Goal: Task Accomplishment & Management: Use online tool/utility

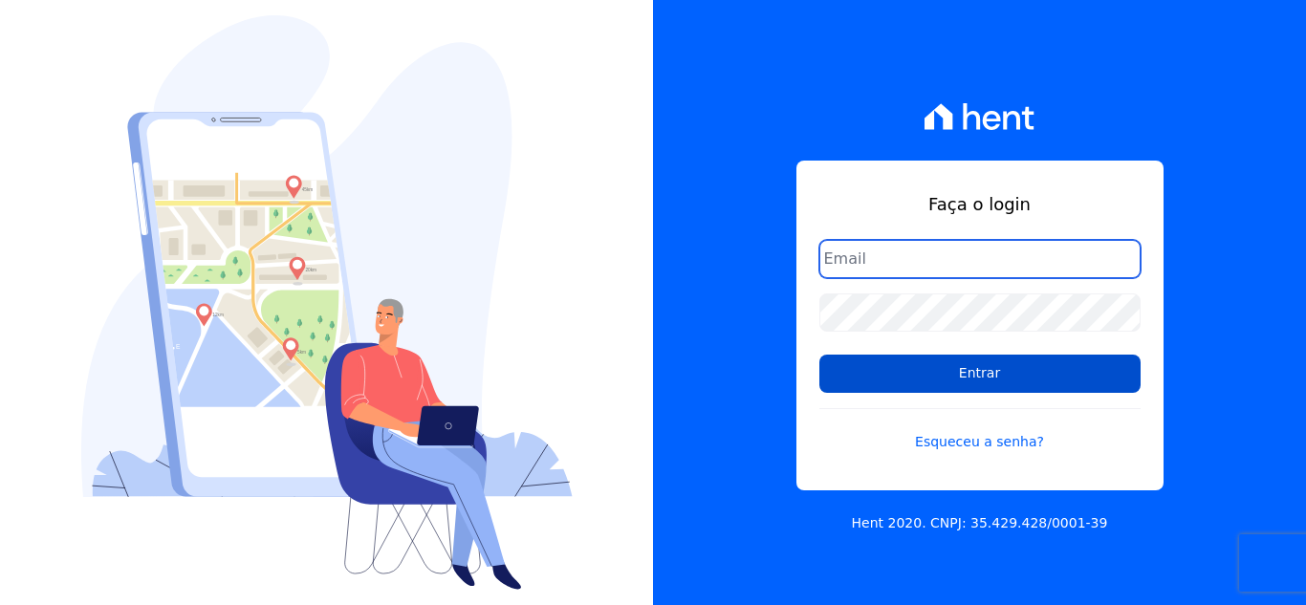
type input "[EMAIL_ADDRESS][DOMAIN_NAME]"
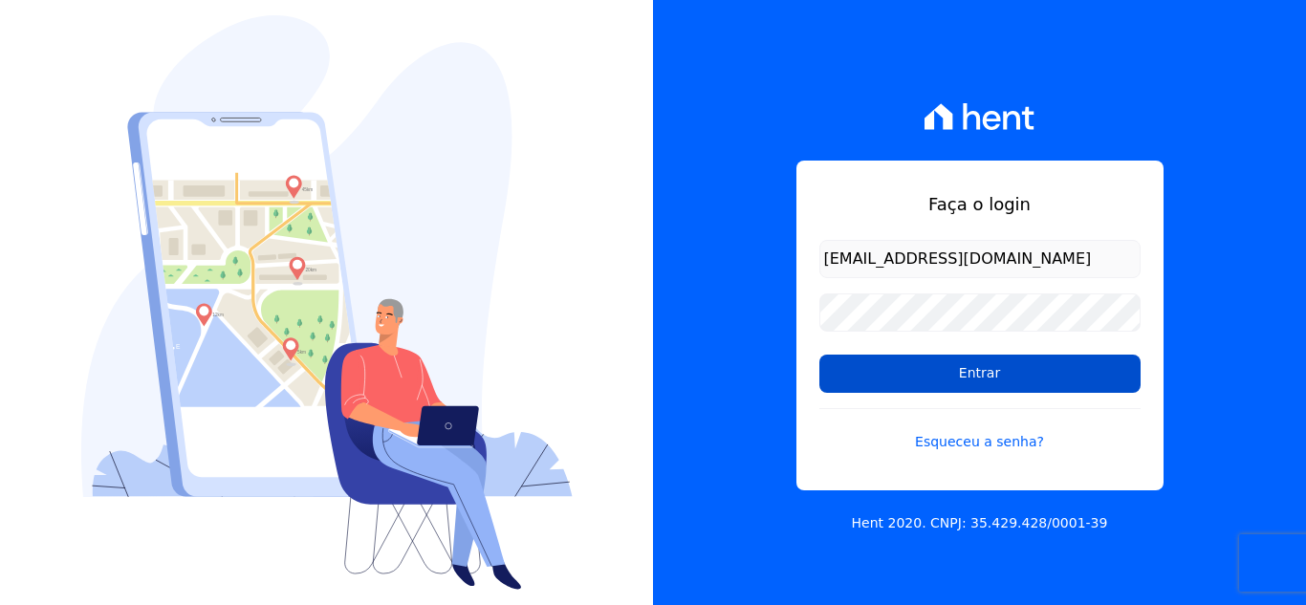
click at [849, 387] on input "Entrar" at bounding box center [980, 374] width 321 height 38
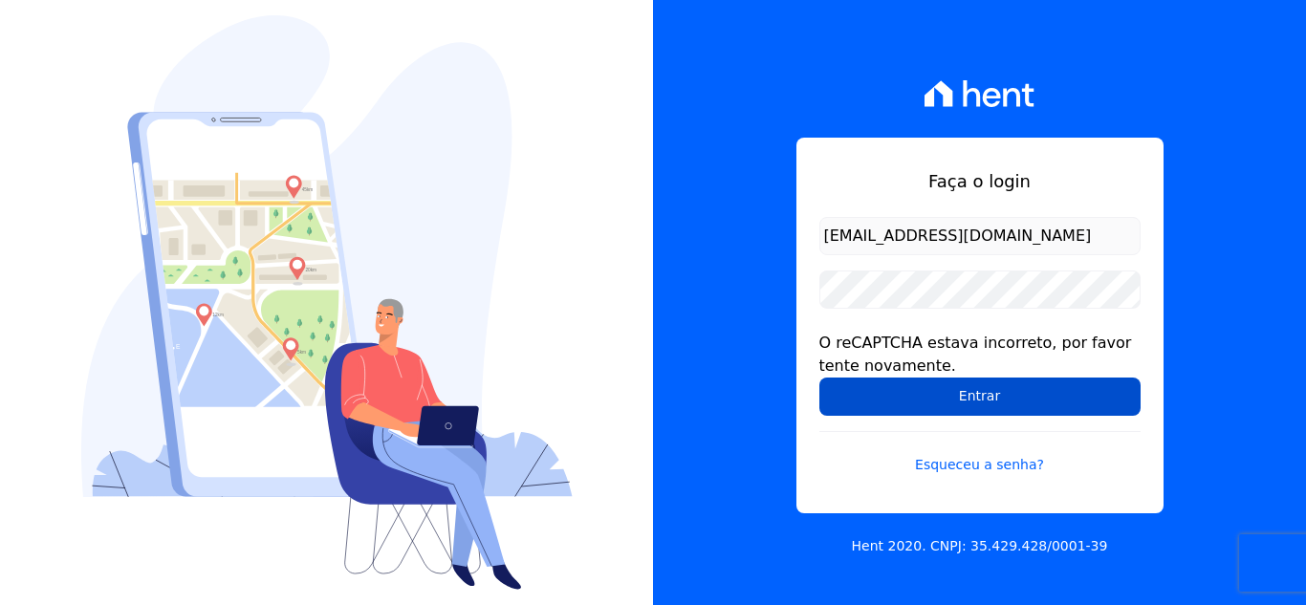
click at [868, 393] on input "Entrar" at bounding box center [980, 397] width 321 height 38
click at [848, 405] on input "Entrar" at bounding box center [980, 397] width 321 height 38
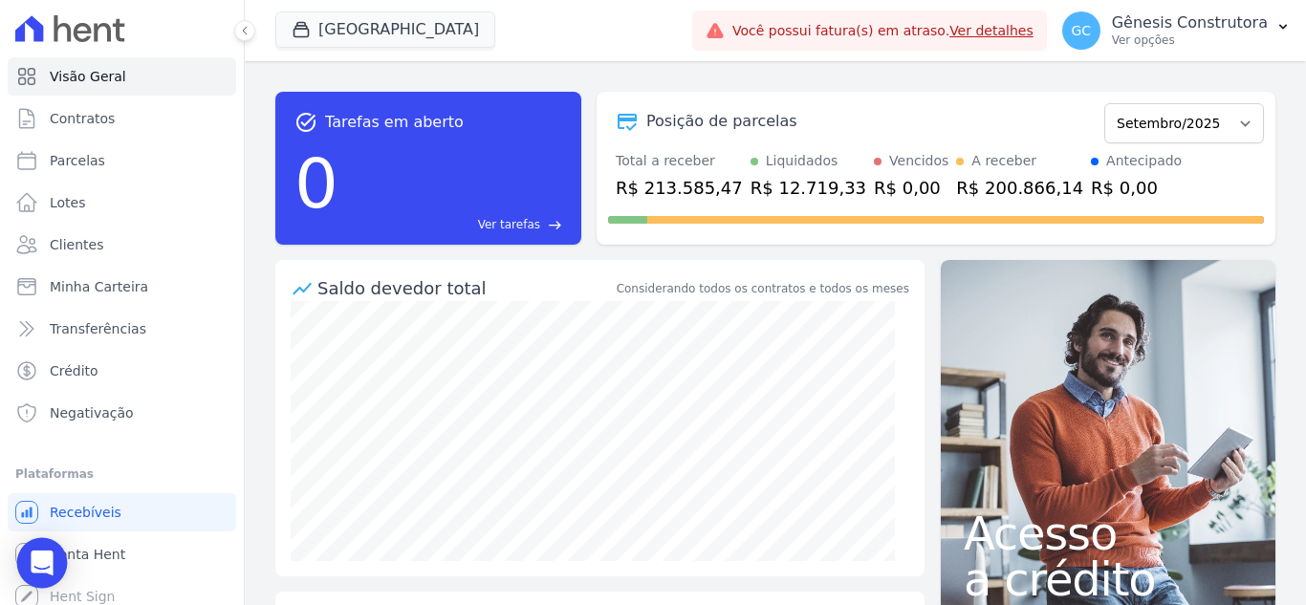
click at [61, 557] on div "Open Intercom Messenger" at bounding box center [42, 563] width 51 height 51
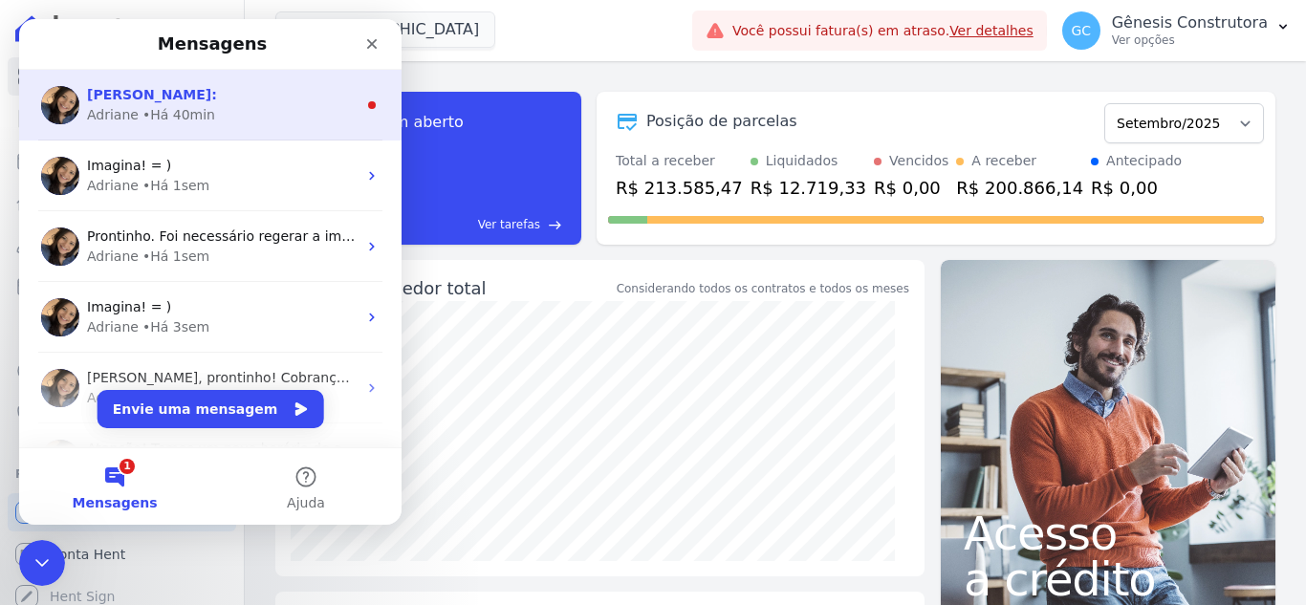
click at [225, 107] on div "Adriane • Há 40min" at bounding box center [222, 115] width 270 height 20
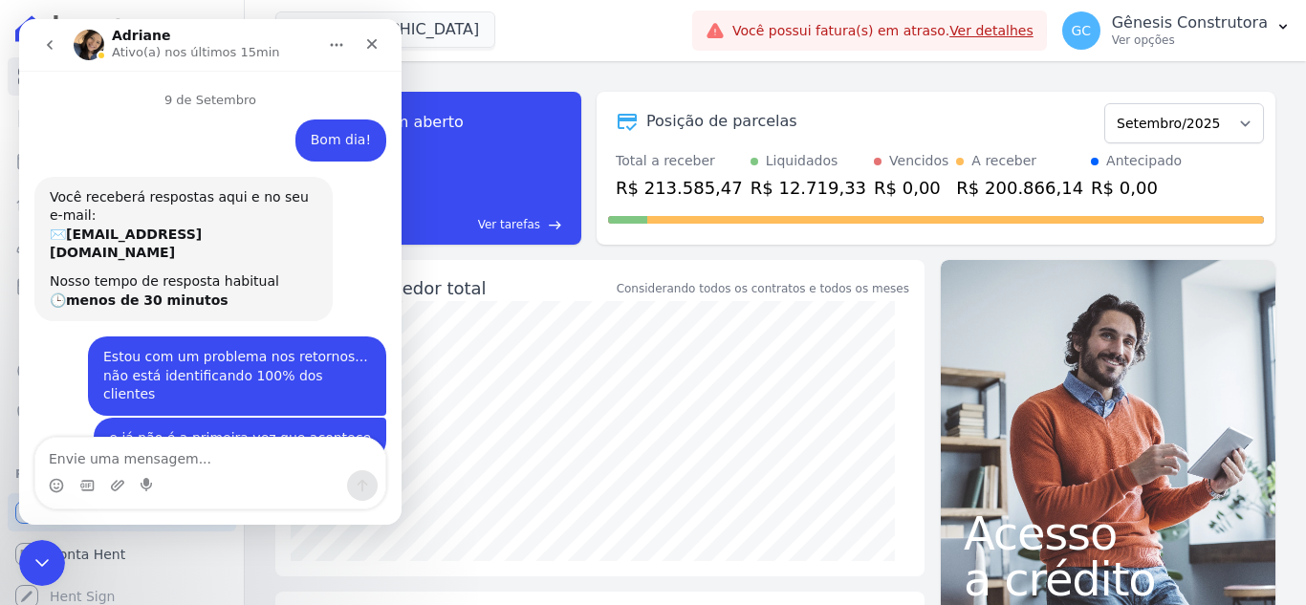
scroll to position [48, 0]
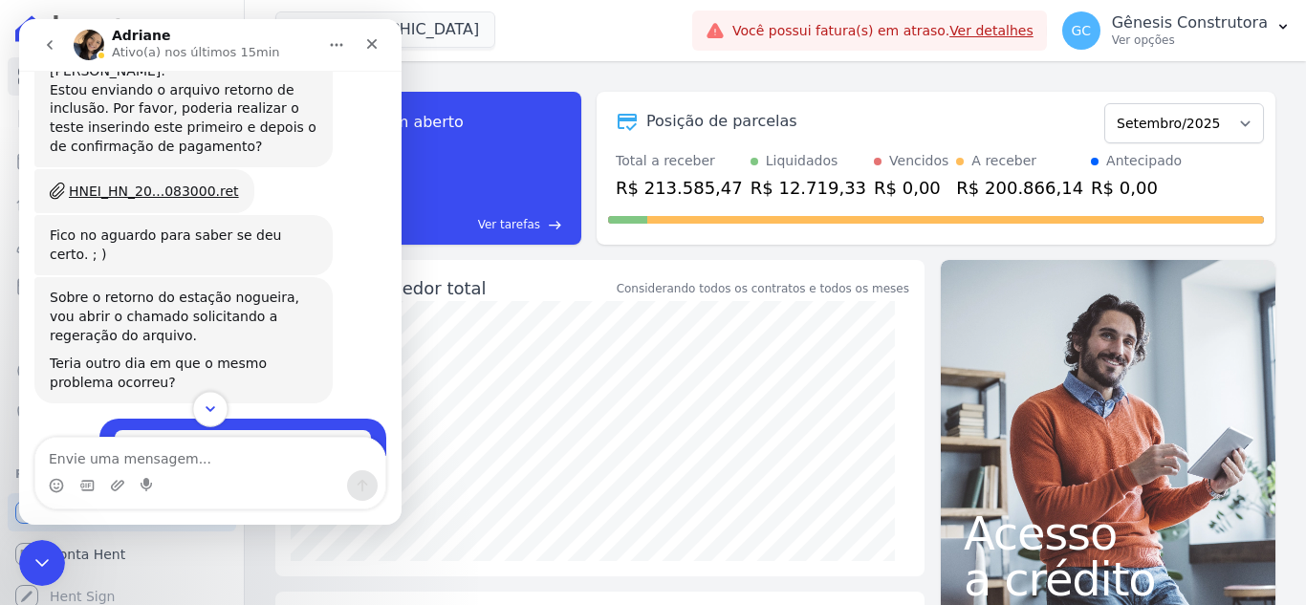
click at [212, 415] on icon "Scroll to bottom" at bounding box center [210, 409] width 17 height 17
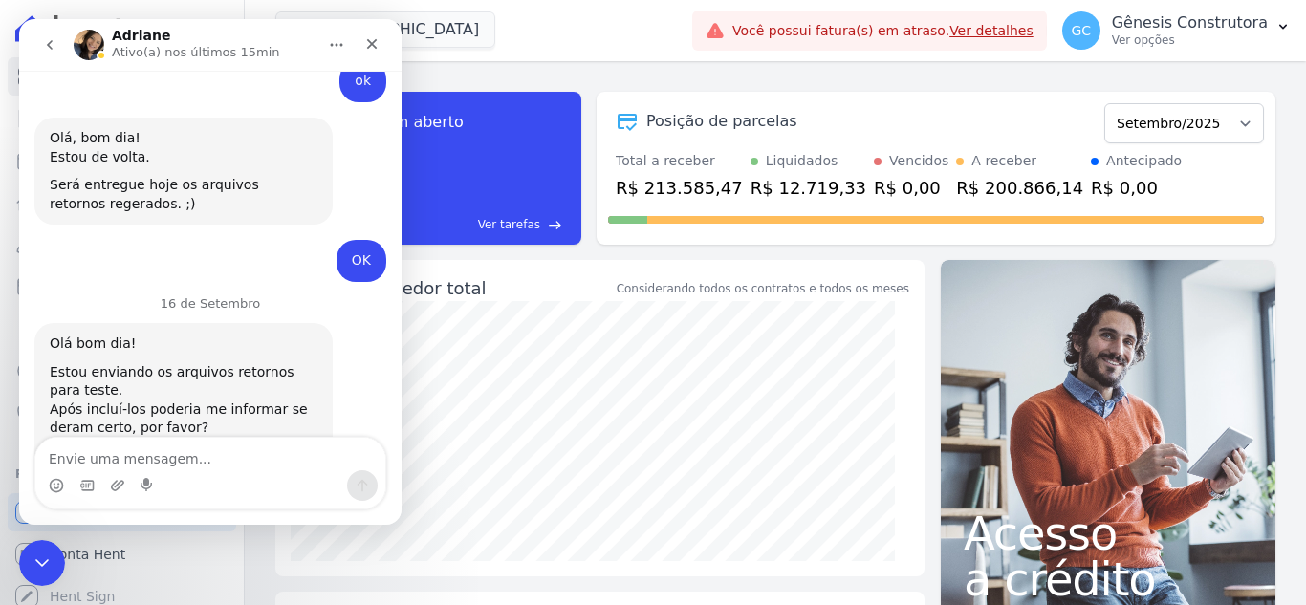
scroll to position [7554, 0]
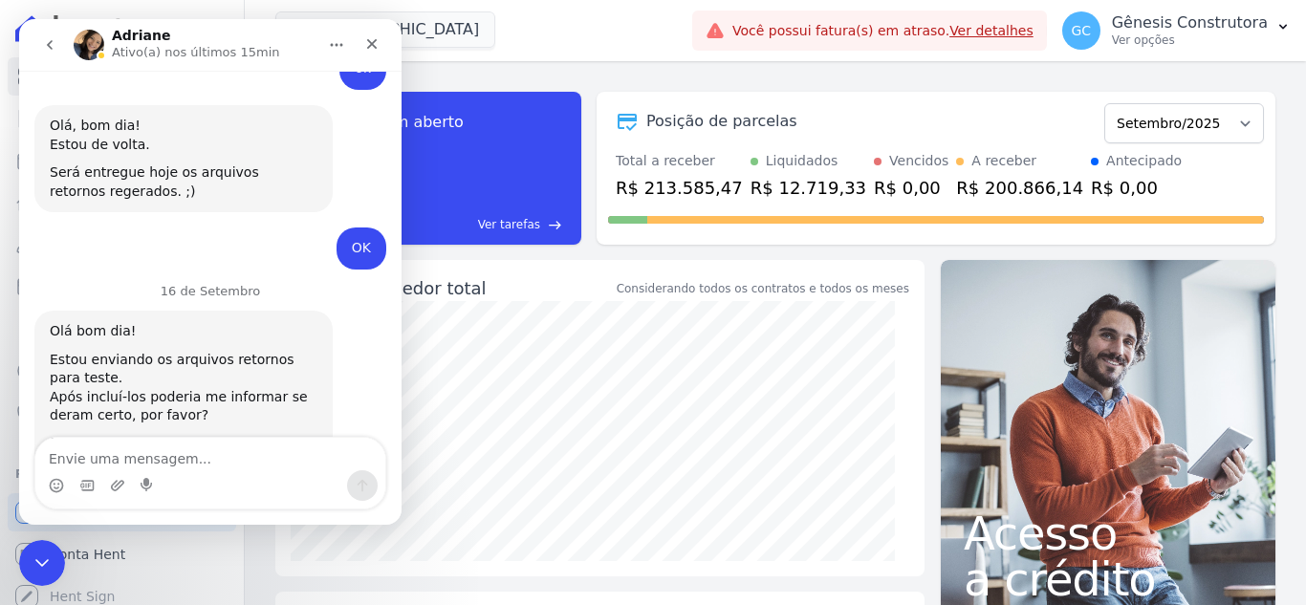
click at [172, 464] on div "INII_EN3_2...083000.ret" at bounding box center [148, 474] width 158 height 20
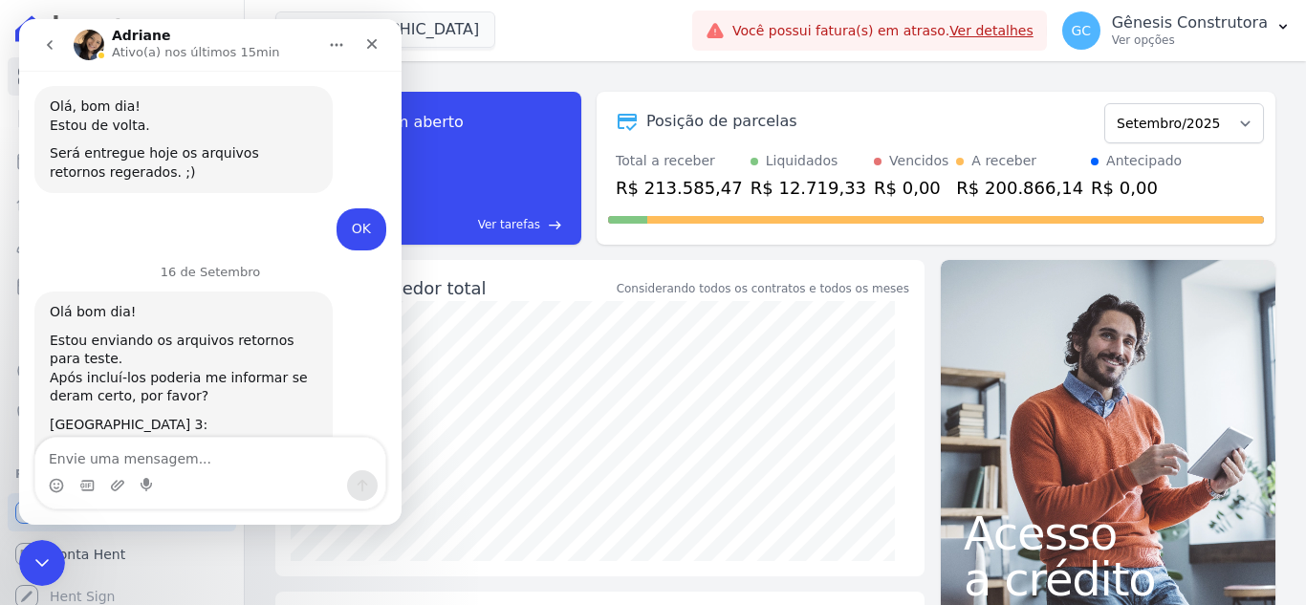
click at [140, 475] on div "INII_EN3_2...04 (1).ret" at bounding box center [142, 485] width 146 height 20
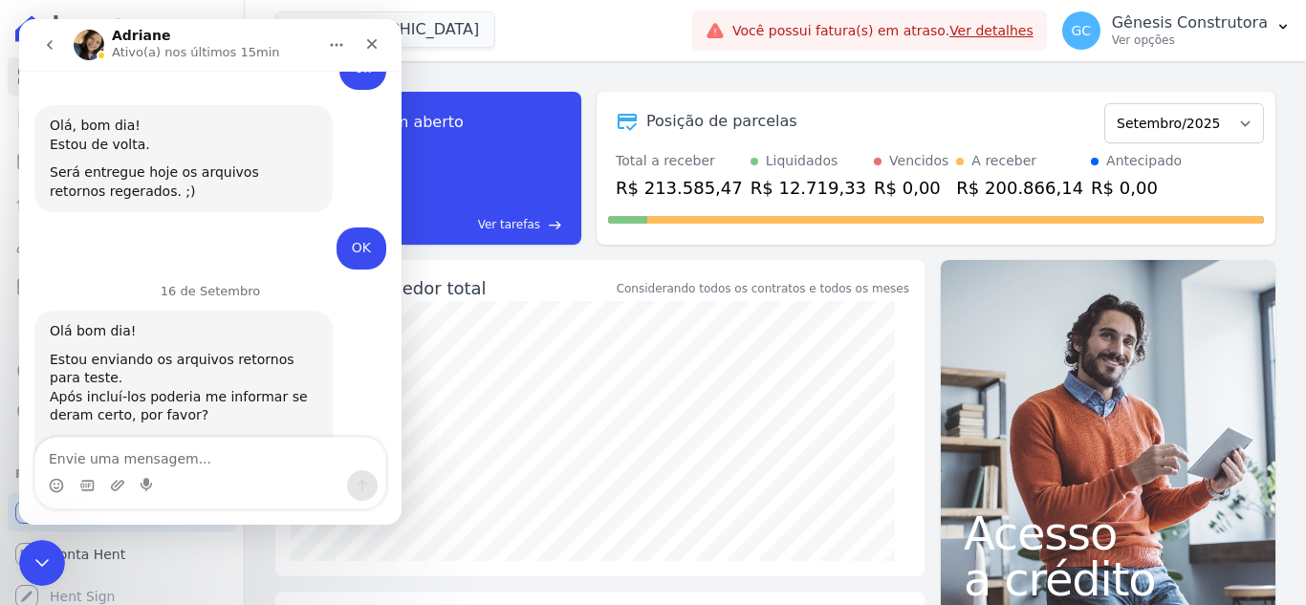
click at [135, 569] on div "HNEI_HN_20...083000.ret" at bounding box center [154, 579] width 170 height 20
click at [99, 438] on textarea "Envie uma mensagem..." at bounding box center [210, 454] width 350 height 33
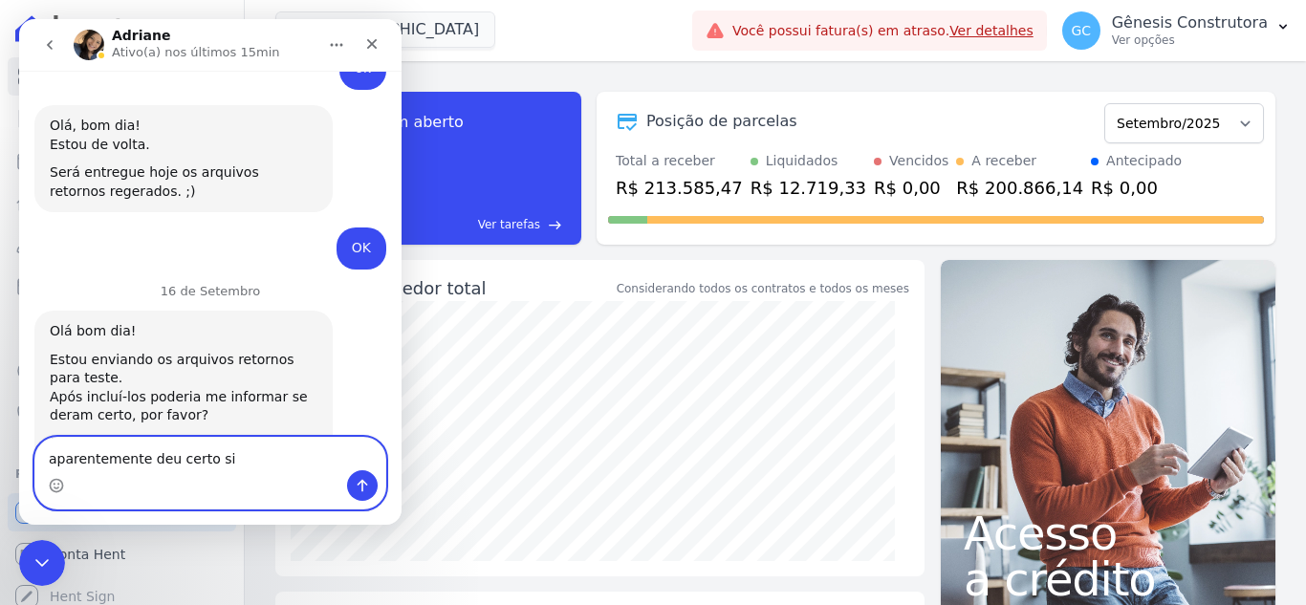
type textarea "aparentemente deu certo [PERSON_NAME]"
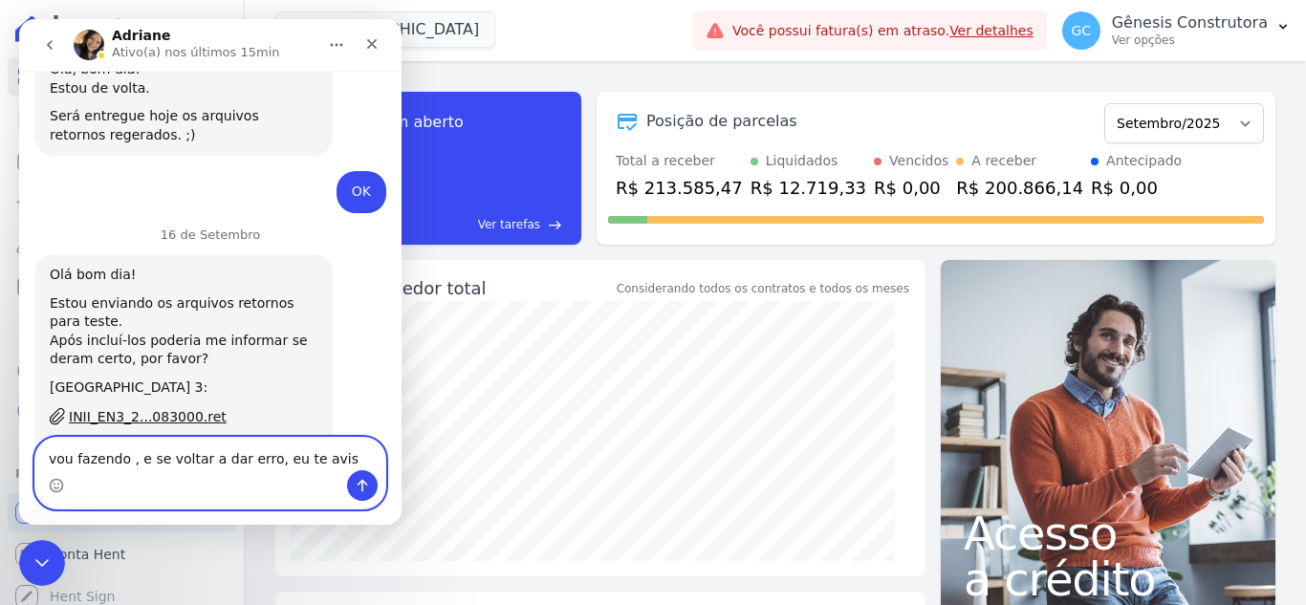
type textarea "vou fazendo , e se voltar a dar erro, eu te aviso"
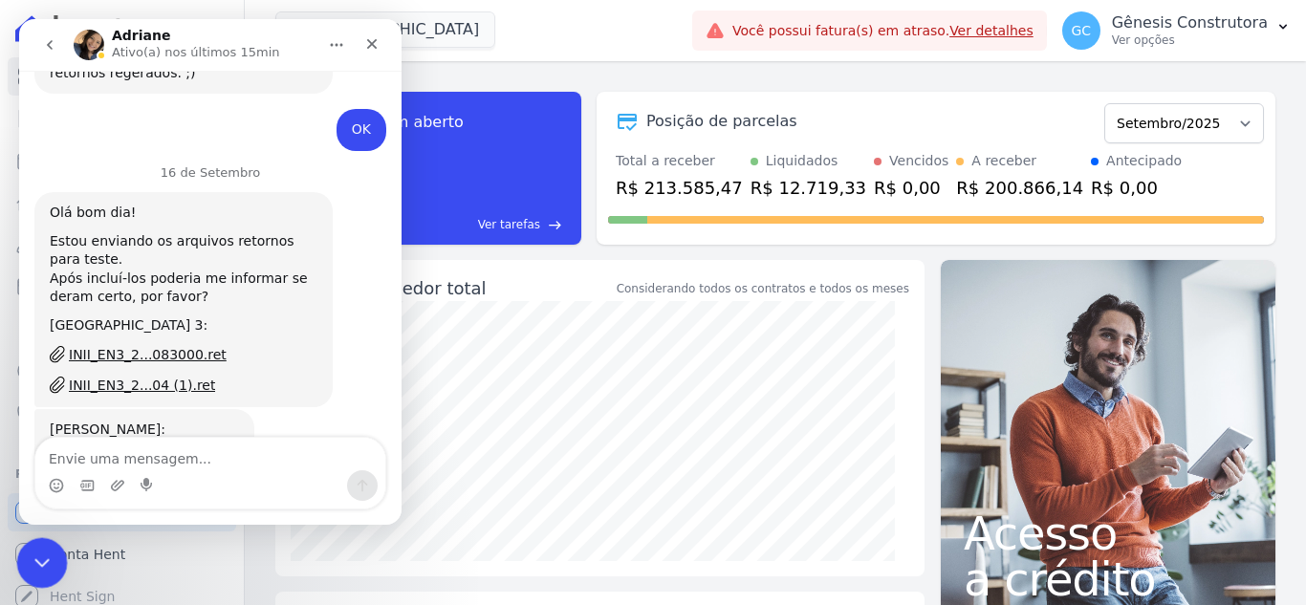
click at [47, 555] on icon "Encerramento do Messenger da Intercom" at bounding box center [39, 560] width 23 height 23
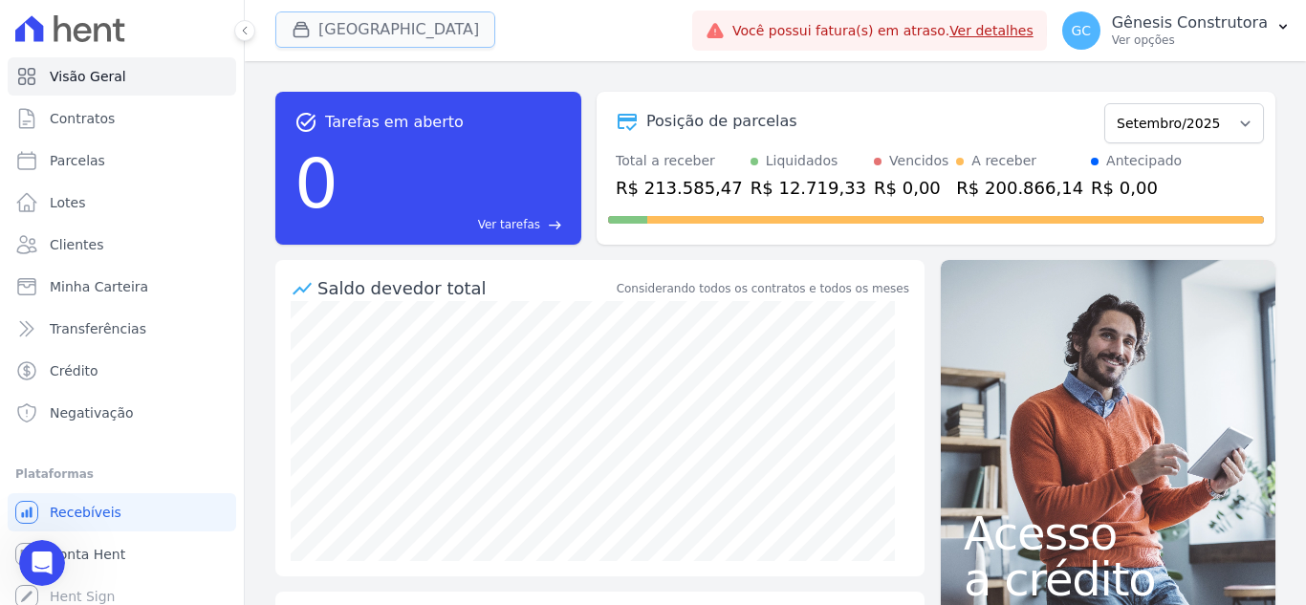
click at [417, 30] on button "[GEOGRAPHIC_DATA]" at bounding box center [385, 29] width 220 height 36
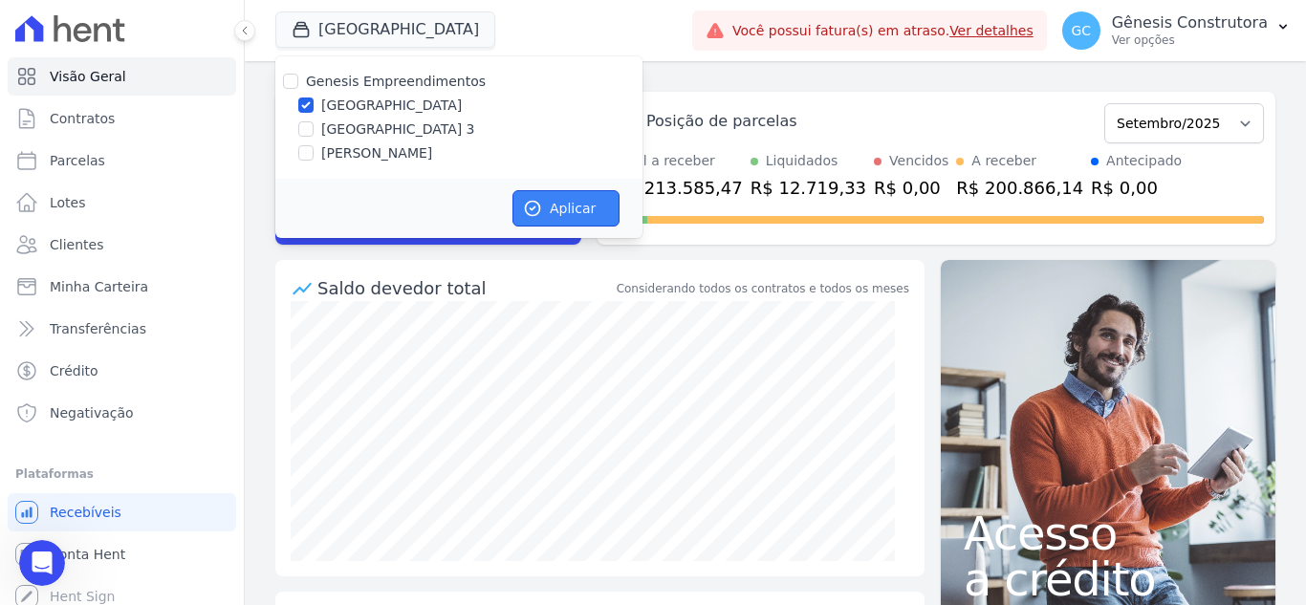
click at [573, 214] on button "Aplicar" at bounding box center [566, 208] width 107 height 36
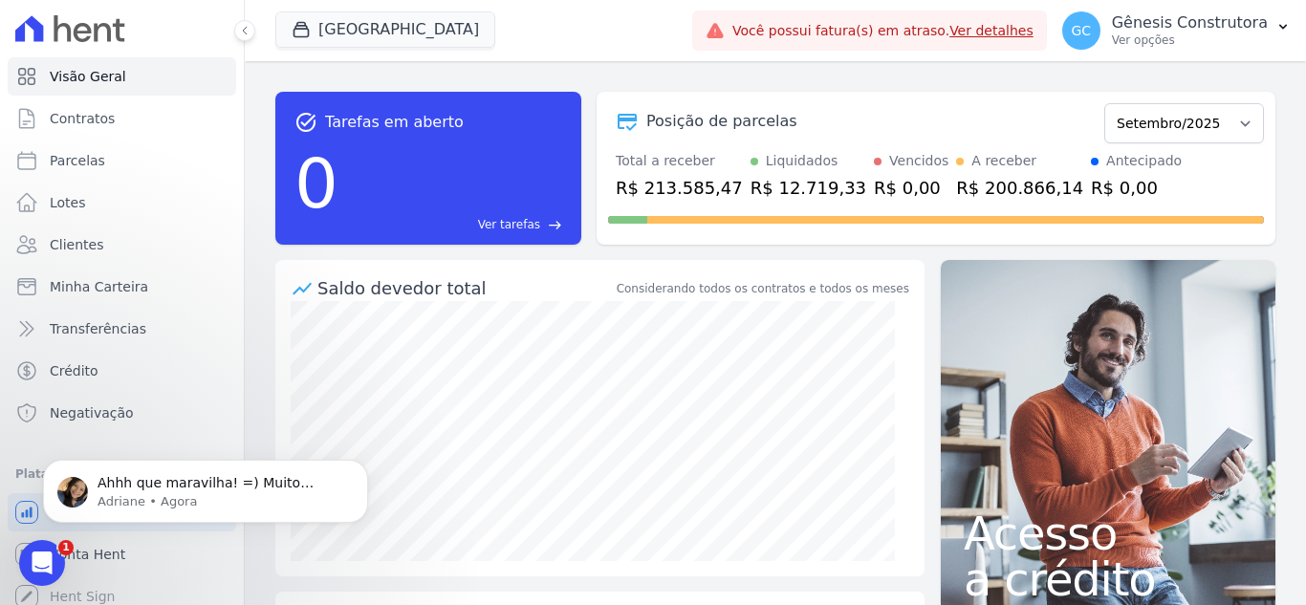
scroll to position [0, 0]
click at [23, 569] on div "Abertura do Messenger da Intercom" at bounding box center [39, 560] width 63 height 63
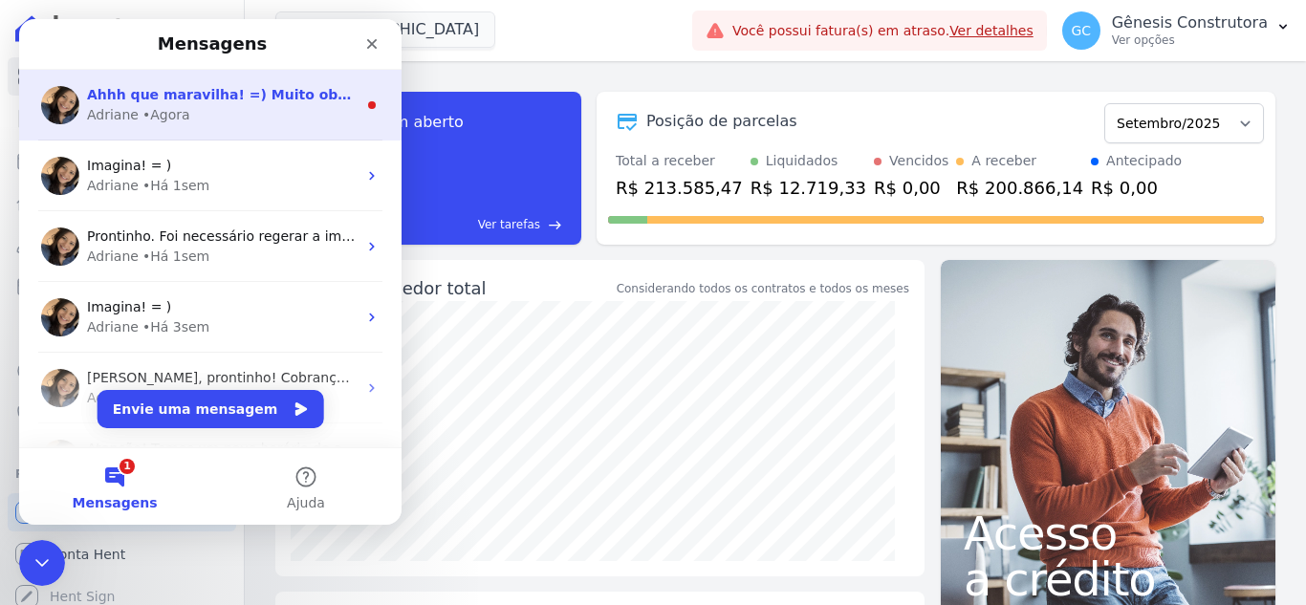
click at [266, 125] on div "Ahhh que maravilha! =) Muito obrigada pelo retorno. Adriane • Agora" at bounding box center [210, 105] width 383 height 71
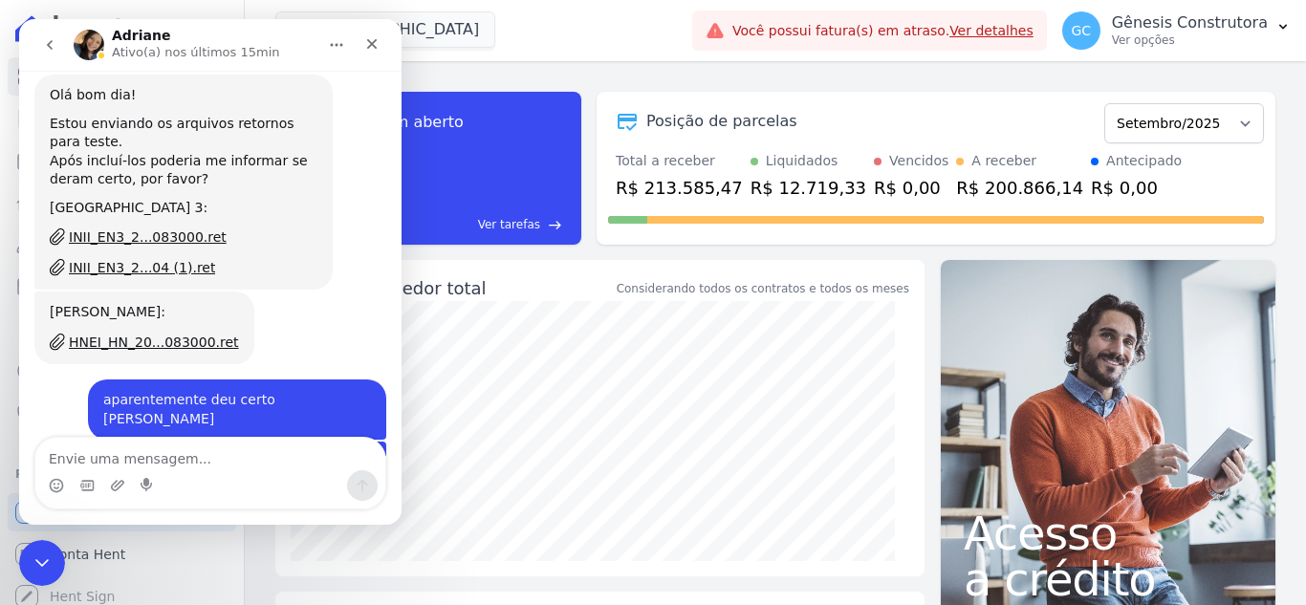
scroll to position [7790, 0]
click at [134, 450] on textarea "Envie uma mensagem..." at bounding box center [210, 454] width 350 height 33
type textarea "obrigada!"
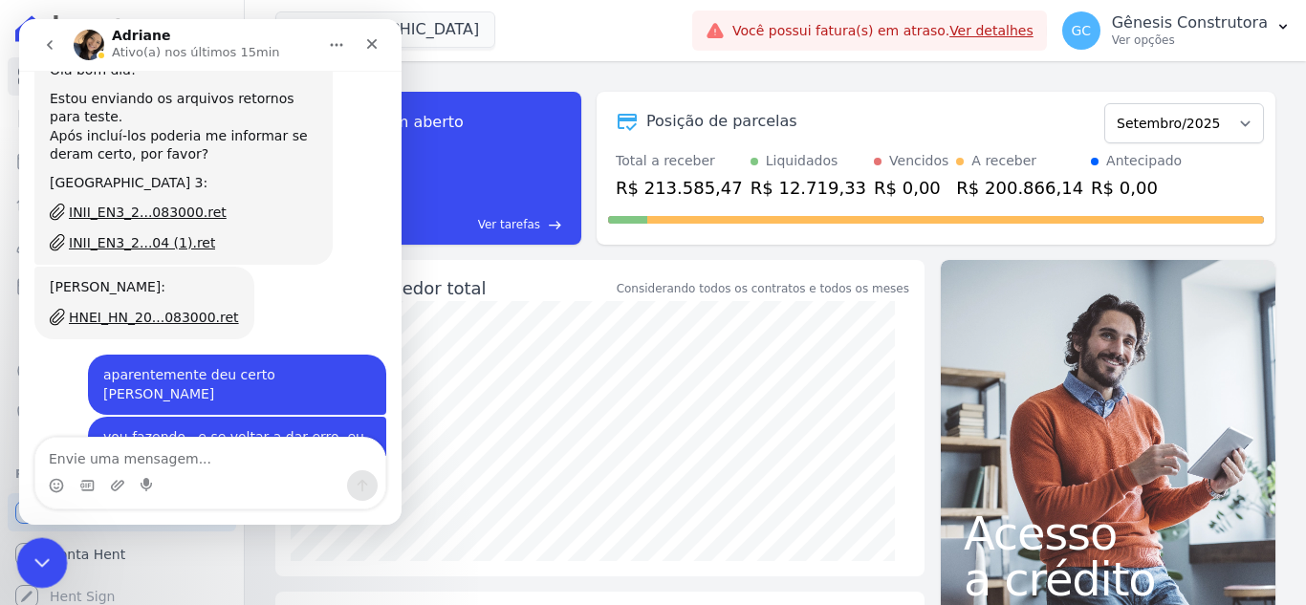
click at [35, 552] on icon "Encerramento do Messenger da Intercom" at bounding box center [39, 560] width 23 height 23
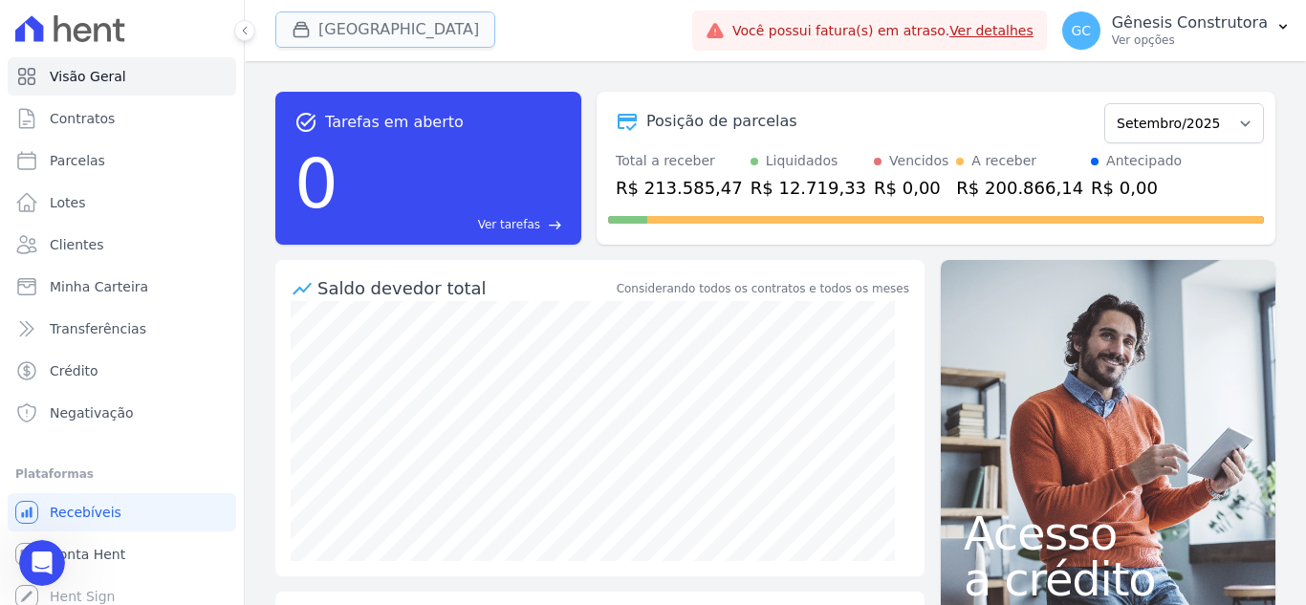
click at [414, 41] on button "[GEOGRAPHIC_DATA]" at bounding box center [385, 29] width 220 height 36
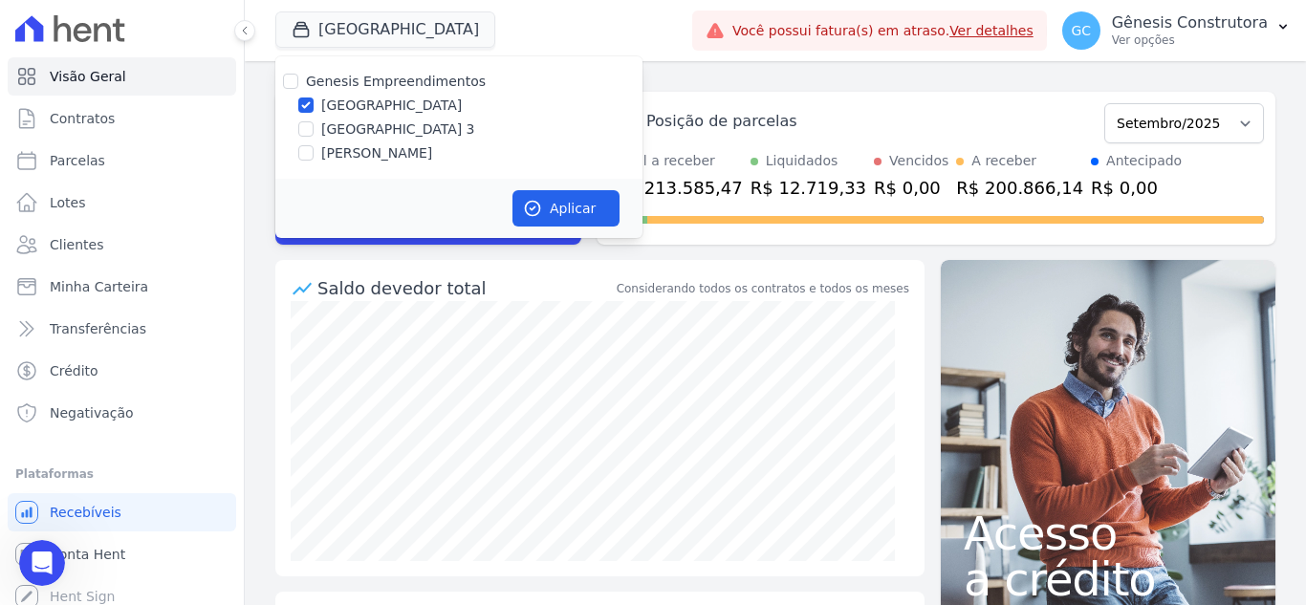
click at [412, 97] on label "[GEOGRAPHIC_DATA]" at bounding box center [391, 106] width 141 height 20
click at [314, 98] on input "[GEOGRAPHIC_DATA]" at bounding box center [305, 105] width 15 height 15
click at [414, 98] on label "[GEOGRAPHIC_DATA]" at bounding box center [391, 106] width 141 height 20
click at [314, 98] on input "[GEOGRAPHIC_DATA]" at bounding box center [305, 105] width 15 height 15
checkbox input "true"
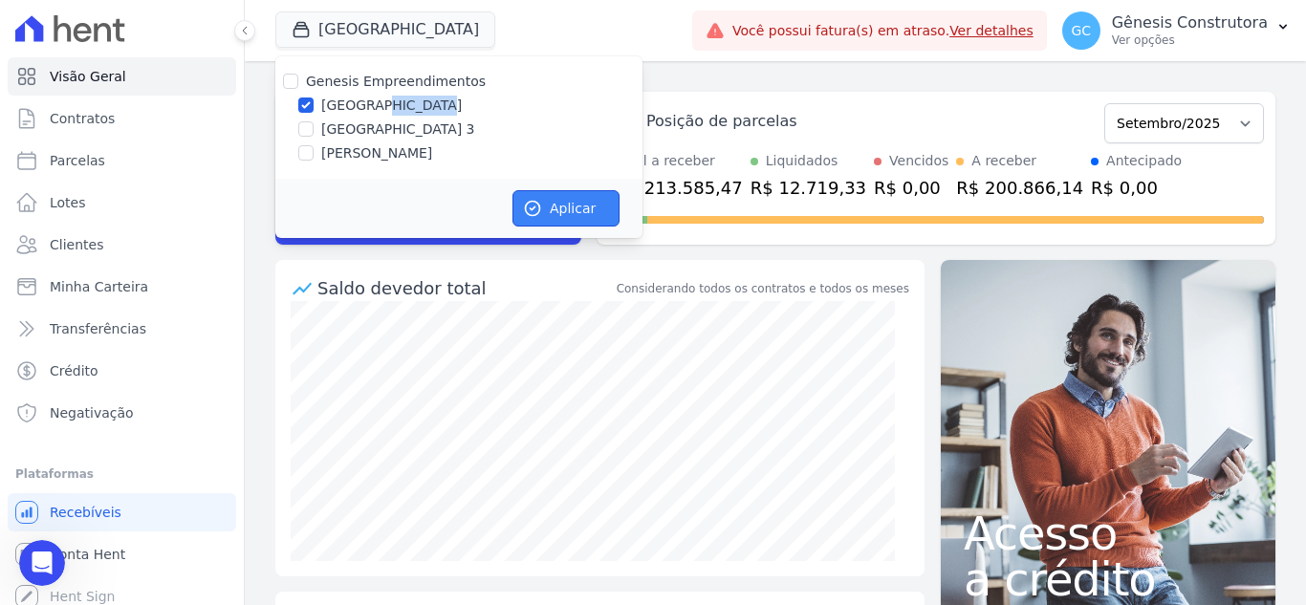
click at [604, 196] on button "Aplicar" at bounding box center [566, 208] width 107 height 36
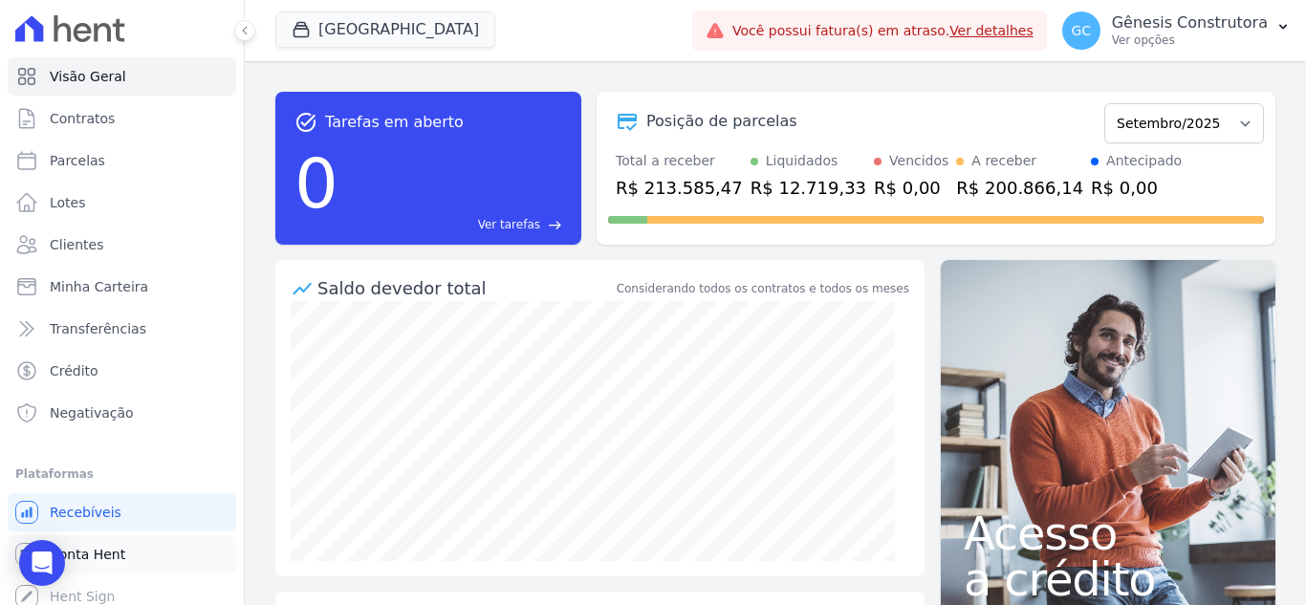
click at [103, 560] on span "Conta Hent" at bounding box center [88, 554] width 76 height 19
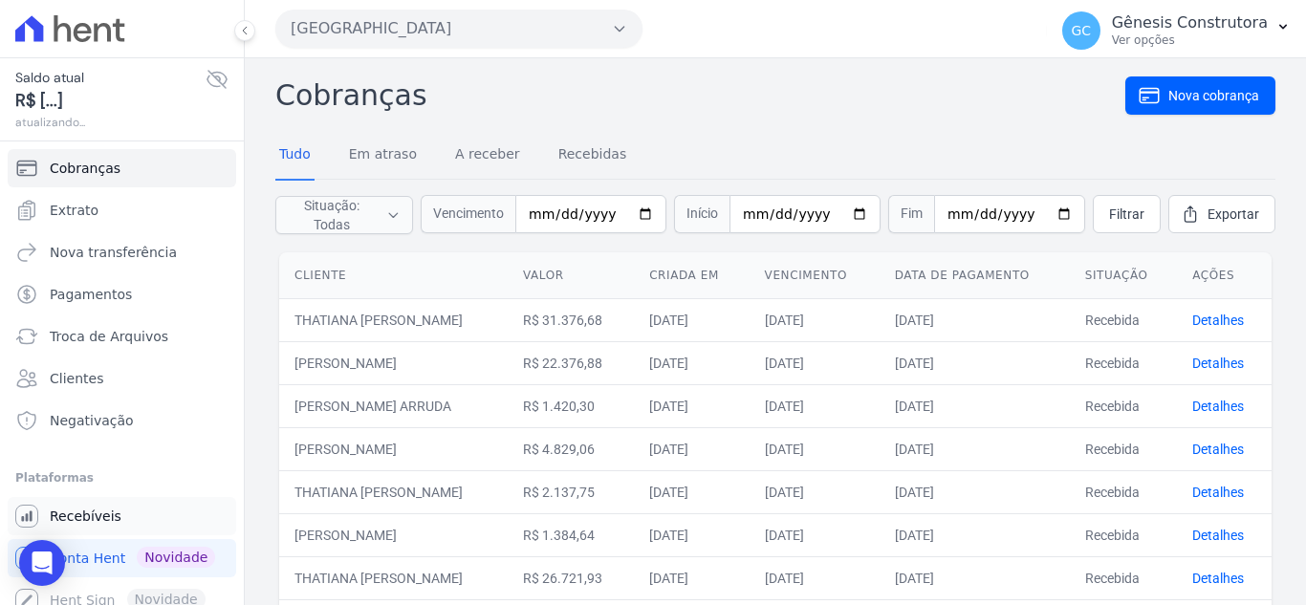
click at [121, 522] on link "Recebíveis" at bounding box center [122, 516] width 229 height 38
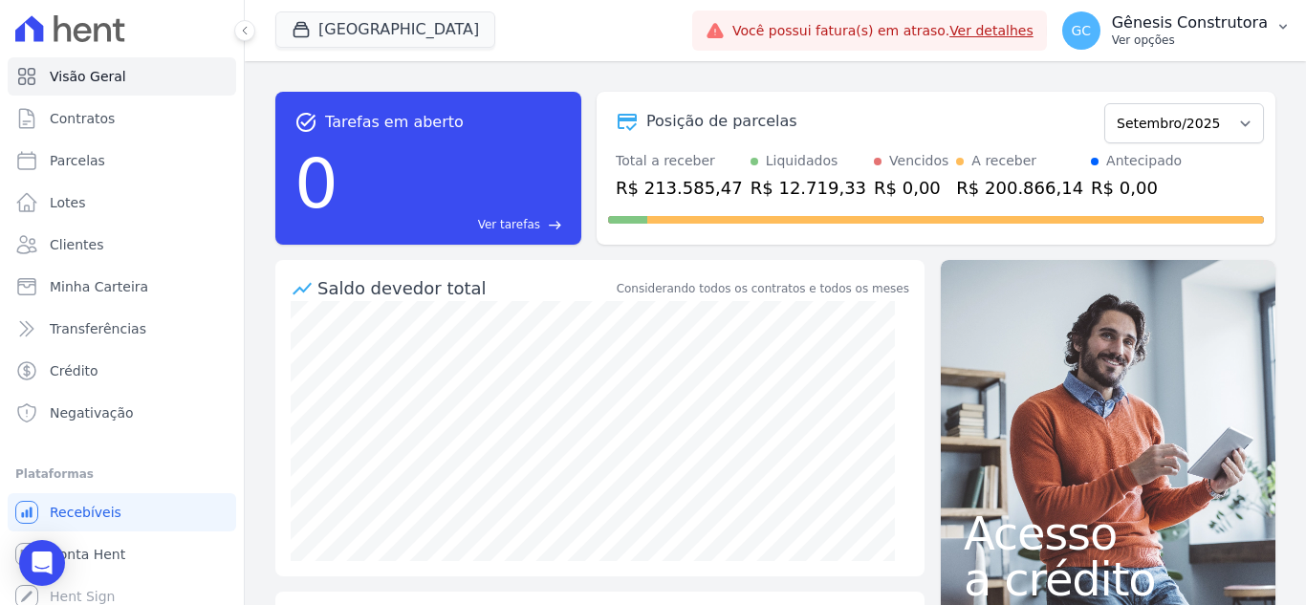
click at [1160, 47] on p "Ver opções" at bounding box center [1190, 40] width 156 height 15
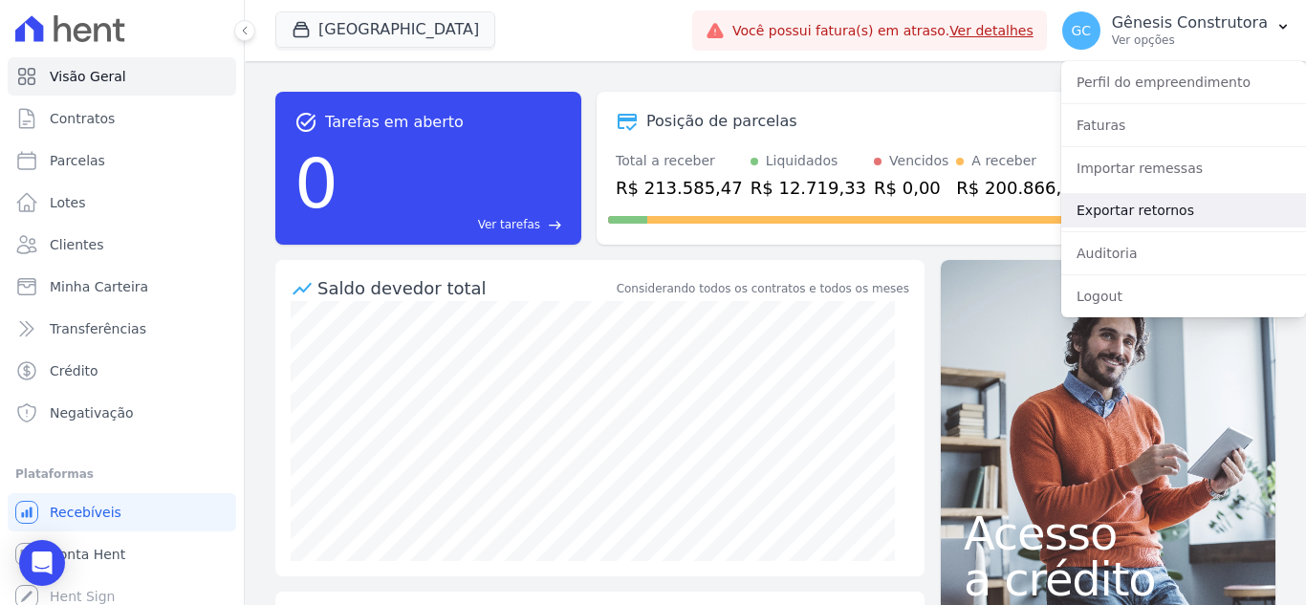
click at [1130, 217] on link "Exportar retornos" at bounding box center [1184, 210] width 245 height 34
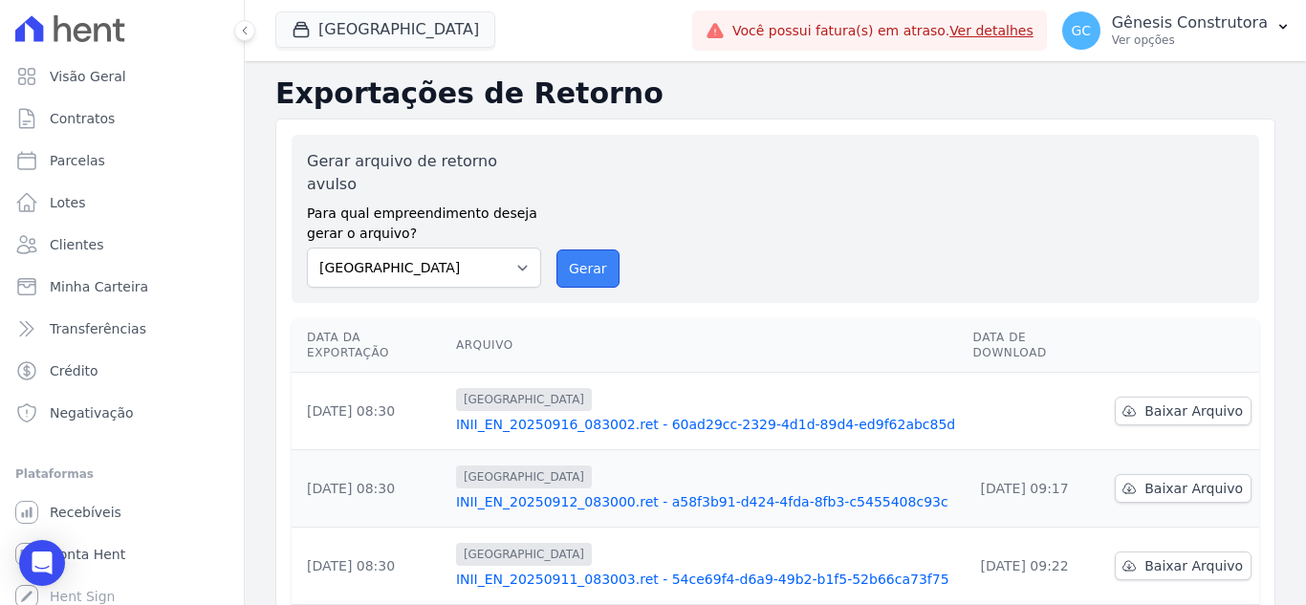
click at [591, 250] on button "Gerar" at bounding box center [588, 269] width 63 height 38
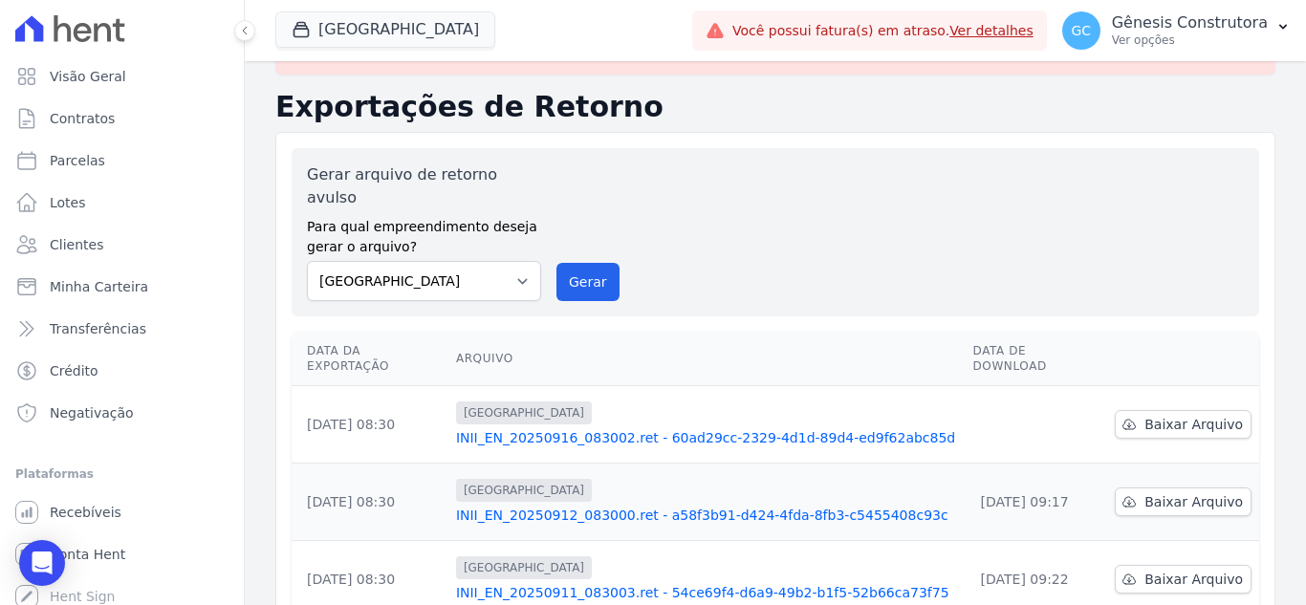
scroll to position [96, 0]
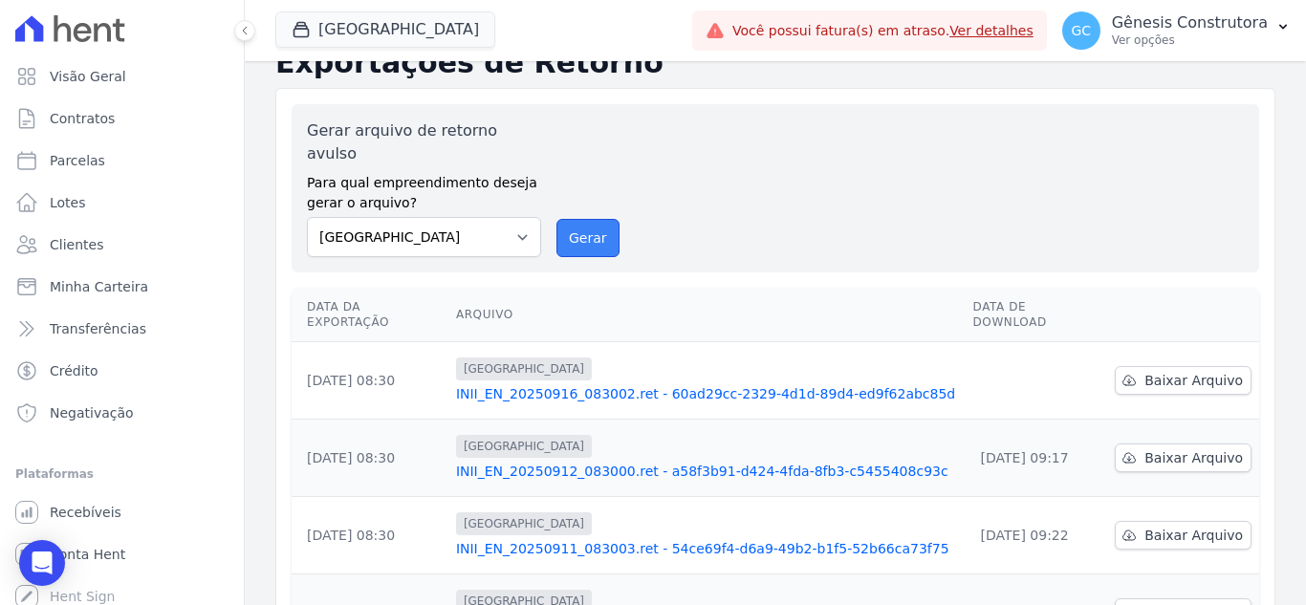
click at [605, 225] on button "Gerar" at bounding box center [588, 238] width 63 height 38
click at [1163, 366] on link "Baixar Arquivo" at bounding box center [1183, 380] width 137 height 29
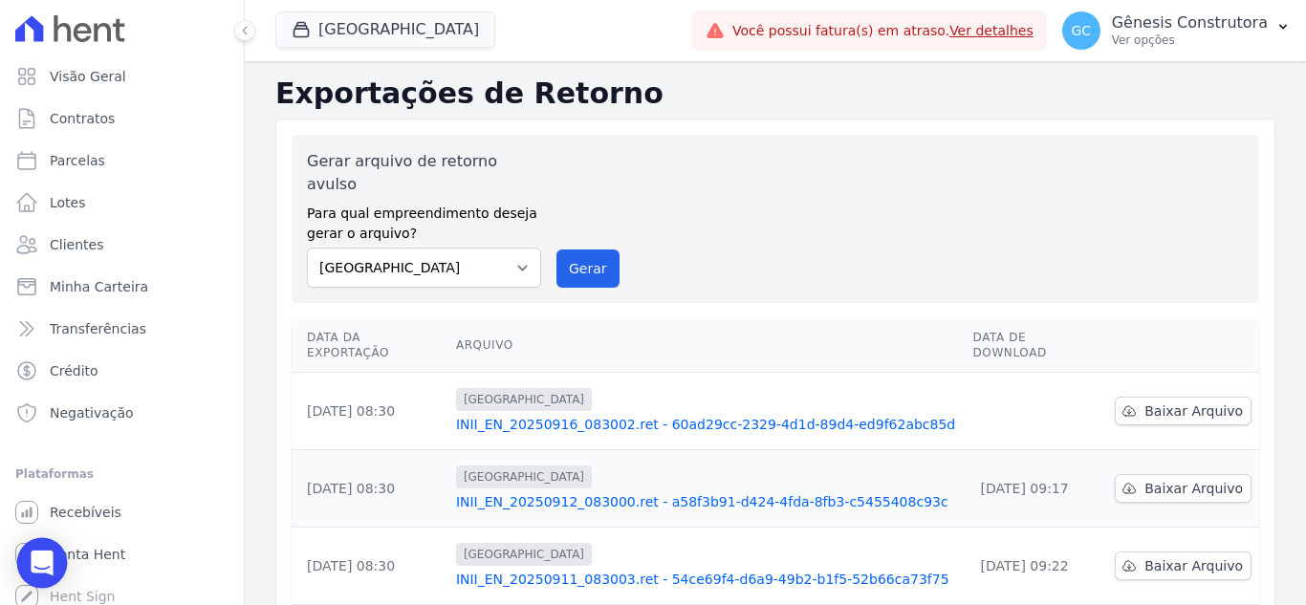
click at [31, 563] on div "Open Intercom Messenger" at bounding box center [42, 563] width 51 height 51
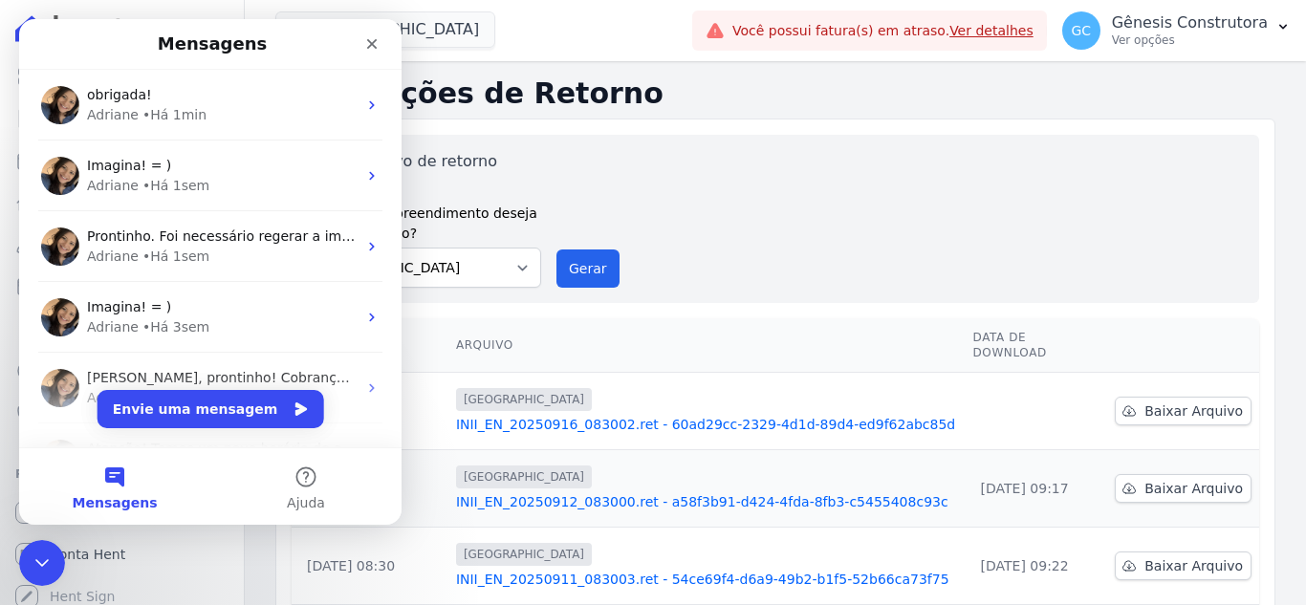
click at [167, 129] on div "obrigada! Adriane • Há 1min" at bounding box center [210, 105] width 383 height 71
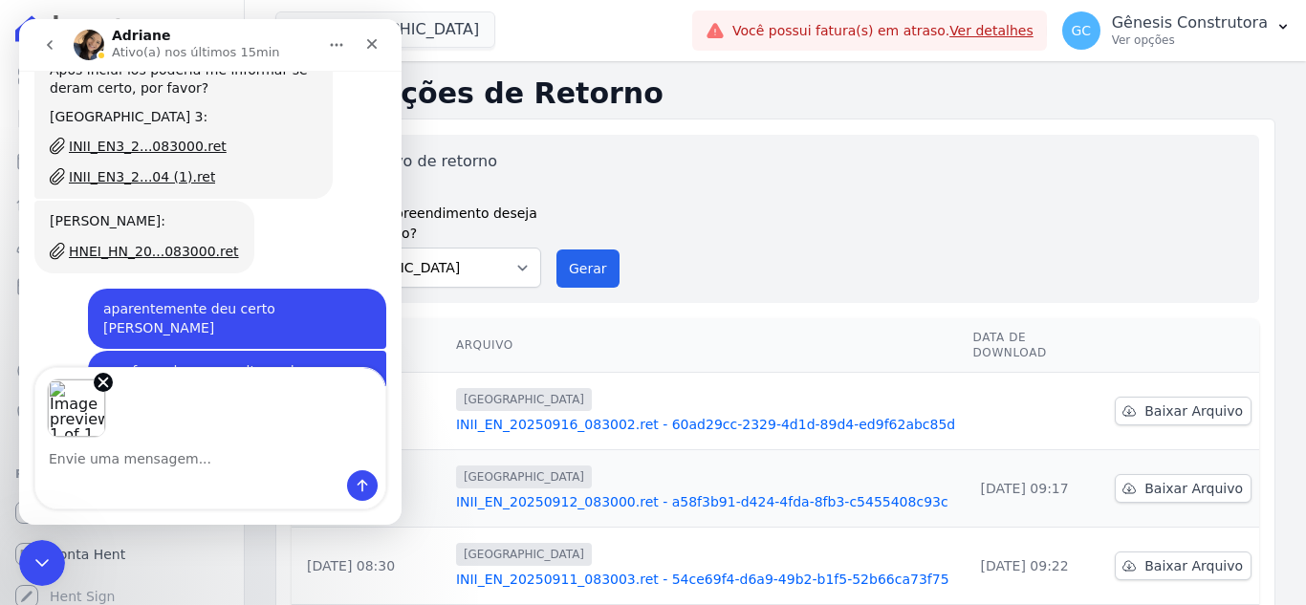
scroll to position [7885, 0]
type textarea "Nogueira I"
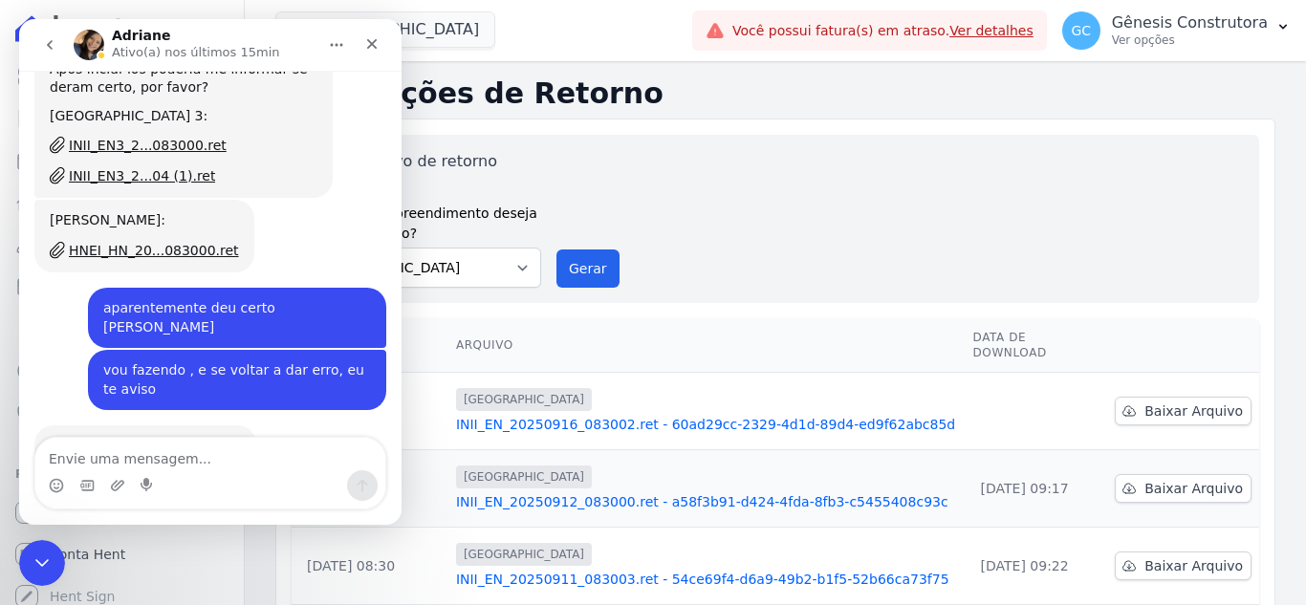
scroll to position [7940, 0]
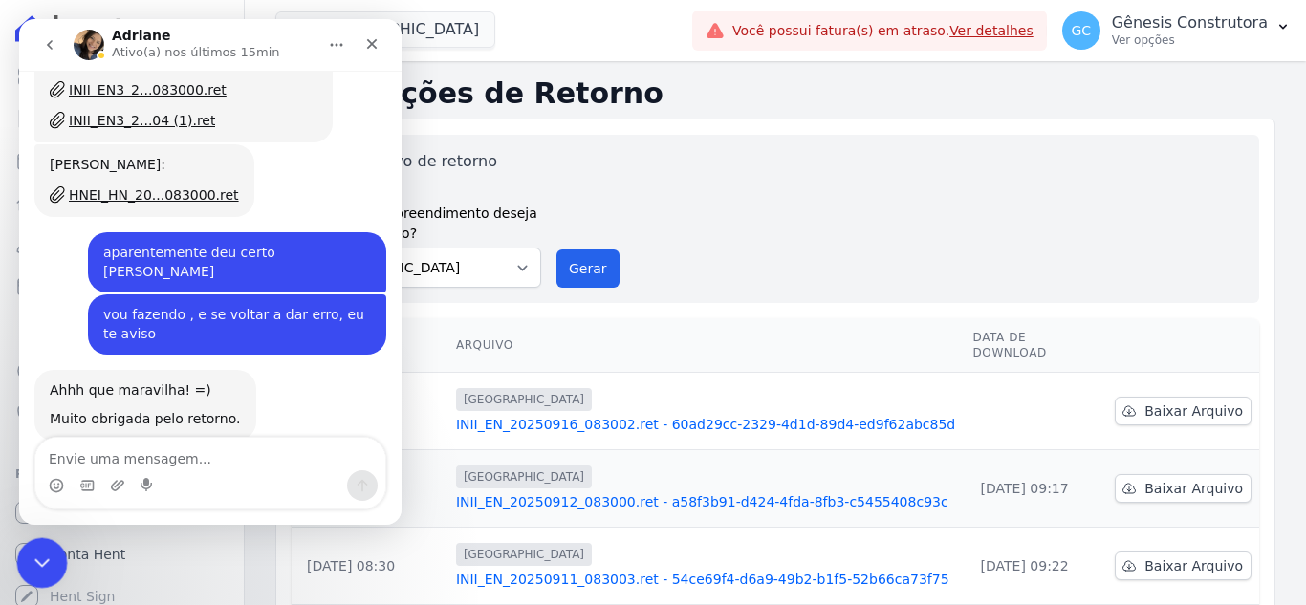
click at [34, 559] on icon "Encerramento do Messenger da Intercom" at bounding box center [39, 561] width 13 height 8
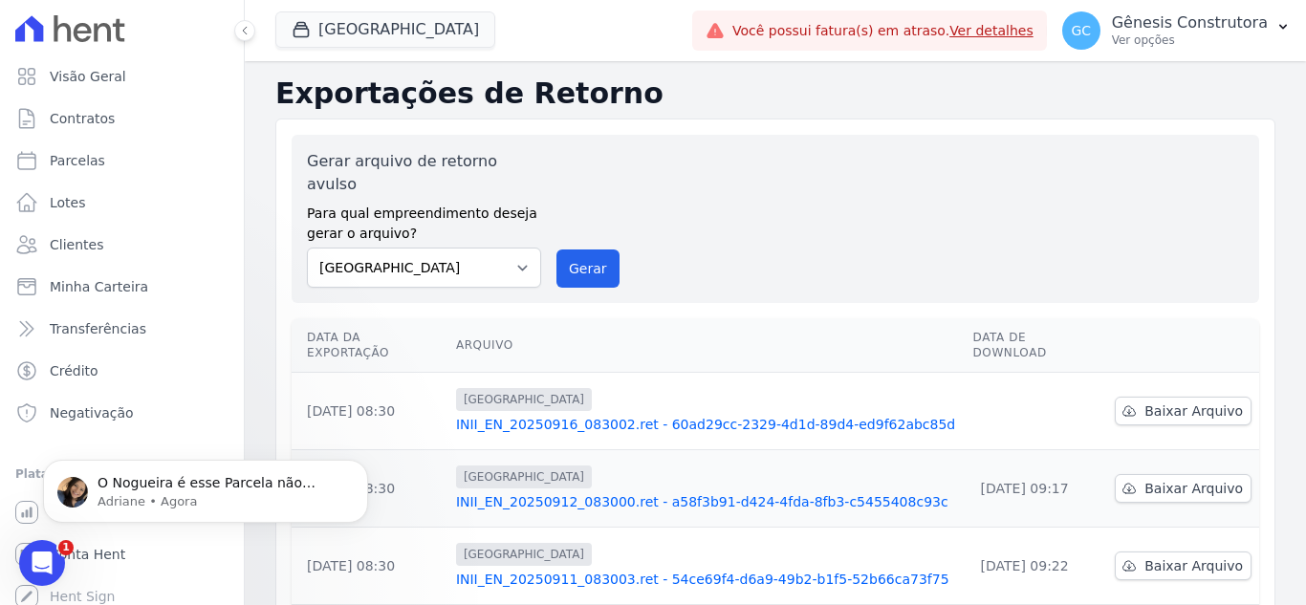
scroll to position [0, 0]
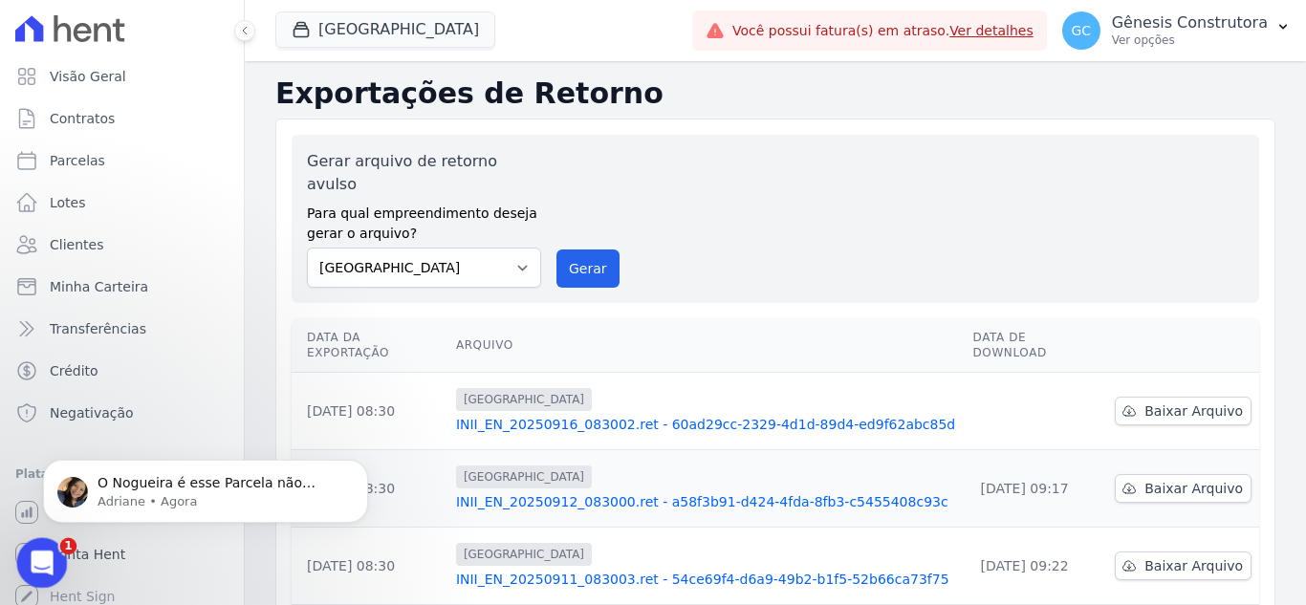
click at [35, 548] on icon "Abertura do Messenger da Intercom" at bounding box center [40, 561] width 32 height 32
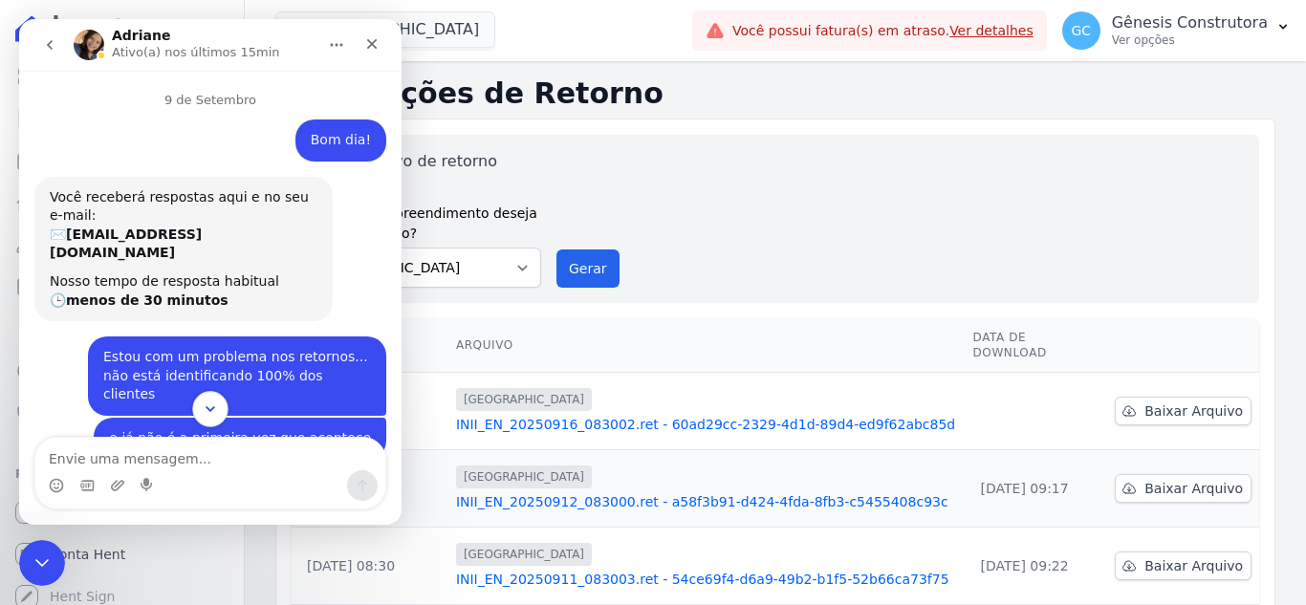
scroll to position [3, 0]
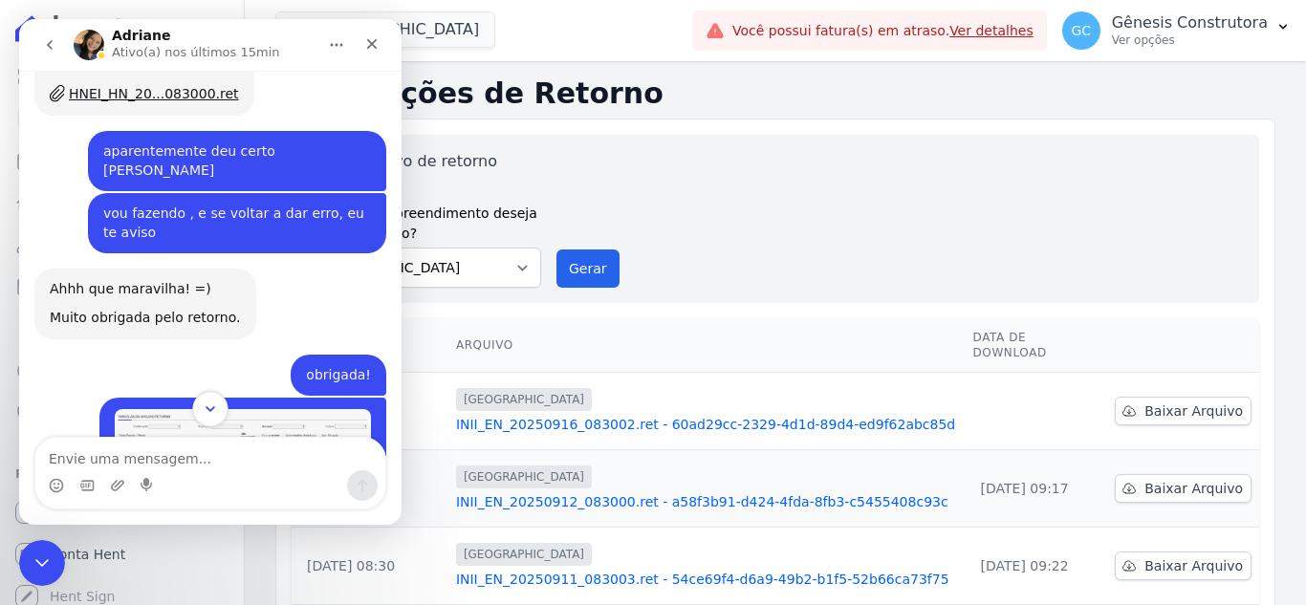
click at [209, 397] on button "Scroll to bottom" at bounding box center [209, 408] width 35 height 35
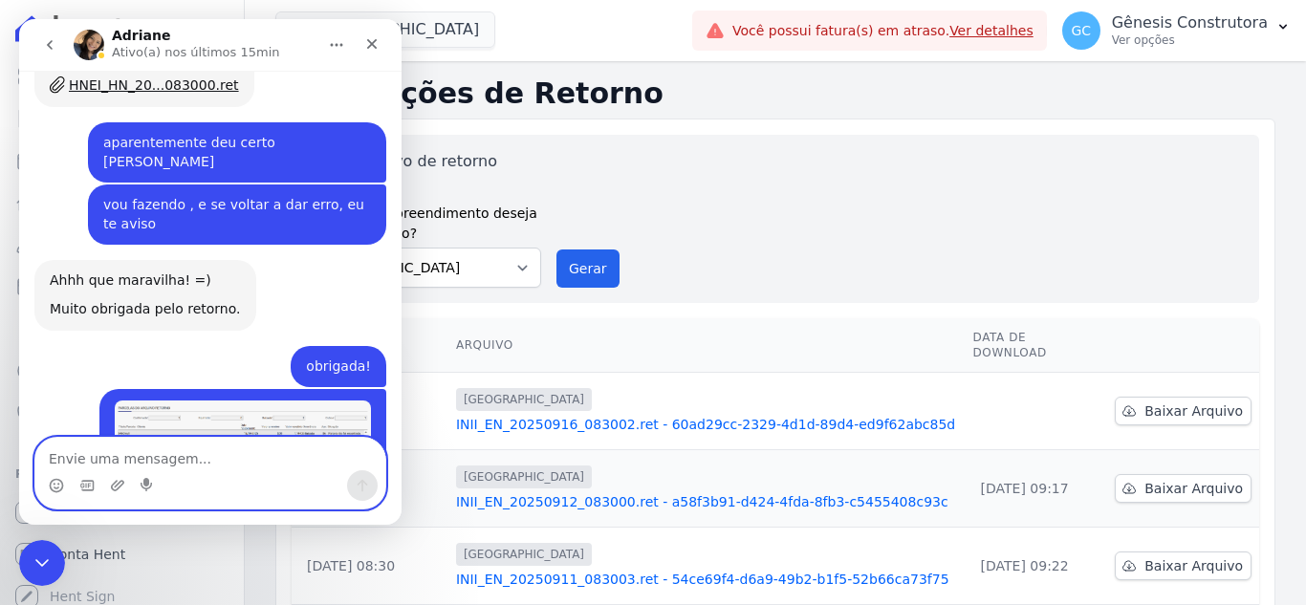
click at [205, 454] on textarea "Envie uma mensagem..." at bounding box center [210, 454] width 350 height 33
type textarea "isso"
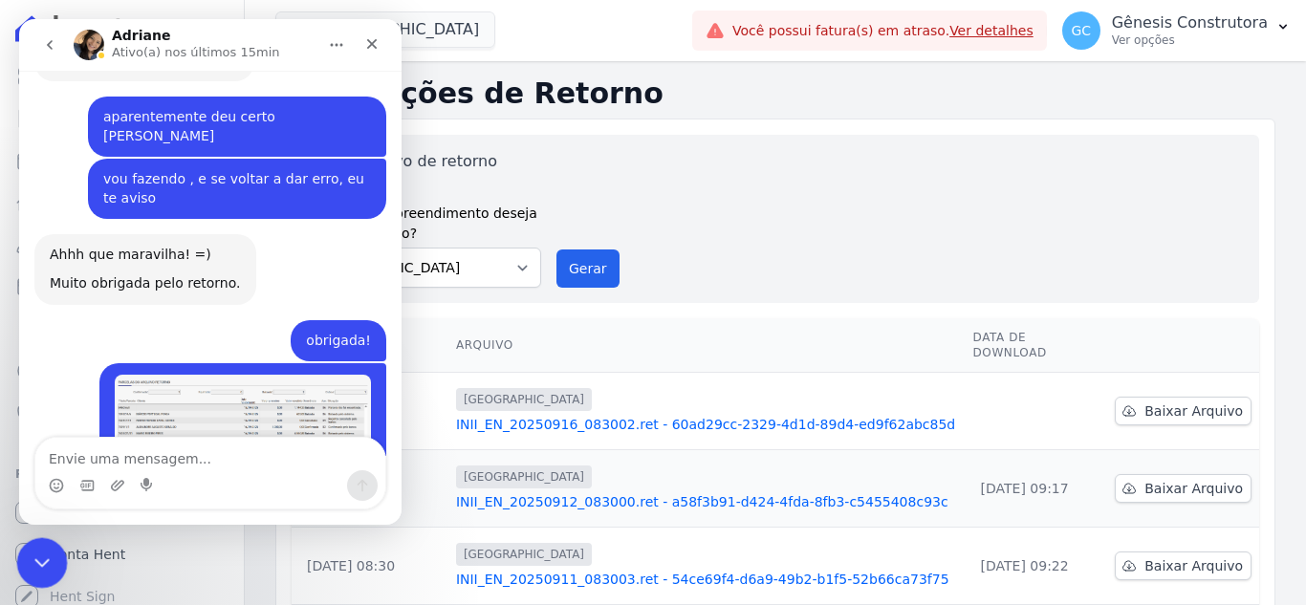
click at [55, 549] on div "Encerramento do Messenger da Intercom" at bounding box center [39, 561] width 46 height 46
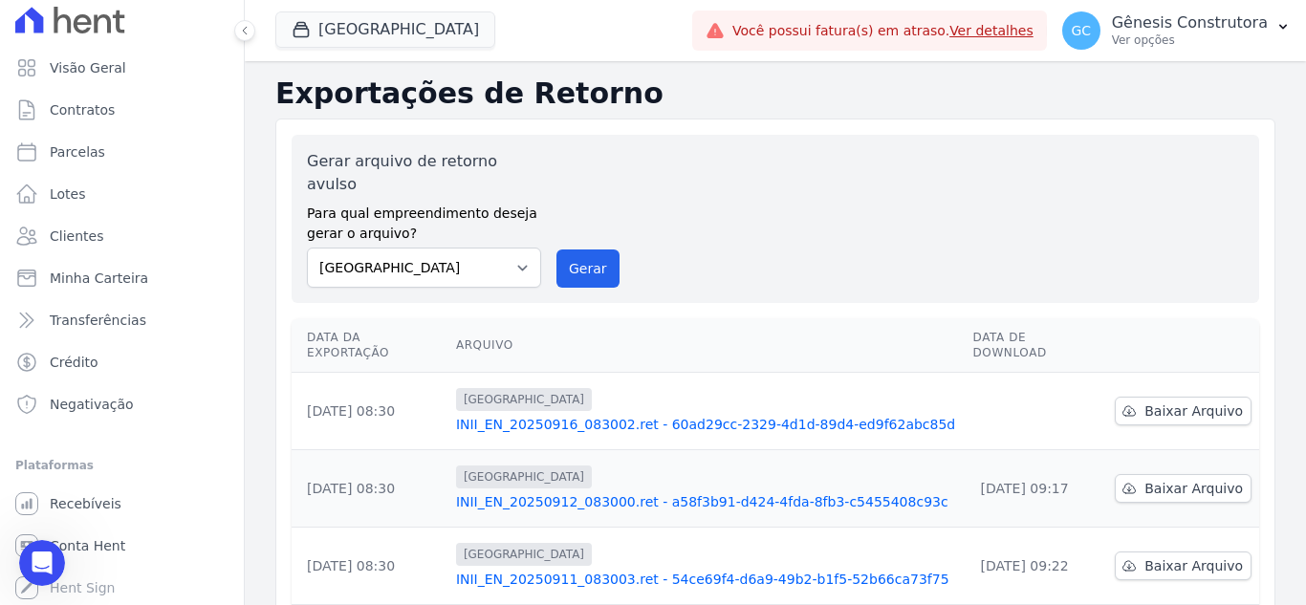
scroll to position [11, 0]
drag, startPoint x: 112, startPoint y: 523, endPoint x: 108, endPoint y: 514, distance: 10.3
click at [109, 522] on ul "Você não possui Hent Sign ativado. Para saber mais, fale com a equipe Hent. Rec…" at bounding box center [122, 544] width 229 height 122
click at [108, 514] on link "Recebíveis" at bounding box center [122, 502] width 229 height 38
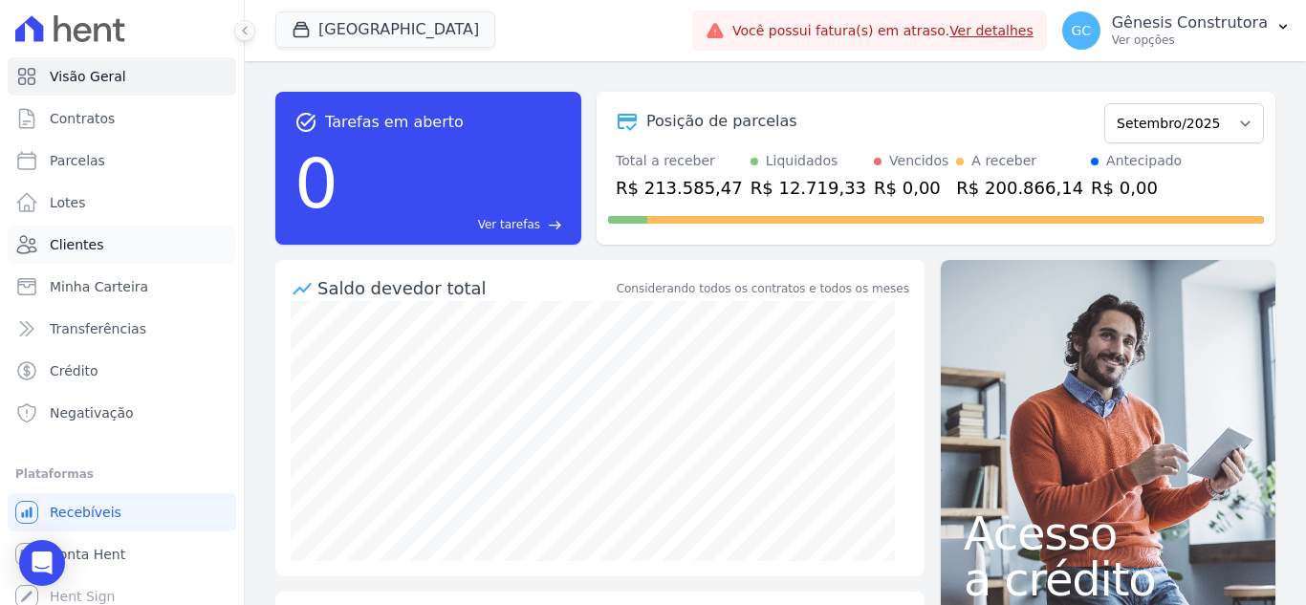
click at [130, 240] on link "Clientes" at bounding box center [122, 245] width 229 height 38
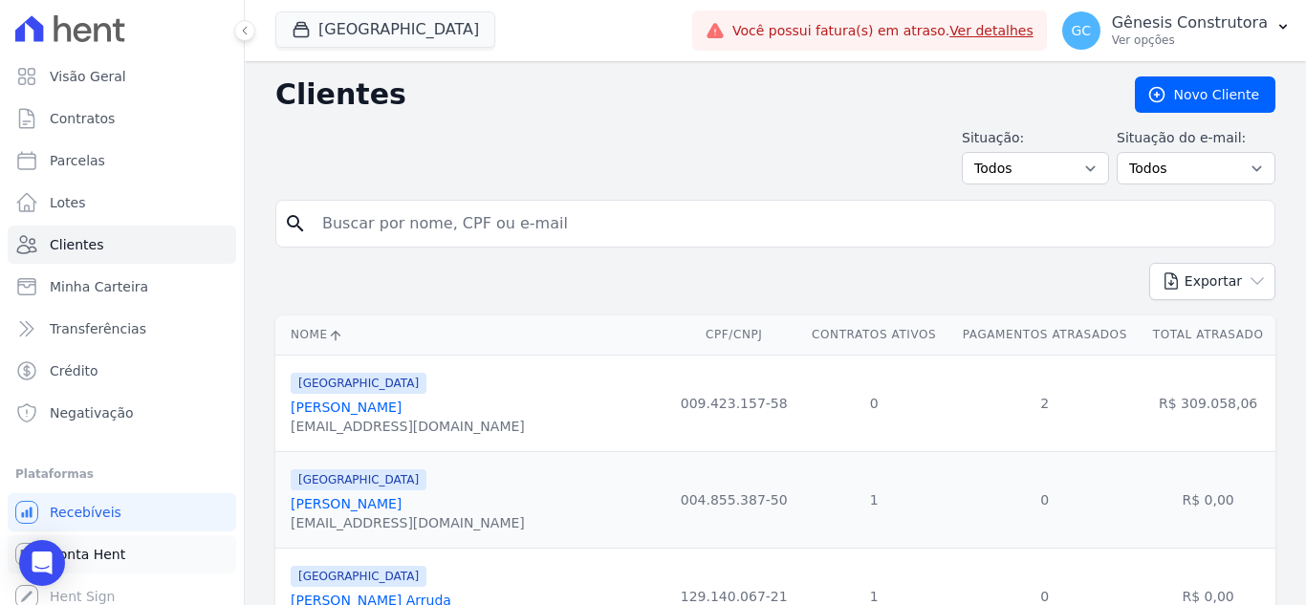
click at [97, 544] on link "Conta Hent" at bounding box center [122, 555] width 229 height 38
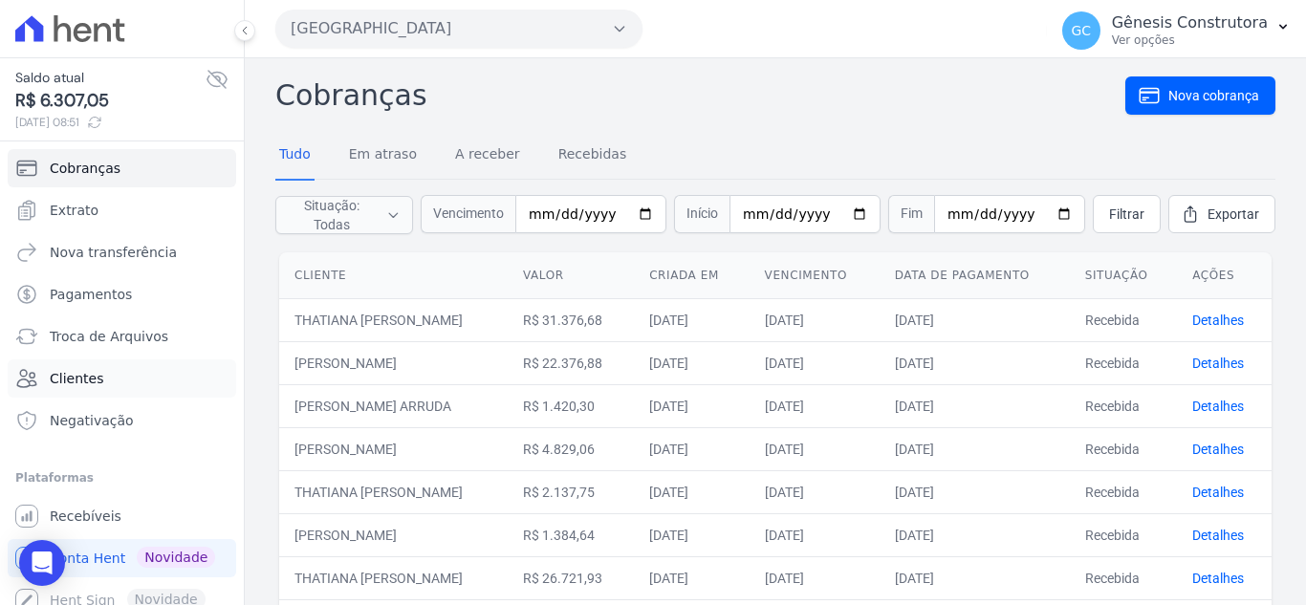
click at [94, 369] on link "Clientes" at bounding box center [122, 379] width 229 height 38
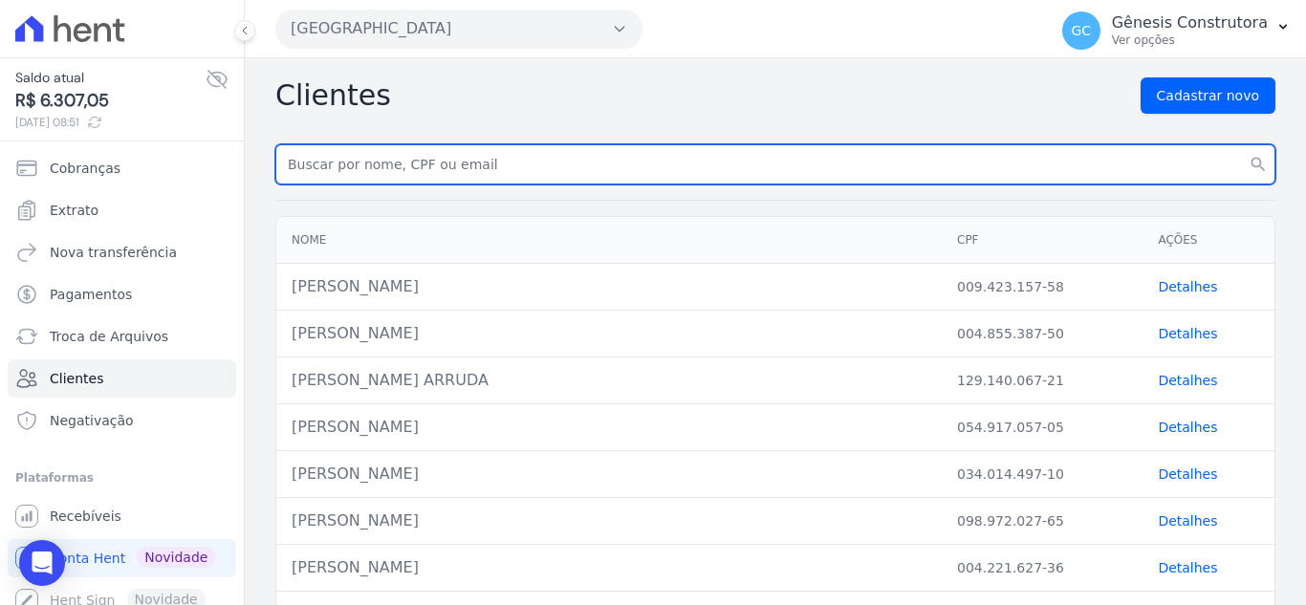
click at [447, 169] on input "text" at bounding box center [775, 164] width 1000 height 40
type input "marcio [GEOGRAPHIC_DATA]"
click at [1241, 144] on button "search" at bounding box center [1258, 164] width 34 height 40
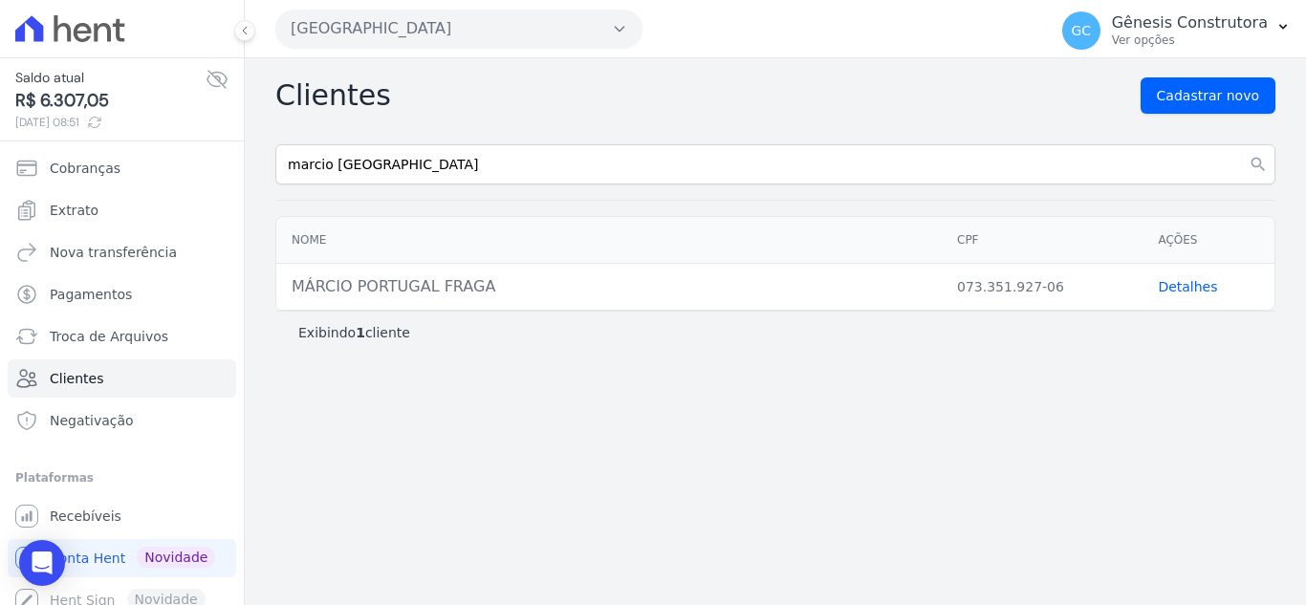
click at [1183, 297] on td "Detalhes" at bounding box center [1209, 287] width 132 height 47
click at [1185, 280] on link "Detalhes" at bounding box center [1187, 286] width 59 height 15
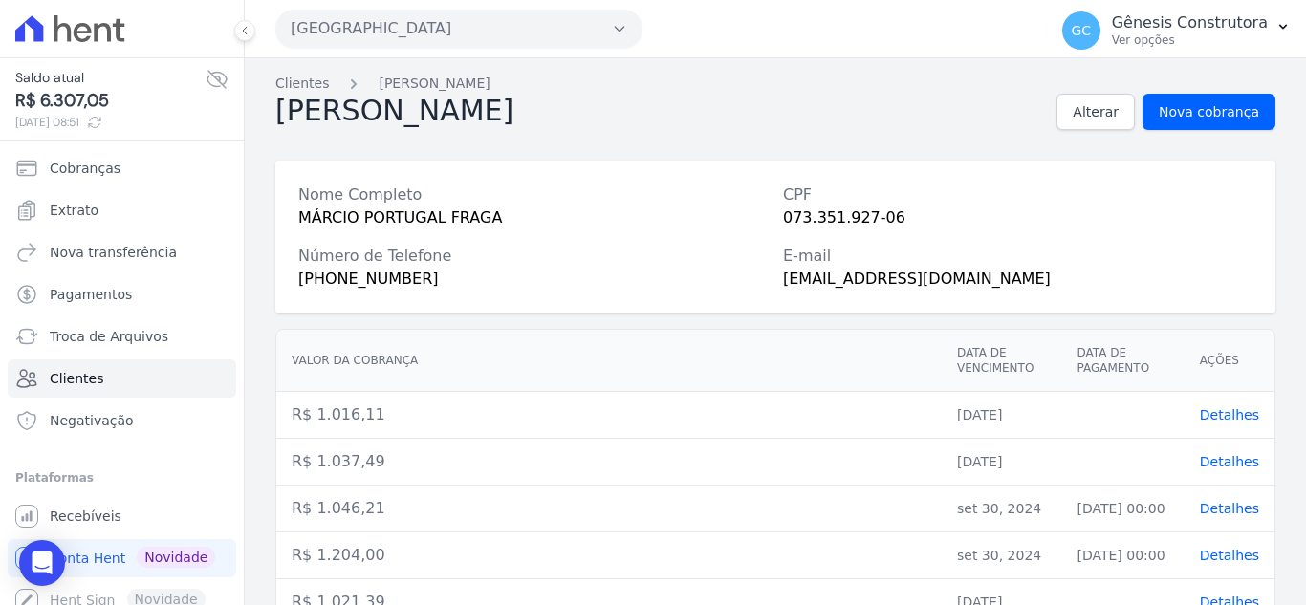
click at [338, 21] on button "[GEOGRAPHIC_DATA]" at bounding box center [458, 29] width 367 height 38
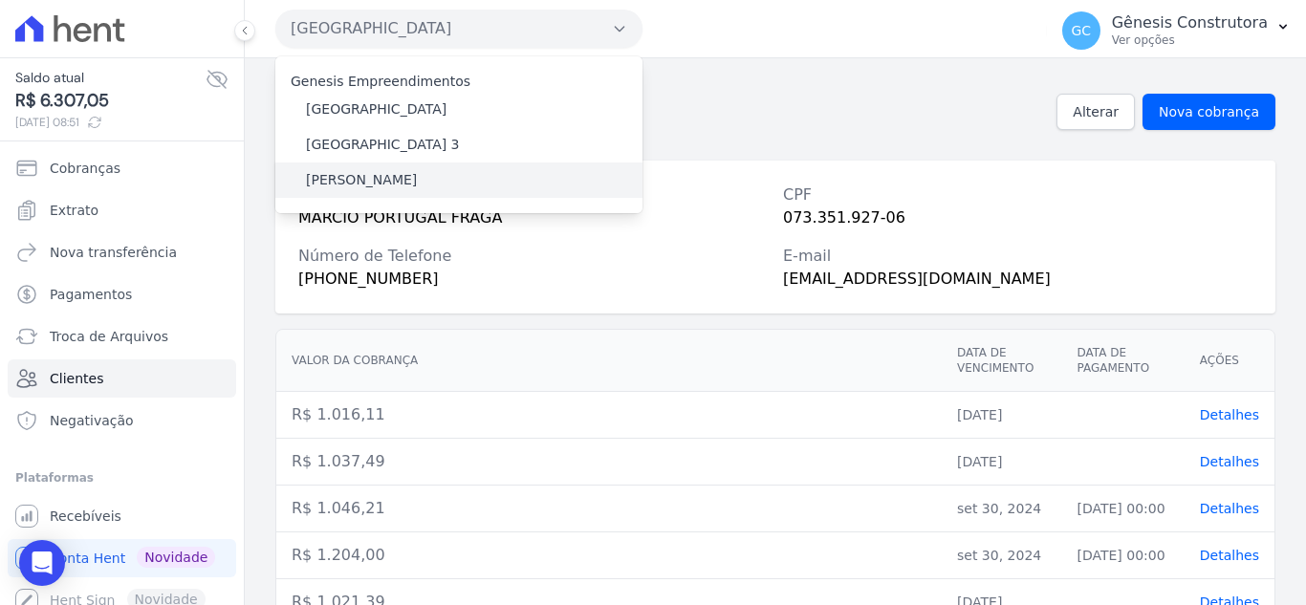
click at [383, 176] on label "[PERSON_NAME]" at bounding box center [361, 180] width 111 height 20
click at [0, 0] on input "[PERSON_NAME]" at bounding box center [0, 0] width 0 height 0
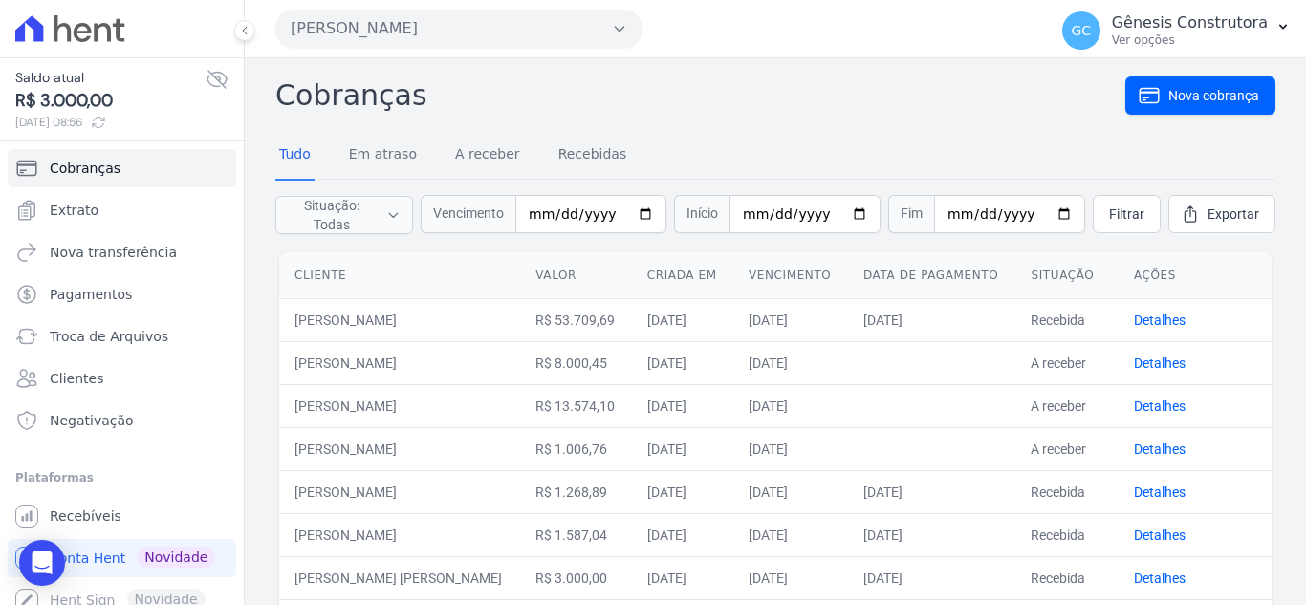
drag, startPoint x: 349, startPoint y: 29, endPoint x: 349, endPoint y: 39, distance: 10.5
click at [349, 29] on button "[PERSON_NAME]" at bounding box center [458, 29] width 367 height 38
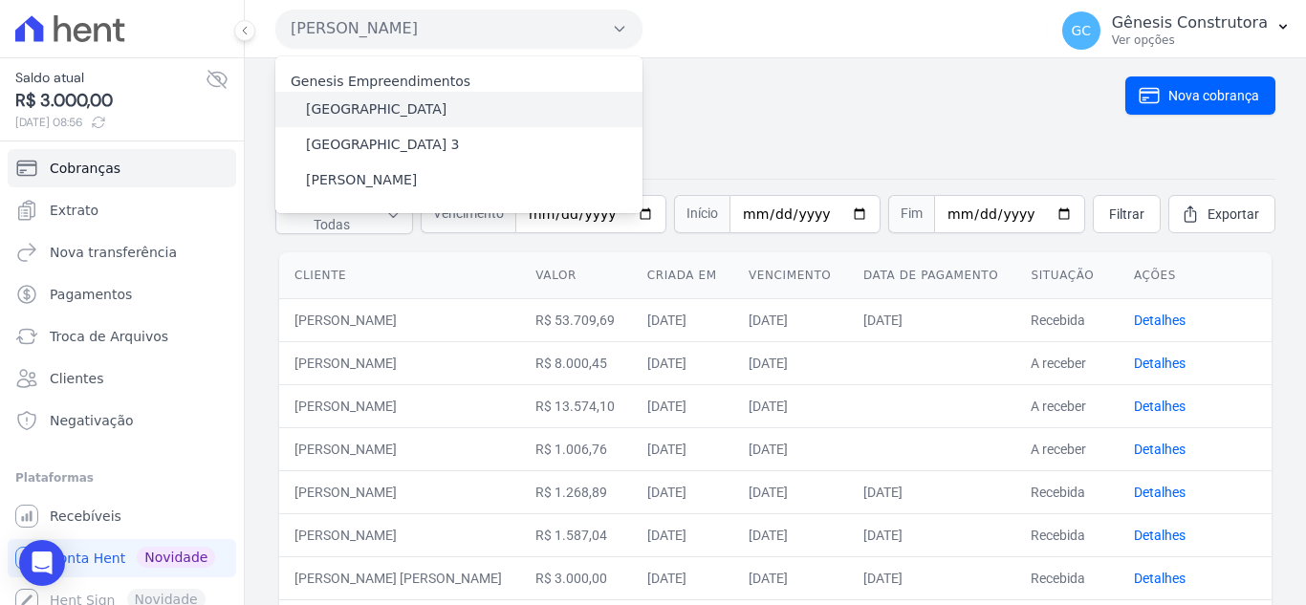
click at [354, 104] on label "[GEOGRAPHIC_DATA]" at bounding box center [376, 109] width 141 height 20
click at [0, 0] on input "[GEOGRAPHIC_DATA]" at bounding box center [0, 0] width 0 height 0
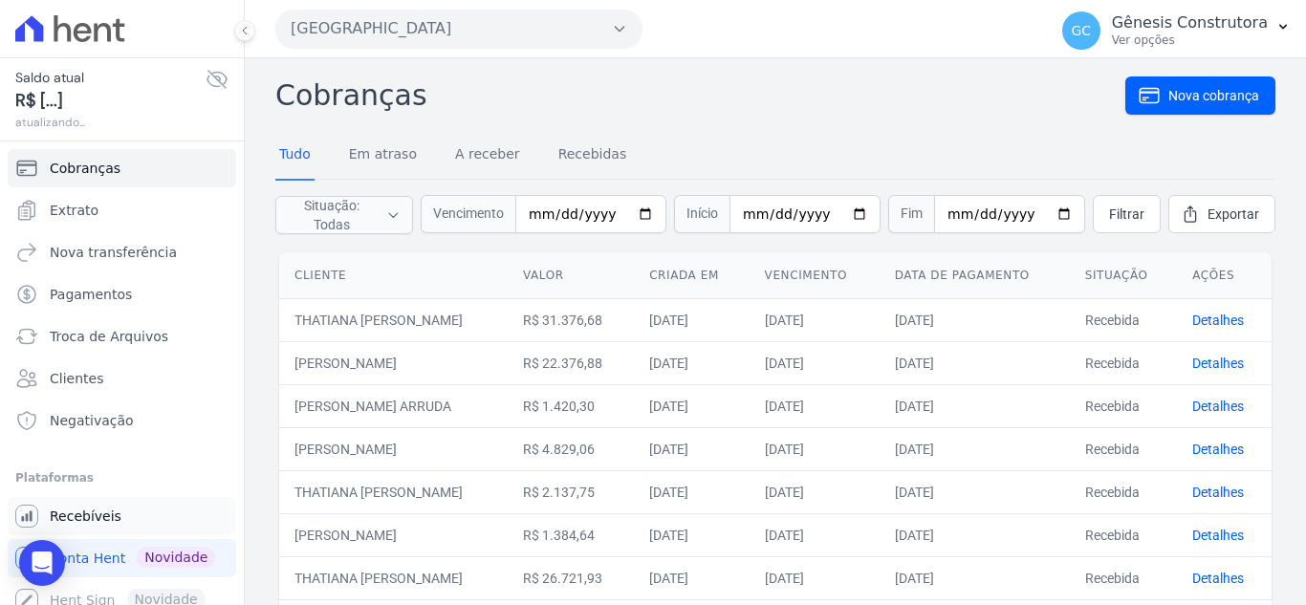
click at [135, 520] on link "Recebíveis" at bounding box center [122, 516] width 229 height 38
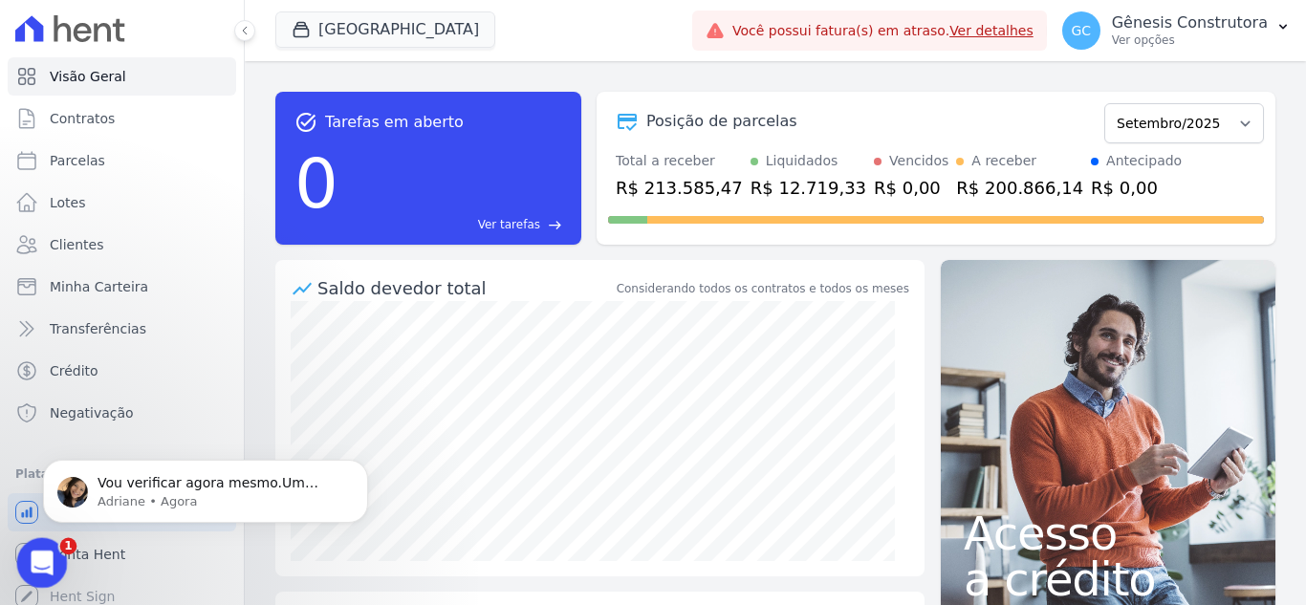
click at [43, 542] on div "Abertura do Messenger da Intercom" at bounding box center [39, 560] width 63 height 63
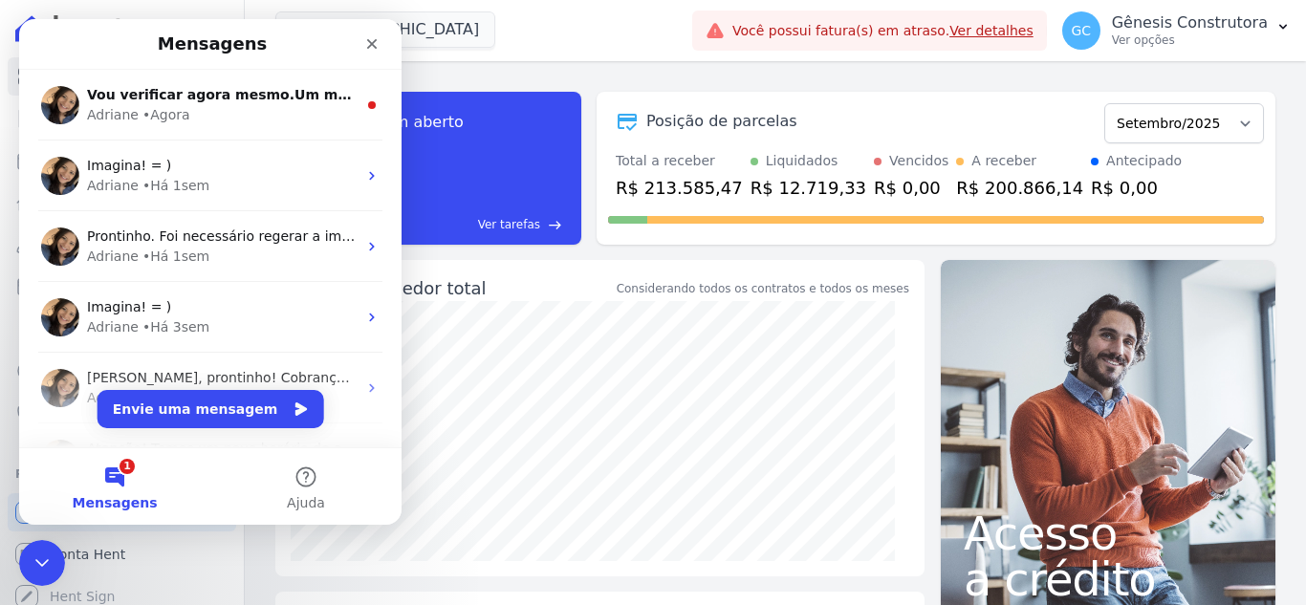
drag, startPoint x: 586, startPoint y: 40, endPoint x: 560, endPoint y: 65, distance: 36.5
click at [585, 40] on div "[GEOGRAPHIC_DATA] Genesis Empreendimentos [GEOGRAPHIC_DATA] [GEOGRAPHIC_DATA] […" at bounding box center [479, 30] width 409 height 63
click at [46, 541] on div "Encerramento do Messenger da Intercom" at bounding box center [39, 561] width 46 height 46
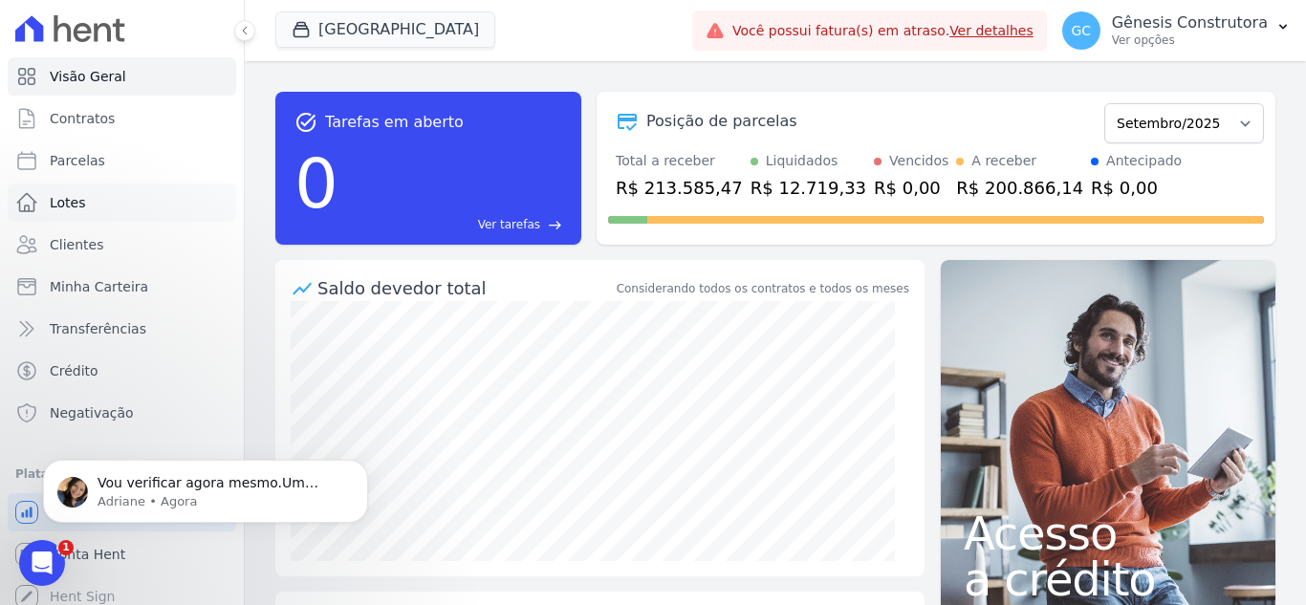
scroll to position [11, 0]
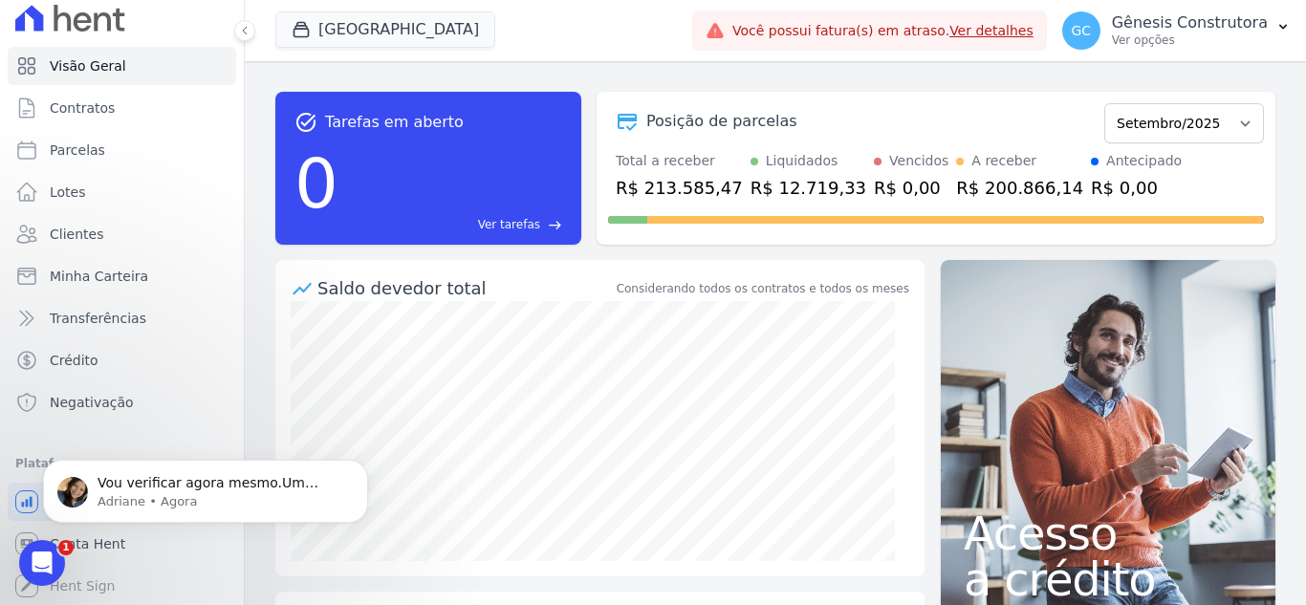
click at [130, 541] on body "Vou verificar agora mesmo.Um momento [PERSON_NAME] • Agora" at bounding box center [205, 487] width 367 height 119
click at [110, 547] on html "Vou verificar agora mesmo.Um momento [PERSON_NAME] • Agora" at bounding box center [205, 487] width 383 height 134
click at [366, 465] on icon "Dismiss notification" at bounding box center [363, 465] width 11 height 11
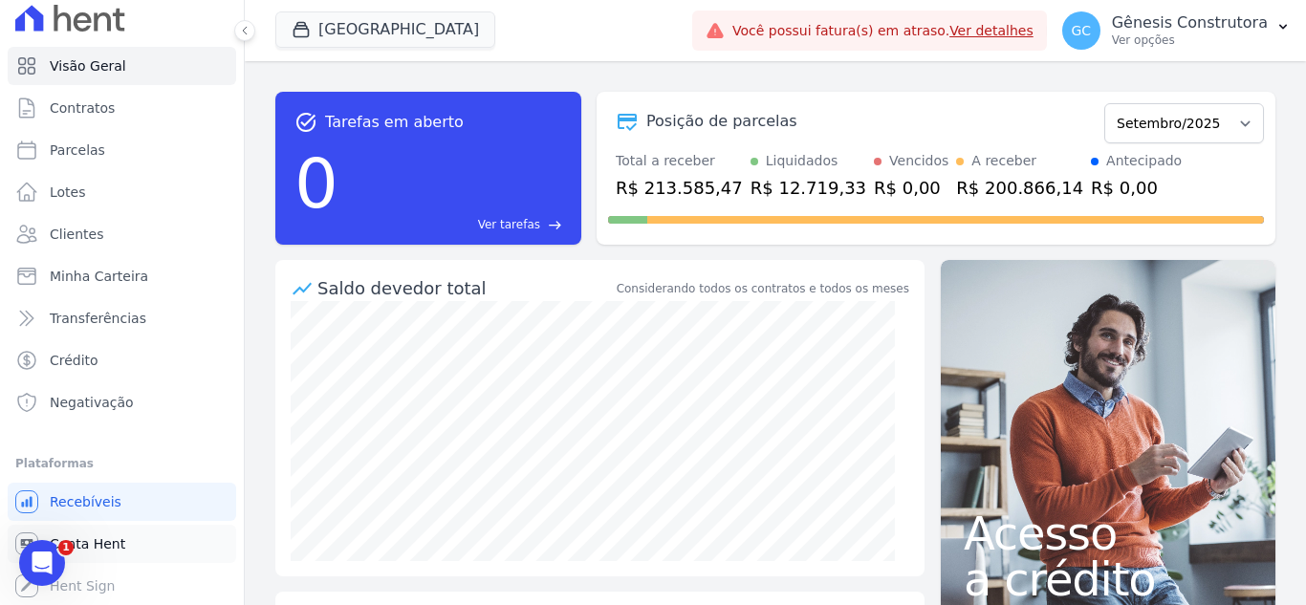
click at [163, 540] on link "Conta Hent" at bounding box center [122, 544] width 229 height 38
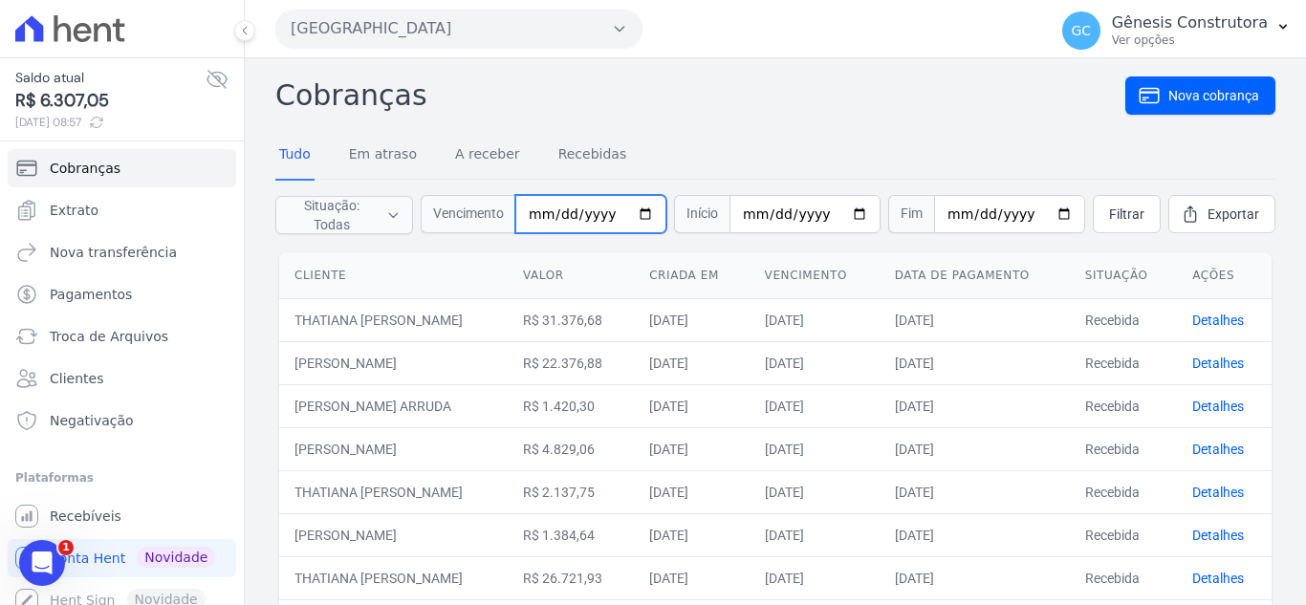
click at [544, 223] on input "date" at bounding box center [591, 214] width 151 height 38
click at [551, 210] on input "date" at bounding box center [591, 214] width 151 height 38
click at [100, 384] on link "Clientes" at bounding box center [122, 379] width 229 height 38
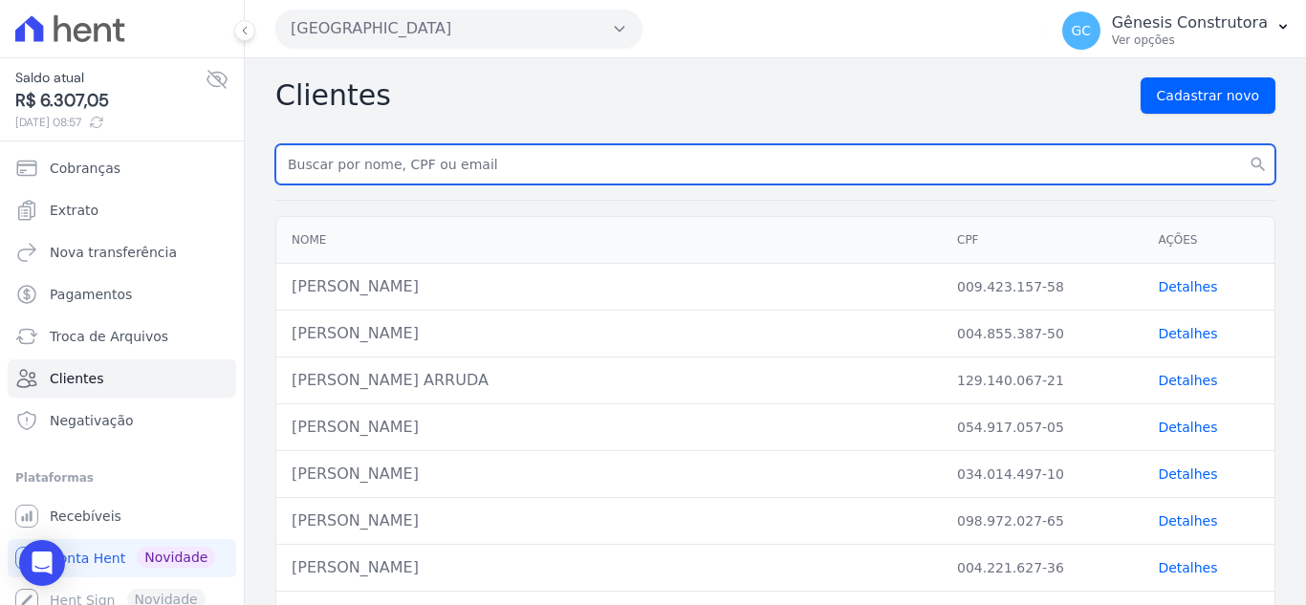
click at [500, 158] on input "text" at bounding box center [775, 164] width 1000 height 40
type input "marcio portugal fra"
click at [1241, 144] on button "search" at bounding box center [1258, 164] width 34 height 40
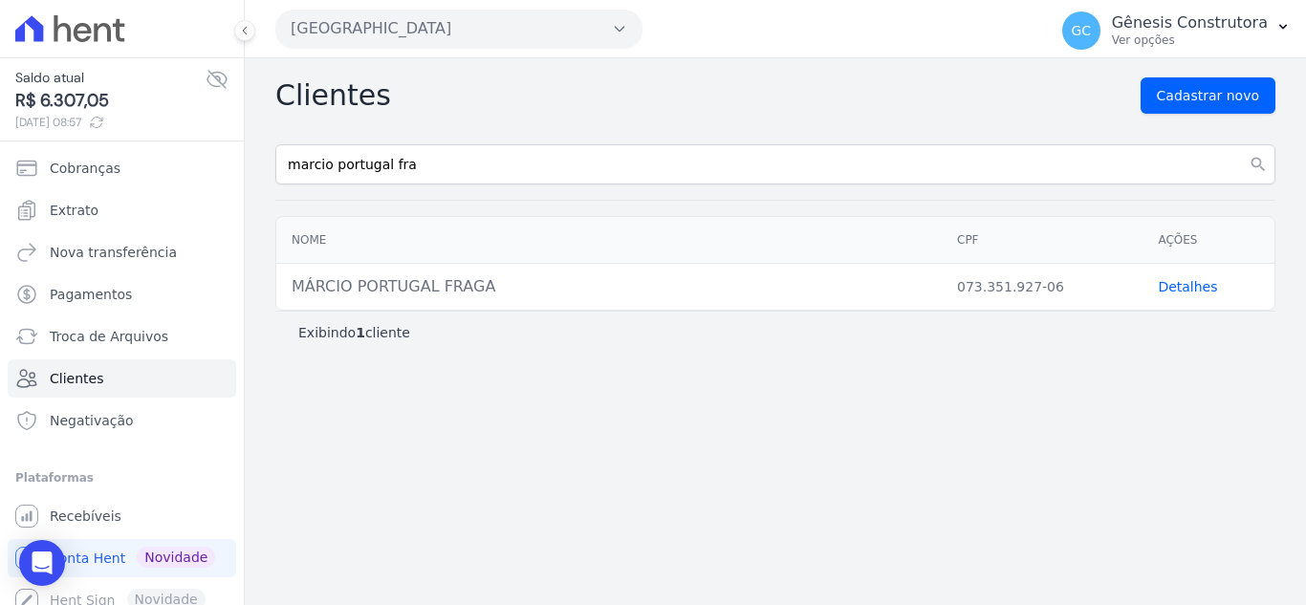
click at [1202, 285] on link "Detalhes" at bounding box center [1187, 286] width 59 height 15
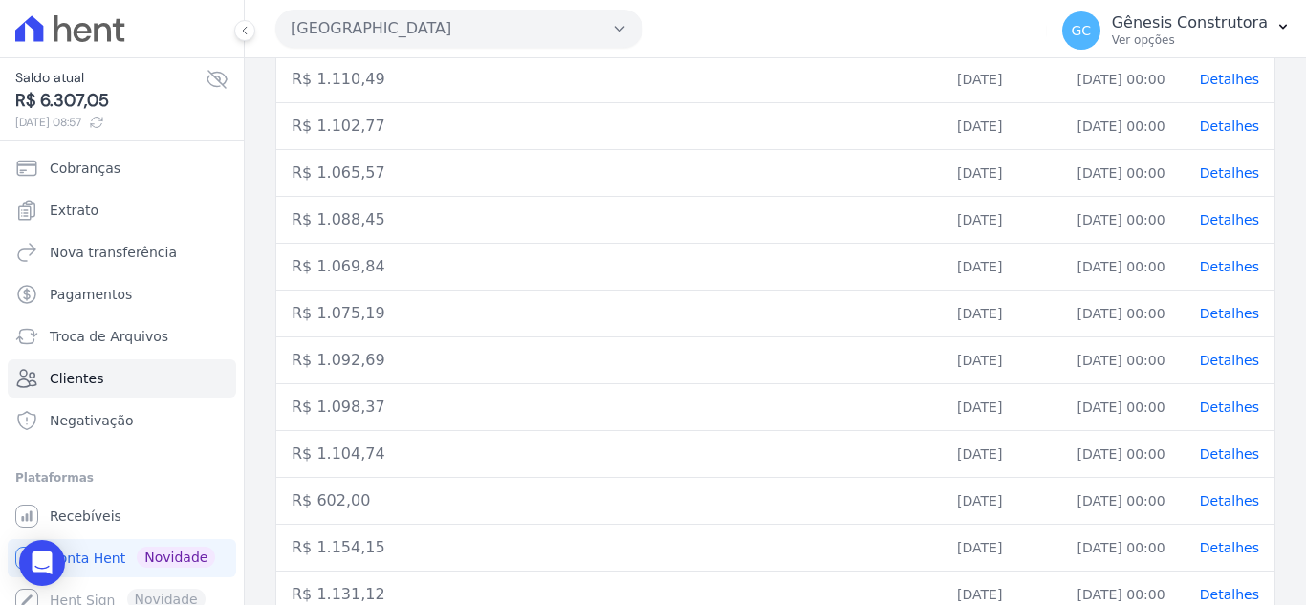
scroll to position [1042, 0]
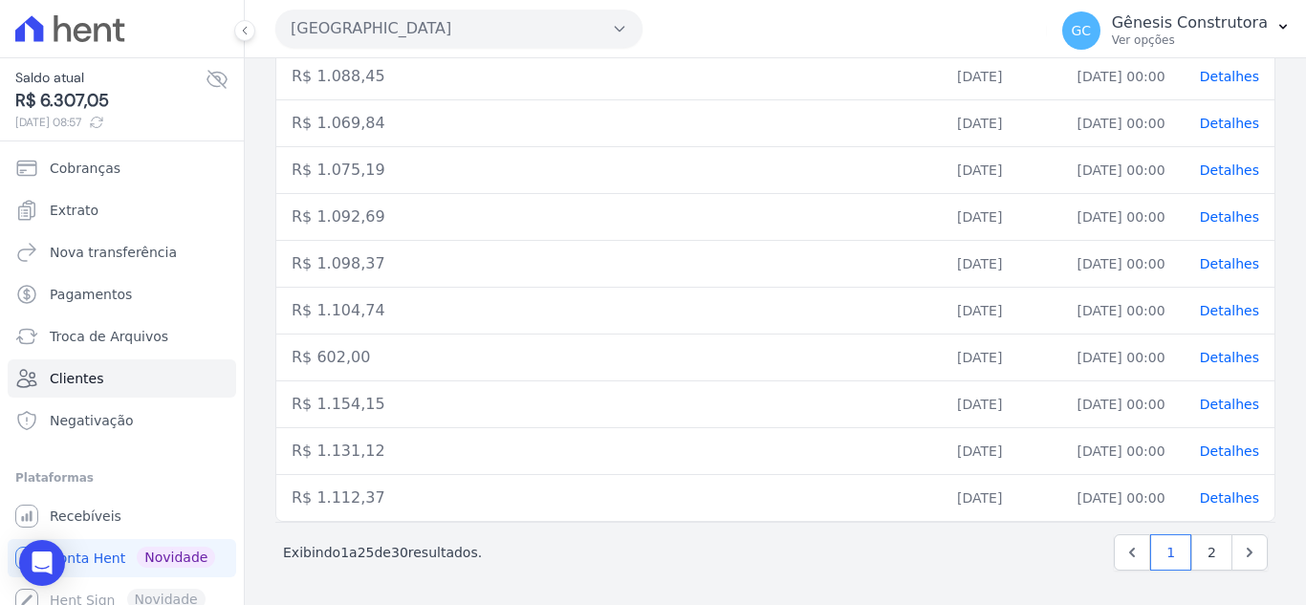
drag, startPoint x: 1058, startPoint y: 501, endPoint x: 1137, endPoint y: 501, distance: 79.4
click at [1137, 501] on td "[DATE] 00:00" at bounding box center [1123, 498] width 122 height 47
click at [1228, 491] on span "Detalhes" at bounding box center [1229, 498] width 59 height 15
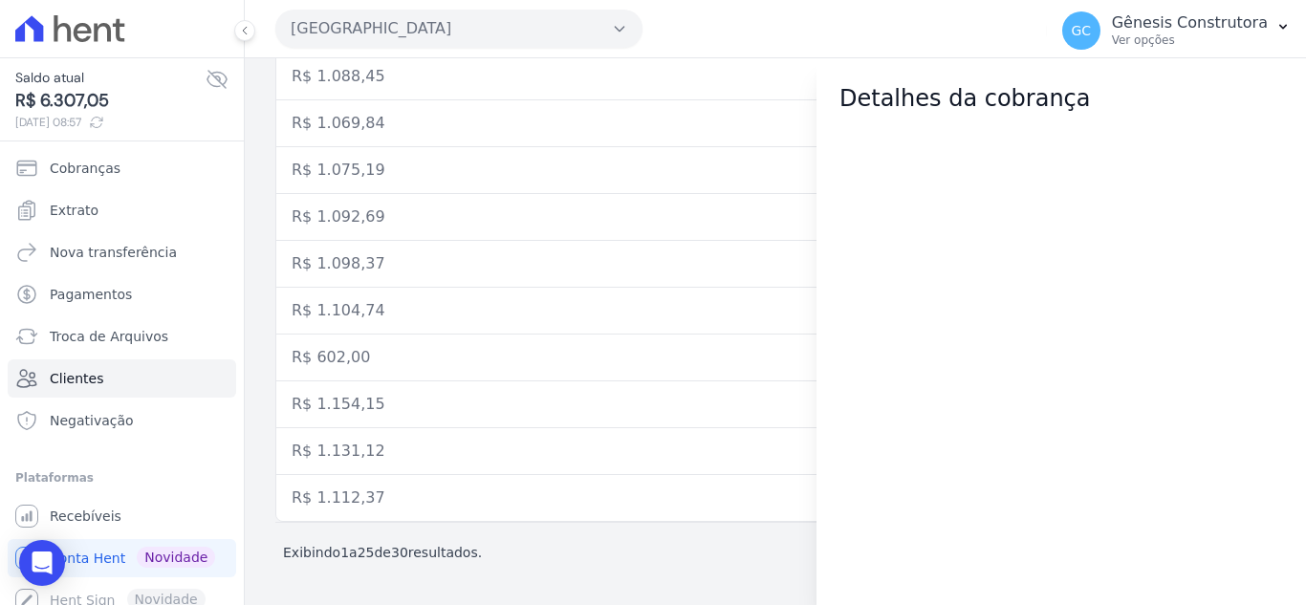
click at [1203, 114] on h2 "Detalhes da cobrança" at bounding box center [1062, 98] width 444 height 34
click at [808, 70] on td "R$ 1.088,45" at bounding box center [609, 77] width 666 height 47
click at [757, 86] on td "R$ 1.088,45" at bounding box center [609, 77] width 666 height 47
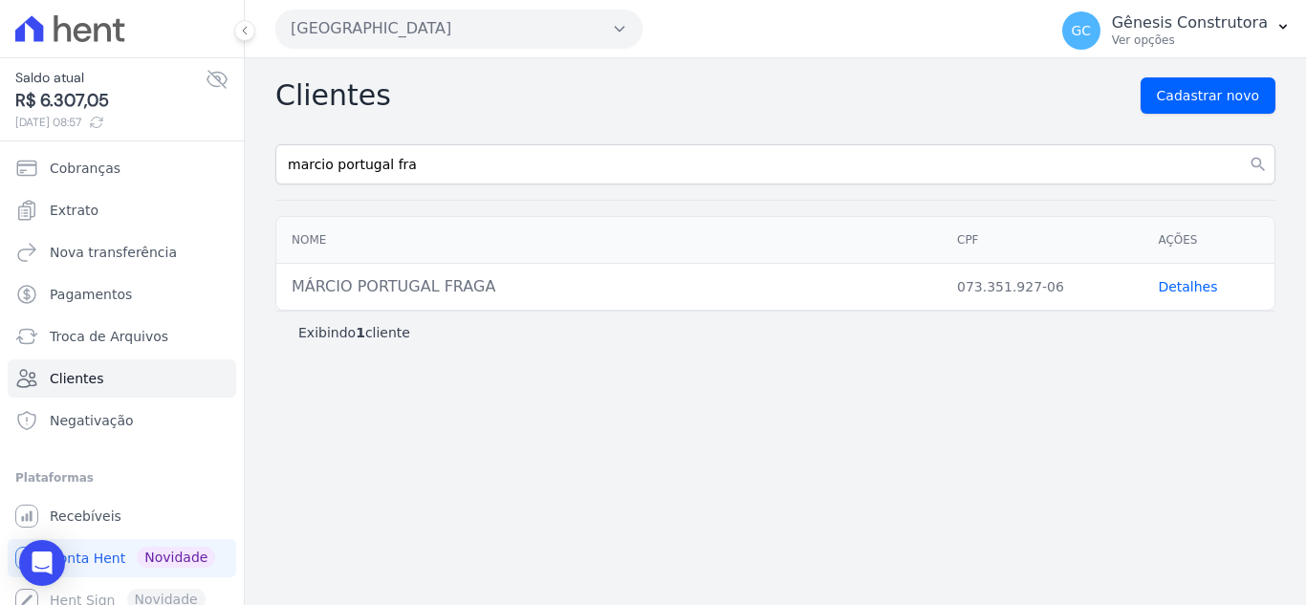
click at [1176, 279] on link "Detalhes" at bounding box center [1187, 286] width 59 height 15
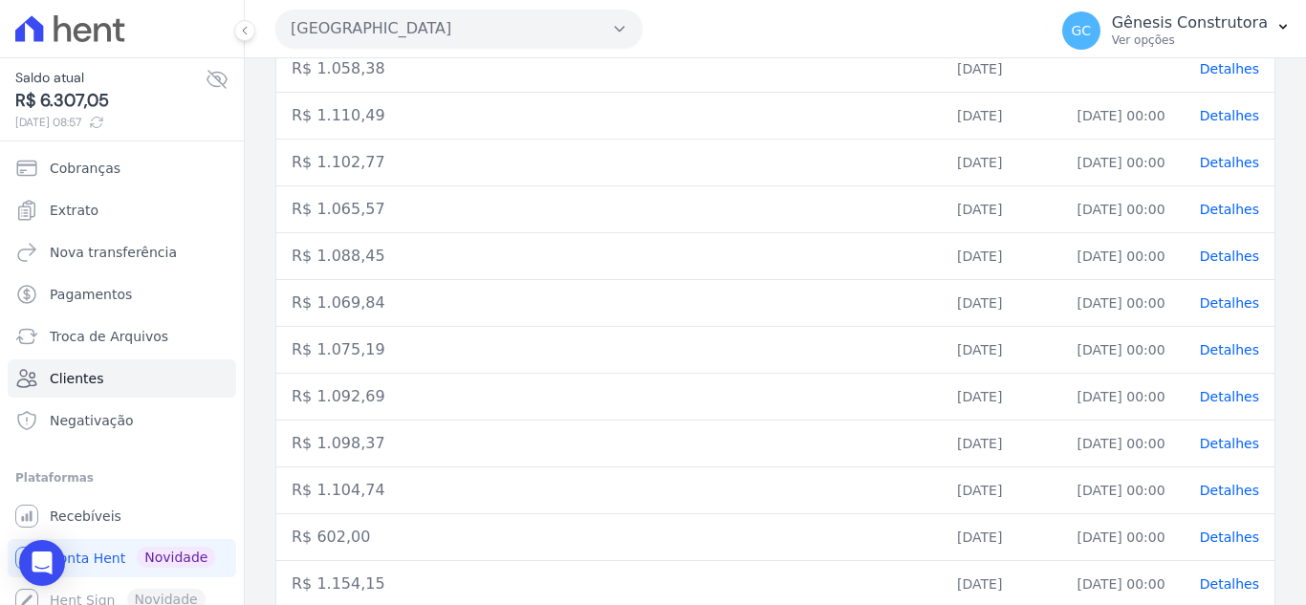
scroll to position [1042, 0]
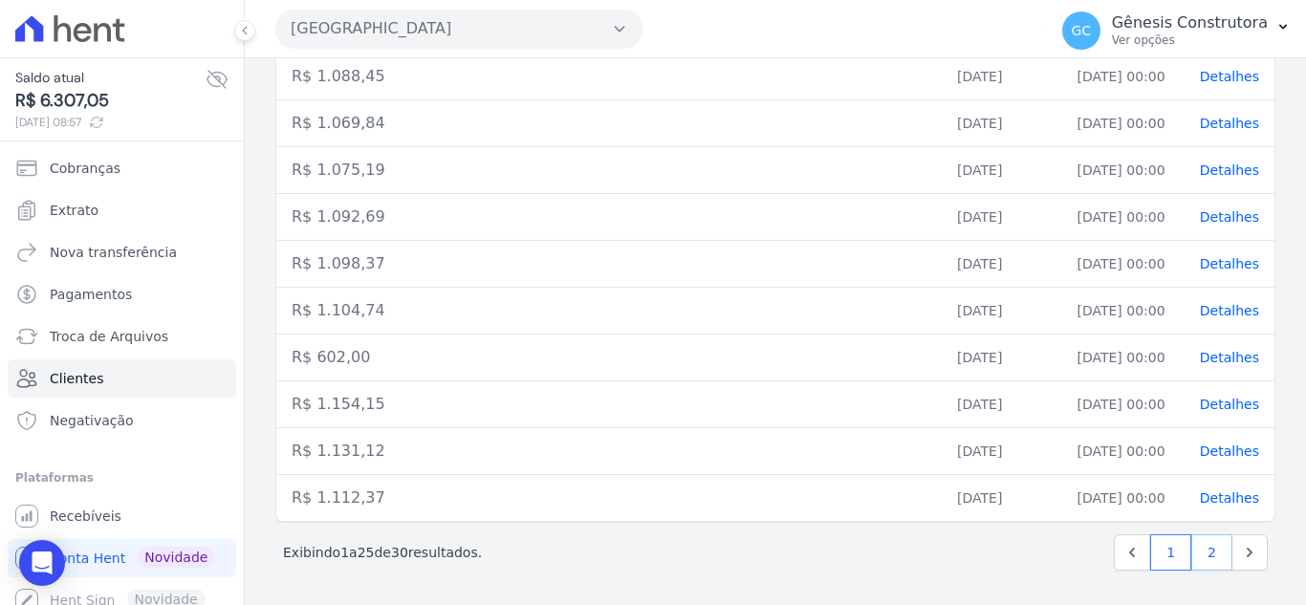
click at [1215, 552] on link "2" at bounding box center [1212, 553] width 41 height 36
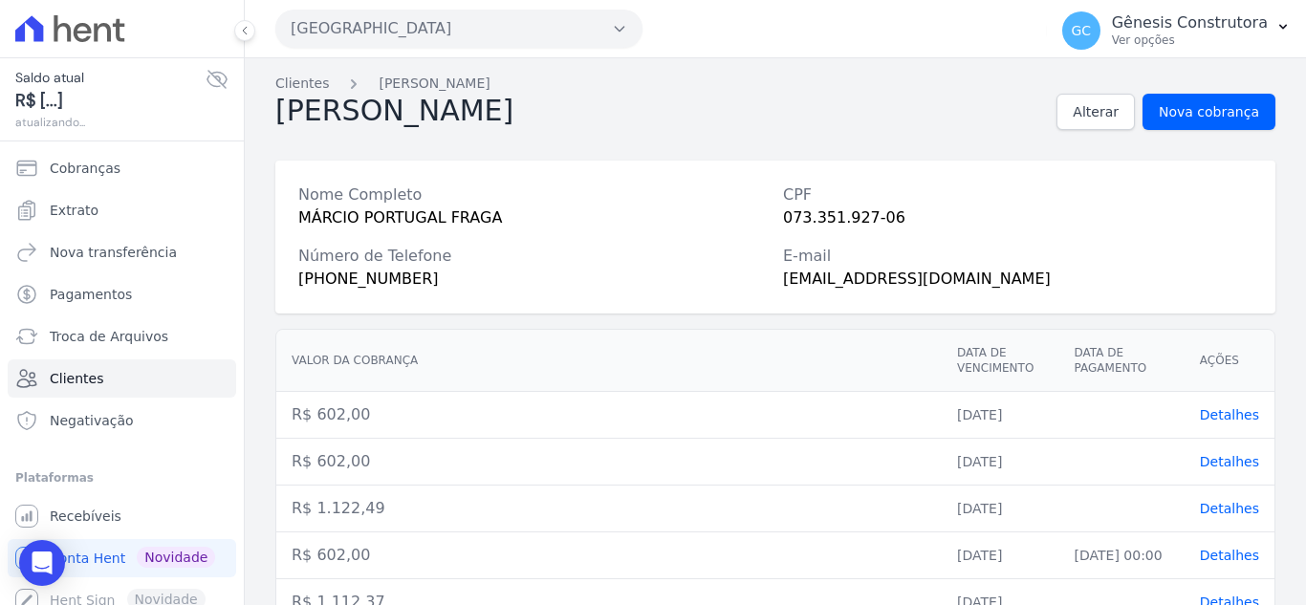
scroll to position [104, 0]
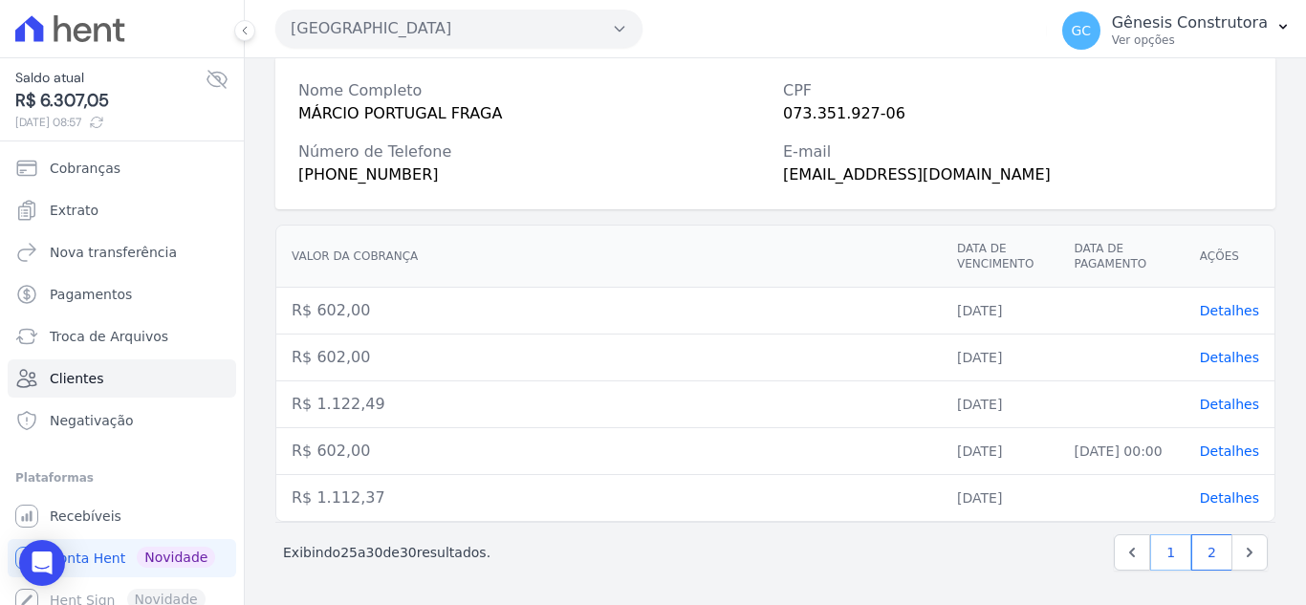
click at [1151, 564] on link "1" at bounding box center [1171, 553] width 41 height 36
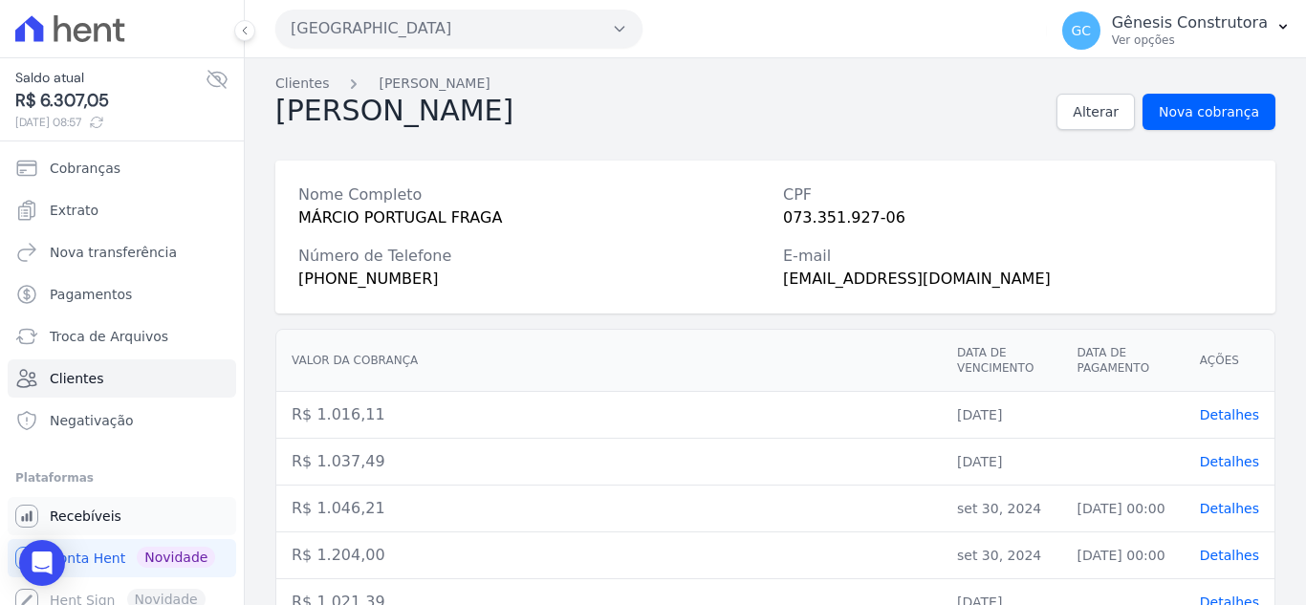
click at [142, 522] on link "Recebíveis" at bounding box center [122, 516] width 229 height 38
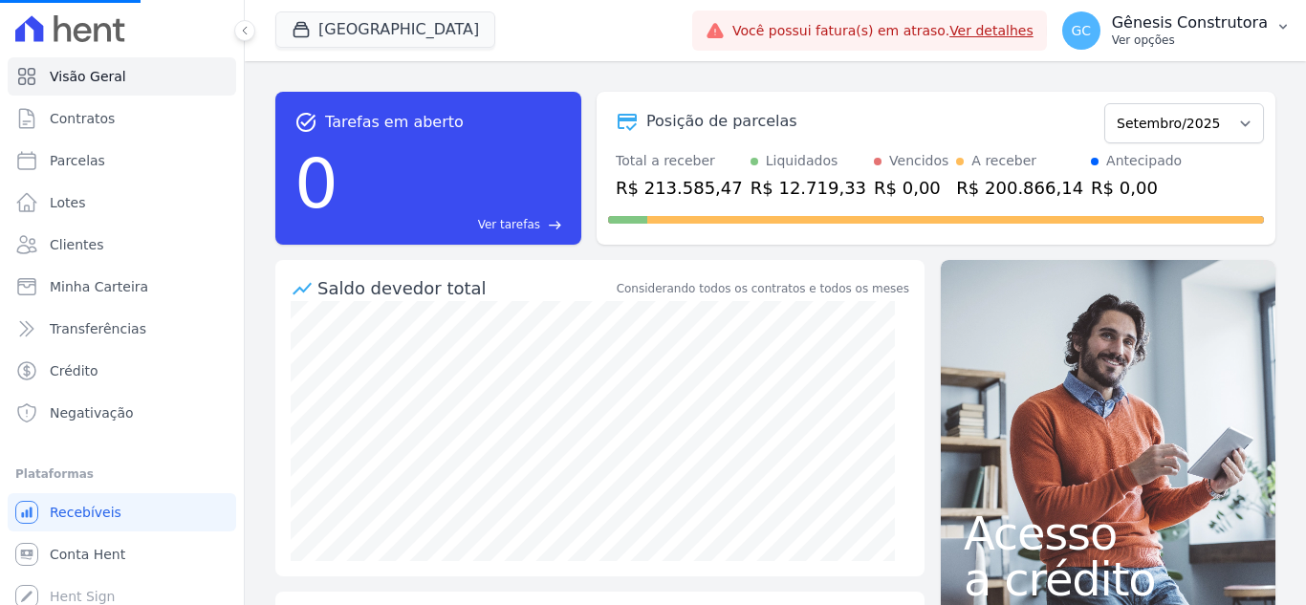
click at [1259, 26] on p "Gênesis Construtora" at bounding box center [1190, 22] width 156 height 19
click at [1195, 15] on p "Gênesis Construtora" at bounding box center [1190, 22] width 156 height 19
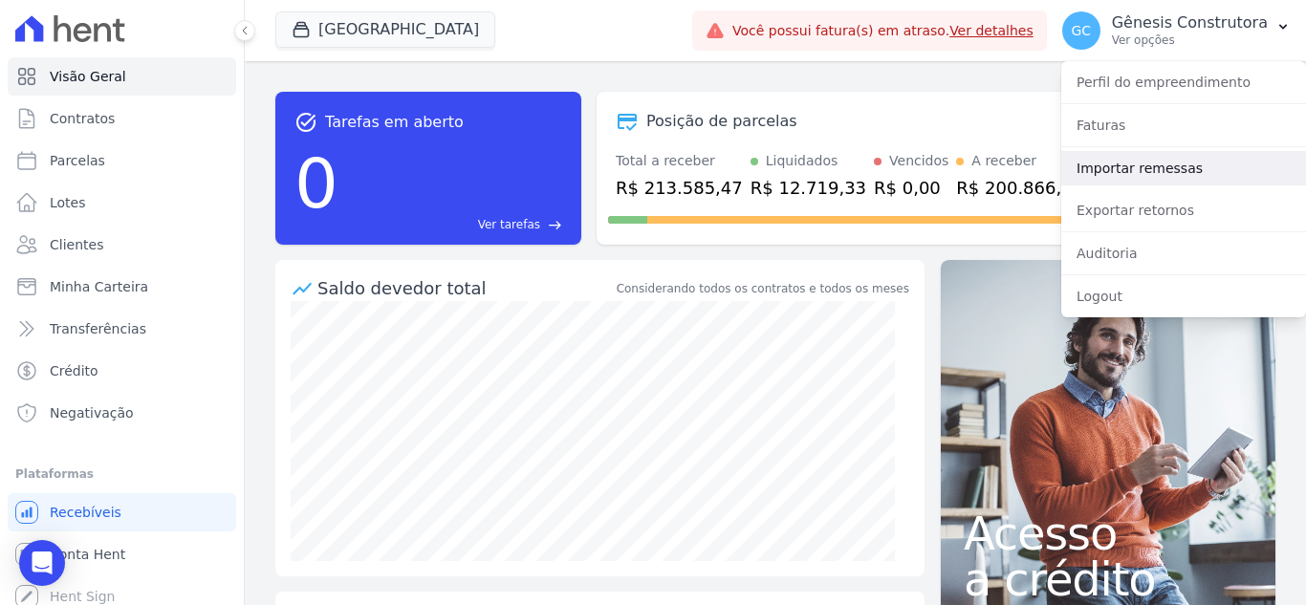
click at [1174, 180] on link "Importar remessas" at bounding box center [1184, 168] width 245 height 34
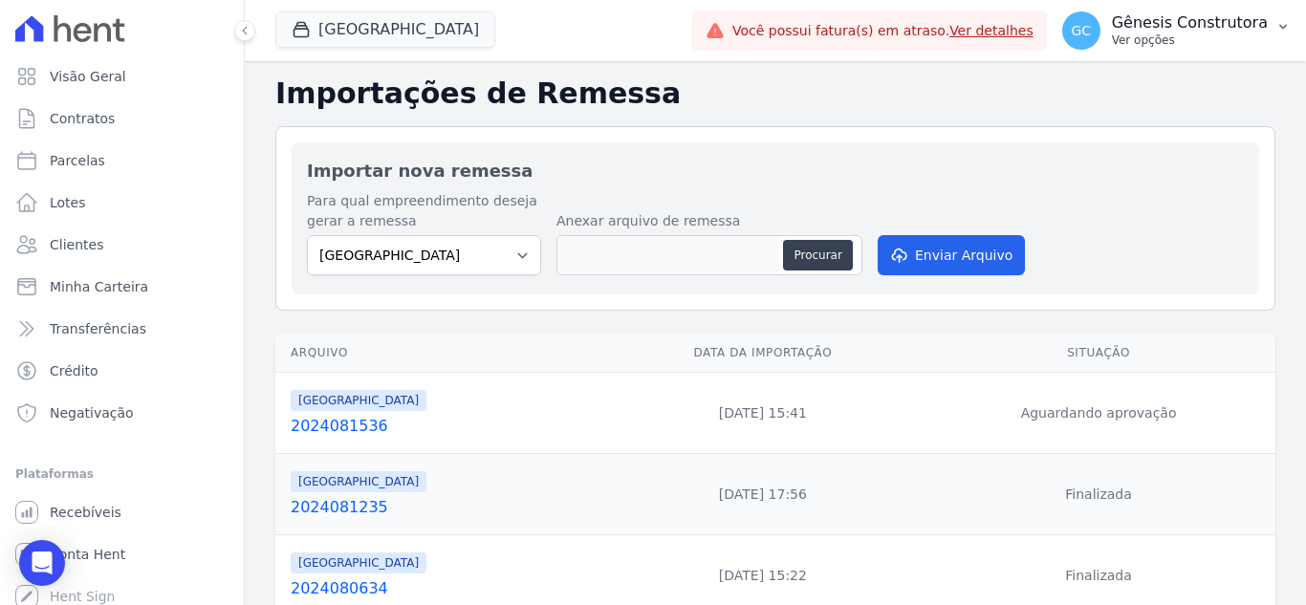
click at [1183, 27] on p "Gênesis Construtora" at bounding box center [1190, 22] width 156 height 19
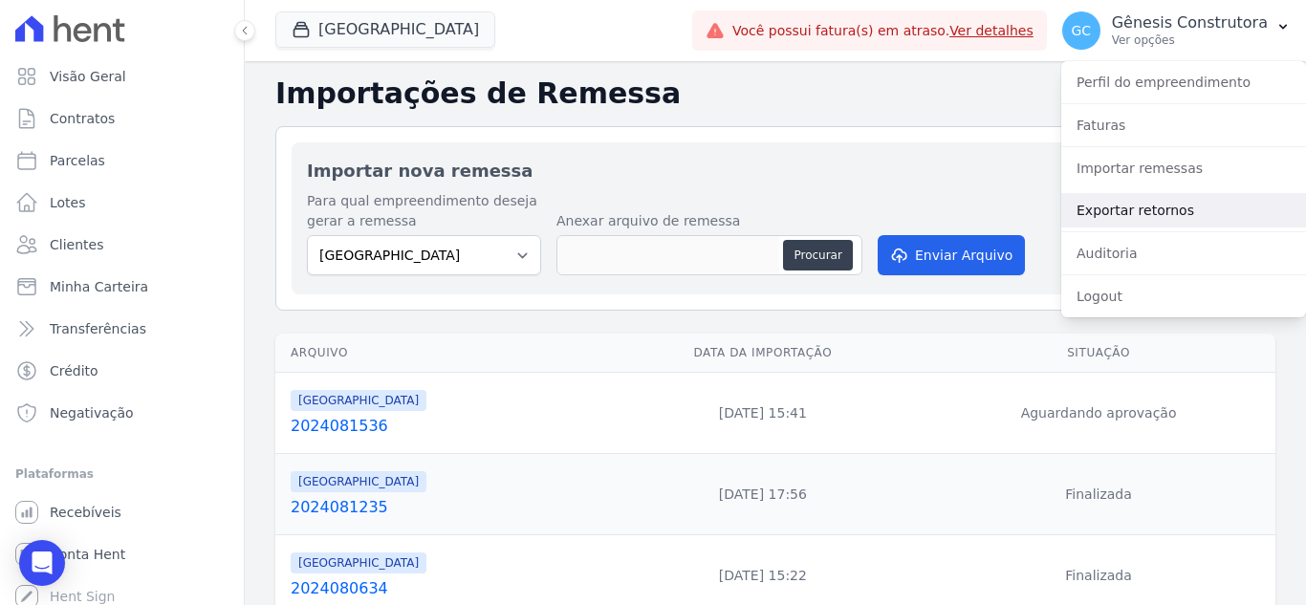
click at [1154, 212] on link "Exportar retornos" at bounding box center [1184, 210] width 245 height 34
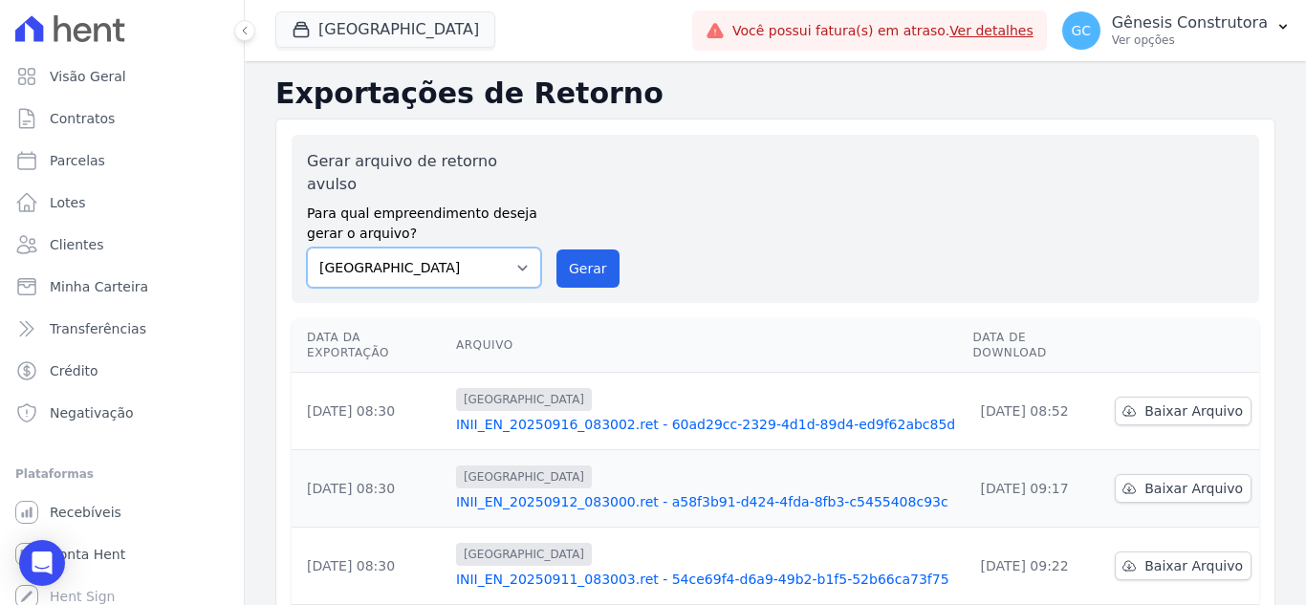
click at [361, 251] on select "[GEOGRAPHIC_DATA][PERSON_NAME]" at bounding box center [424, 268] width 234 height 40
select select "32642098-8c96-4e3c-b8f4-1f11cd728362"
click at [307, 248] on select "[GEOGRAPHIC_DATA][PERSON_NAME]" at bounding box center [424, 268] width 234 height 40
drag, startPoint x: 616, startPoint y: 252, endPoint x: 587, endPoint y: 252, distance: 28.7
click at [615, 252] on div "Gerar arquivo de retorno avulso Para qual empreendimento deseja gerar o arquivo…" at bounding box center [775, 219] width 937 height 138
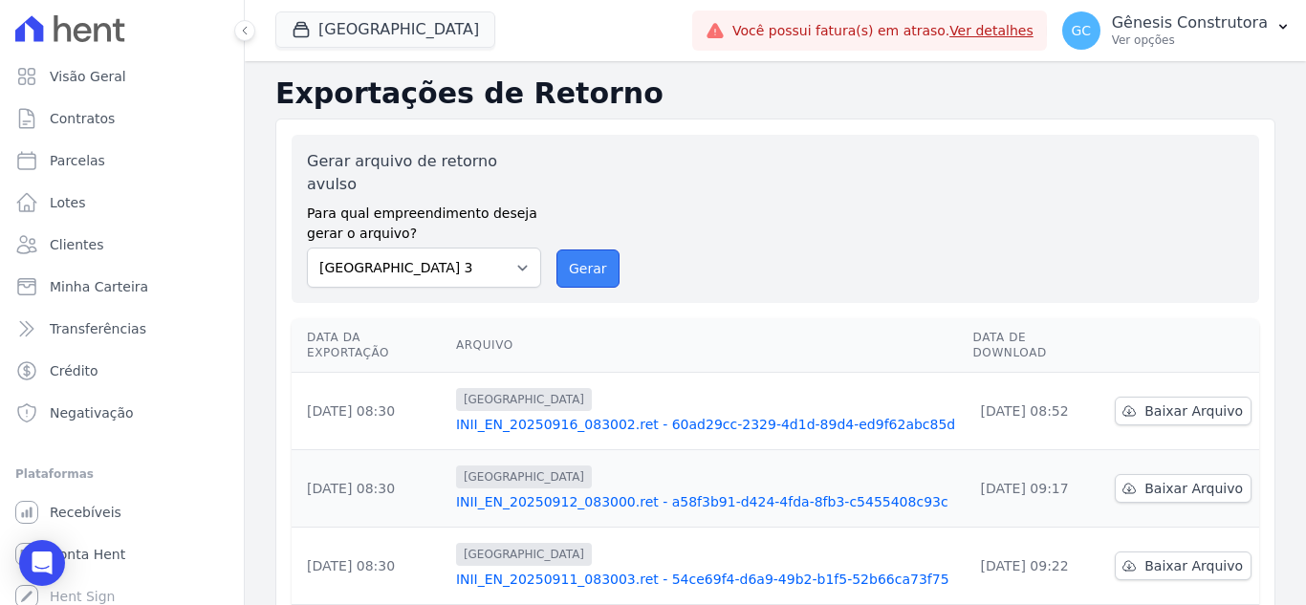
click at [587, 252] on button "Gerar" at bounding box center [588, 269] width 63 height 38
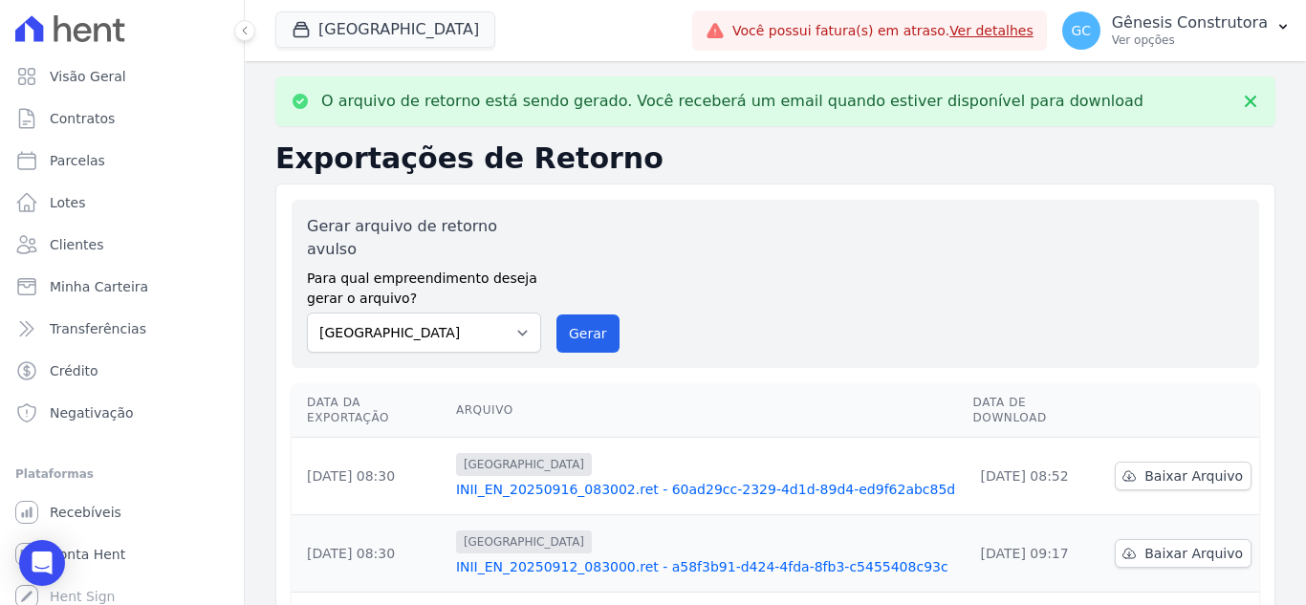
click at [592, 286] on div "Gerar arquivo de retorno avulso Para qual empreendimento deseja gerar o arquivo…" at bounding box center [775, 284] width 937 height 138
click at [593, 315] on button "Gerar" at bounding box center [588, 334] width 63 height 38
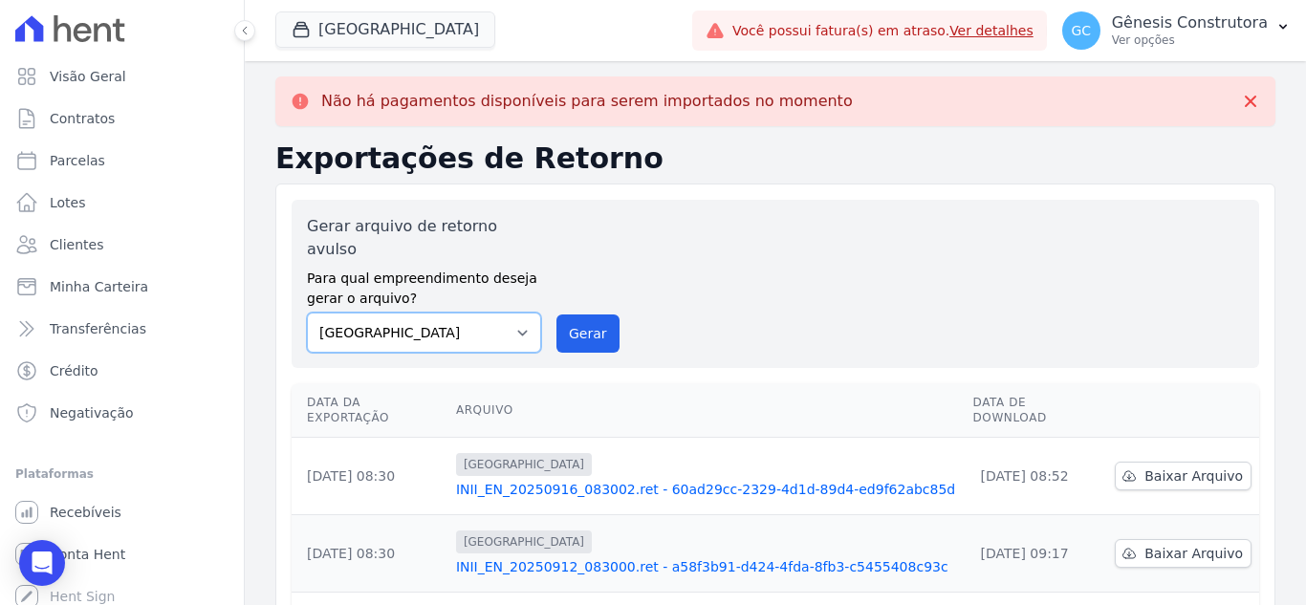
click at [434, 313] on select "[GEOGRAPHIC_DATA][PERSON_NAME]" at bounding box center [424, 333] width 234 height 40
select select "32642098-8c96-4e3c-b8f4-1f11cd728362"
click at [307, 313] on select "[GEOGRAPHIC_DATA][PERSON_NAME]" at bounding box center [424, 333] width 234 height 40
drag, startPoint x: 429, startPoint y: 35, endPoint x: 409, endPoint y: 114, distance: 81.0
click at [428, 35] on button "[GEOGRAPHIC_DATA]" at bounding box center [385, 29] width 220 height 36
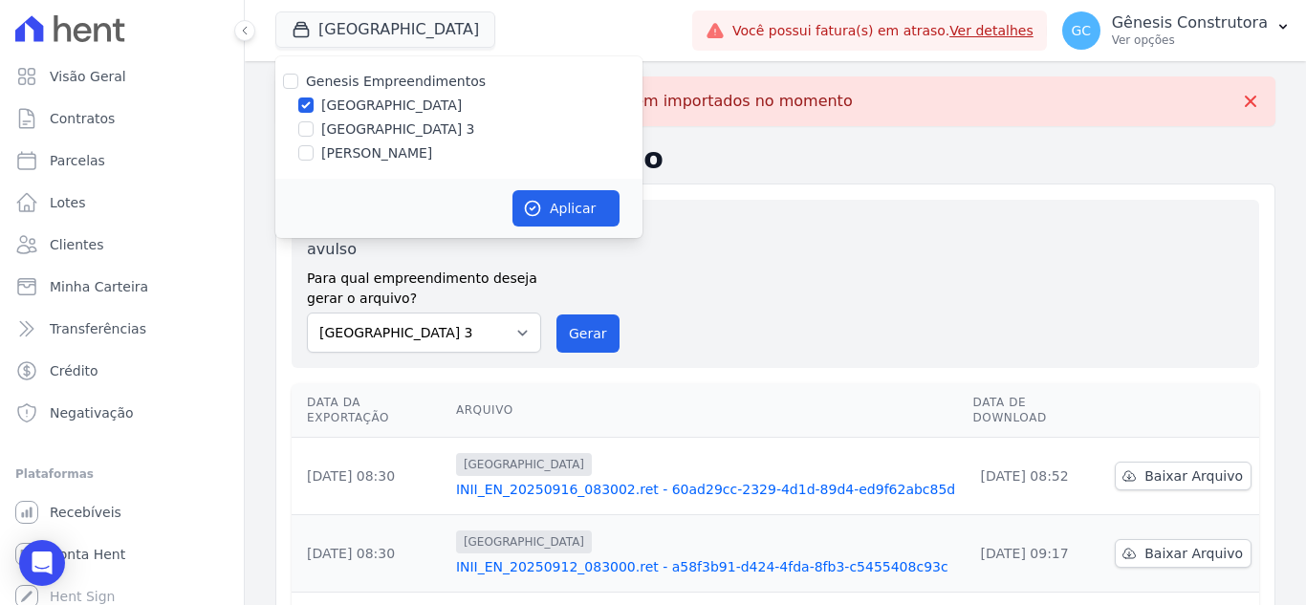
click at [402, 124] on label "[GEOGRAPHIC_DATA] 3" at bounding box center [398, 130] width 154 height 20
click at [314, 124] on input "[GEOGRAPHIC_DATA] 3" at bounding box center [305, 128] width 15 height 15
checkbox input "true"
click at [405, 102] on label "[GEOGRAPHIC_DATA]" at bounding box center [391, 106] width 141 height 20
click at [314, 102] on input "[GEOGRAPHIC_DATA]" at bounding box center [305, 105] width 15 height 15
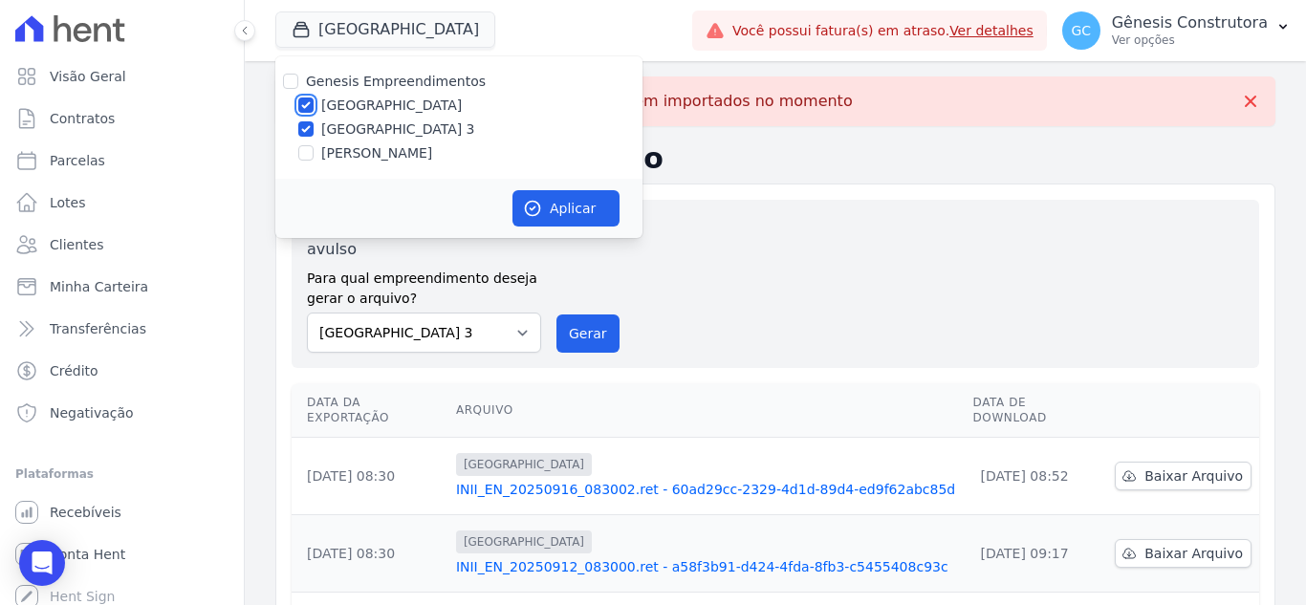
checkbox input "false"
click at [572, 211] on button "Aplicar" at bounding box center [566, 208] width 107 height 36
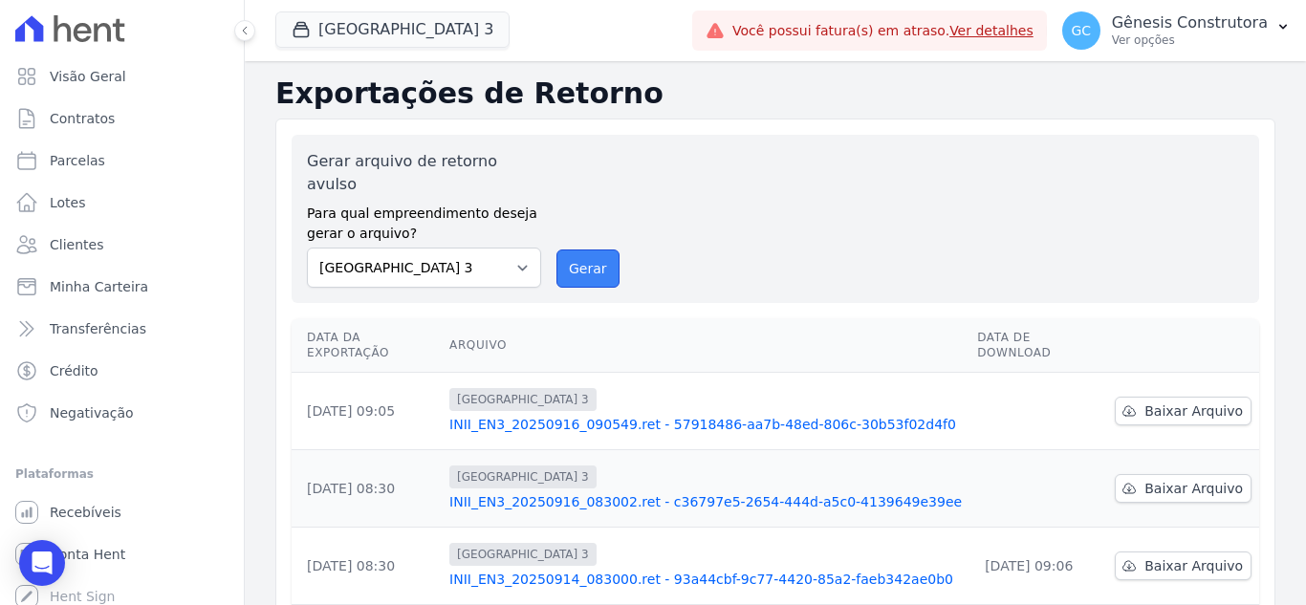
click at [569, 250] on button "Gerar" at bounding box center [588, 269] width 63 height 38
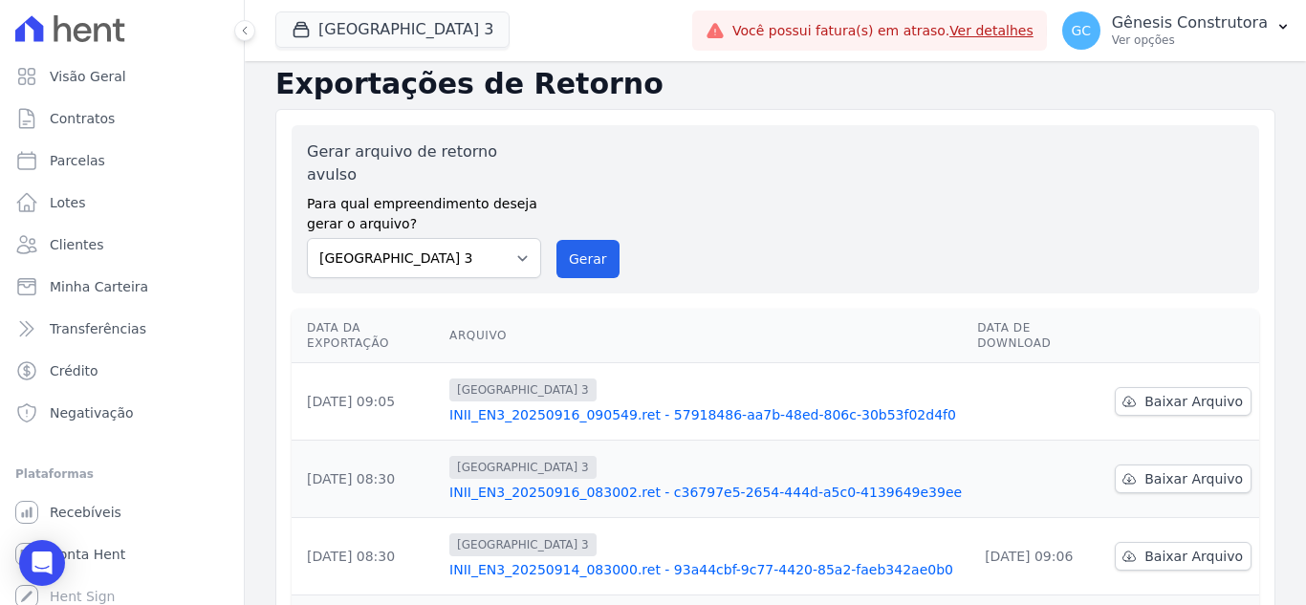
scroll to position [191, 0]
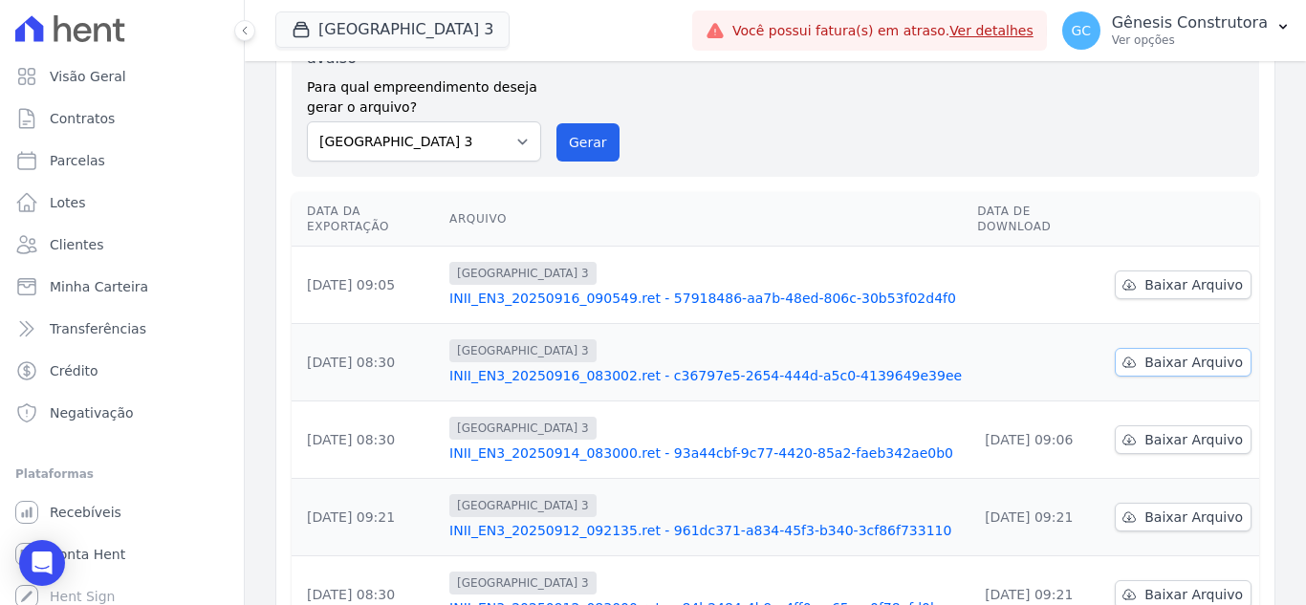
click at [1147, 353] on span "Baixar Arquivo" at bounding box center [1194, 362] width 99 height 19
click at [1174, 275] on span "Baixar Arquivo" at bounding box center [1194, 284] width 99 height 19
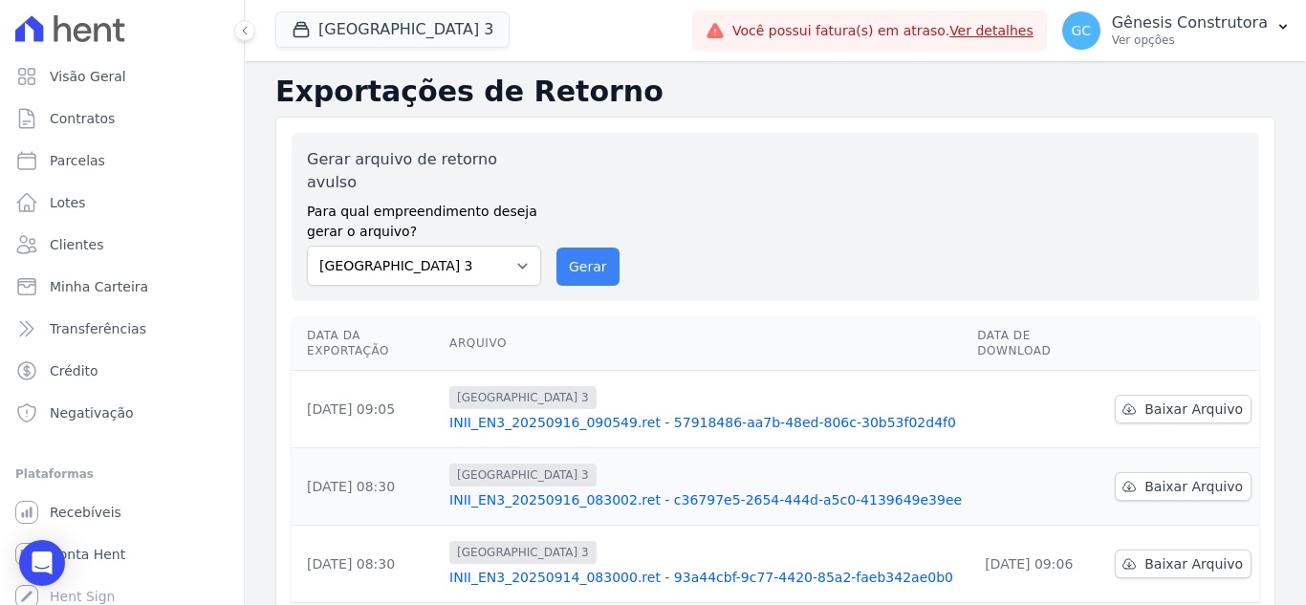
scroll to position [0, 0]
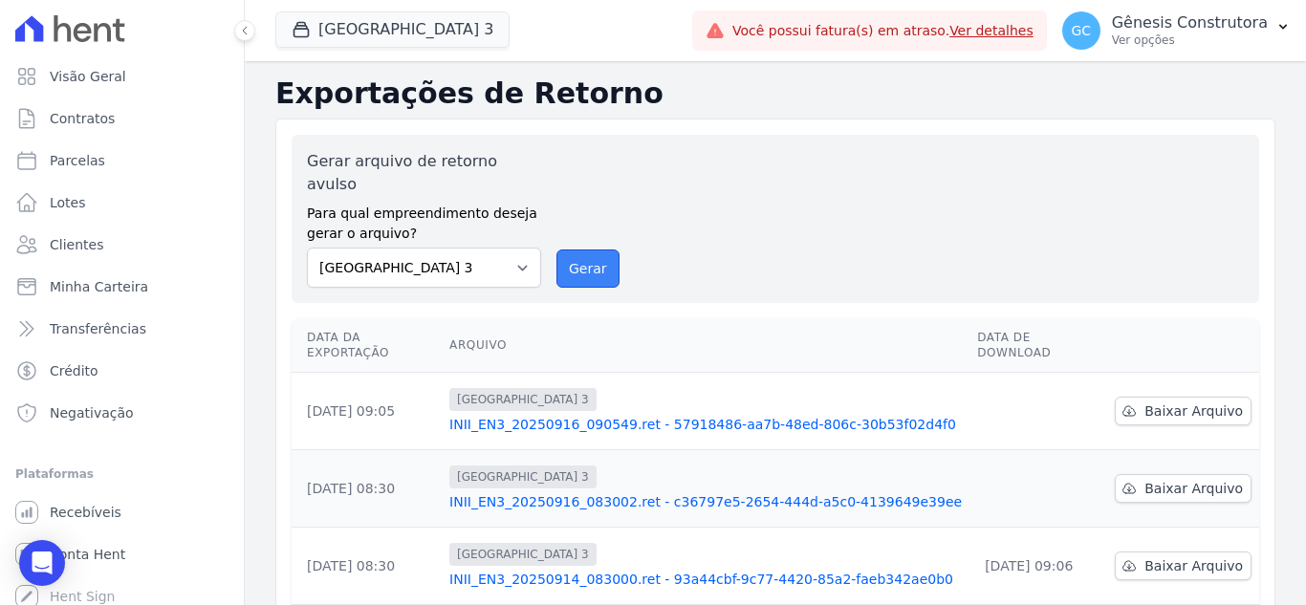
click at [569, 250] on button "Gerar" at bounding box center [588, 269] width 63 height 38
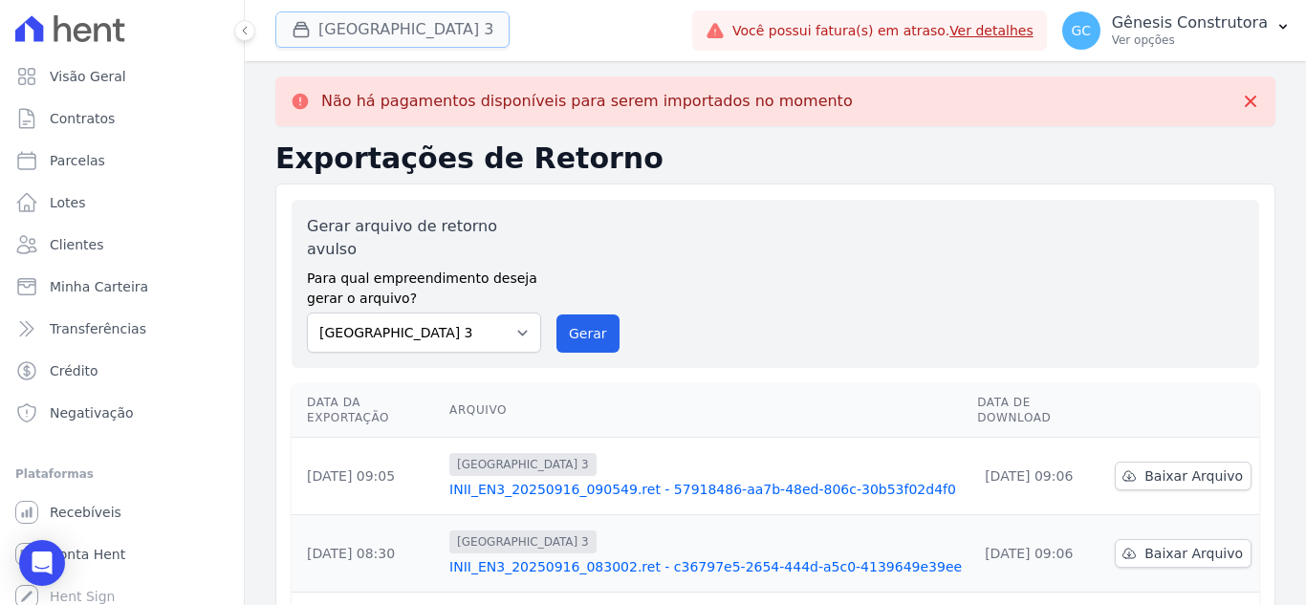
click at [442, 24] on button "[GEOGRAPHIC_DATA] 3" at bounding box center [392, 29] width 234 height 36
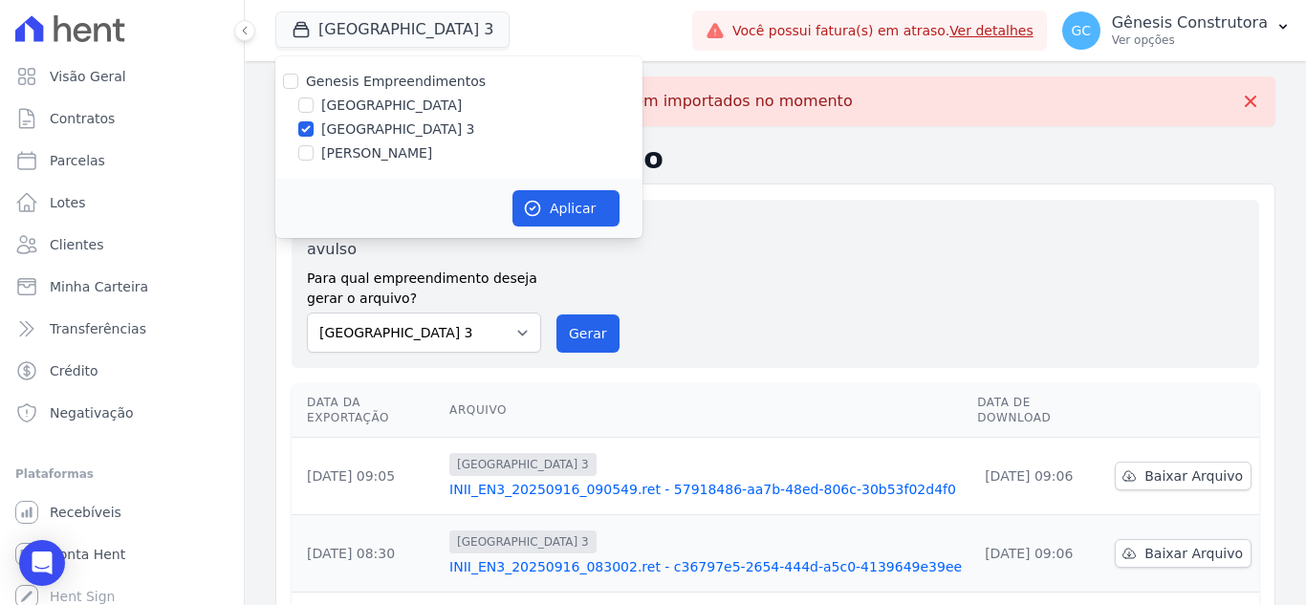
click at [413, 157] on label "[PERSON_NAME]" at bounding box center [376, 153] width 111 height 20
click at [314, 157] on input "[PERSON_NAME]" at bounding box center [305, 152] width 15 height 15
checkbox input "true"
click at [401, 124] on label "[GEOGRAPHIC_DATA] 3" at bounding box center [398, 130] width 154 height 20
click at [314, 124] on input "[GEOGRAPHIC_DATA] 3" at bounding box center [305, 128] width 15 height 15
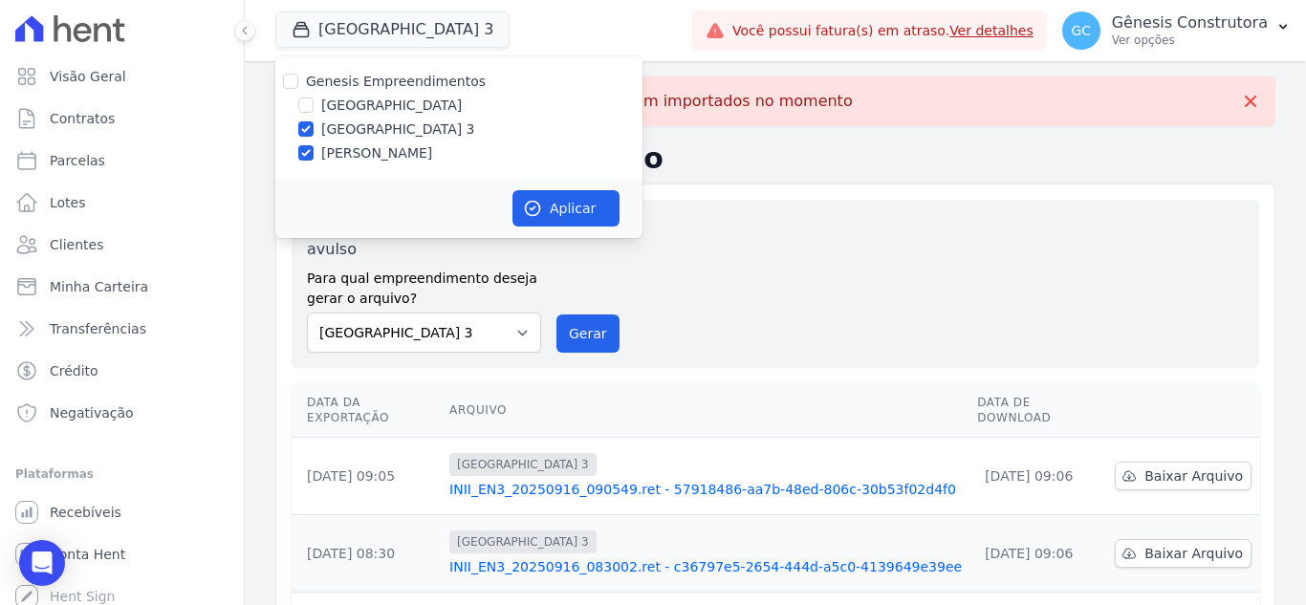
checkbox input "false"
click at [541, 211] on icon "button" at bounding box center [532, 208] width 19 height 19
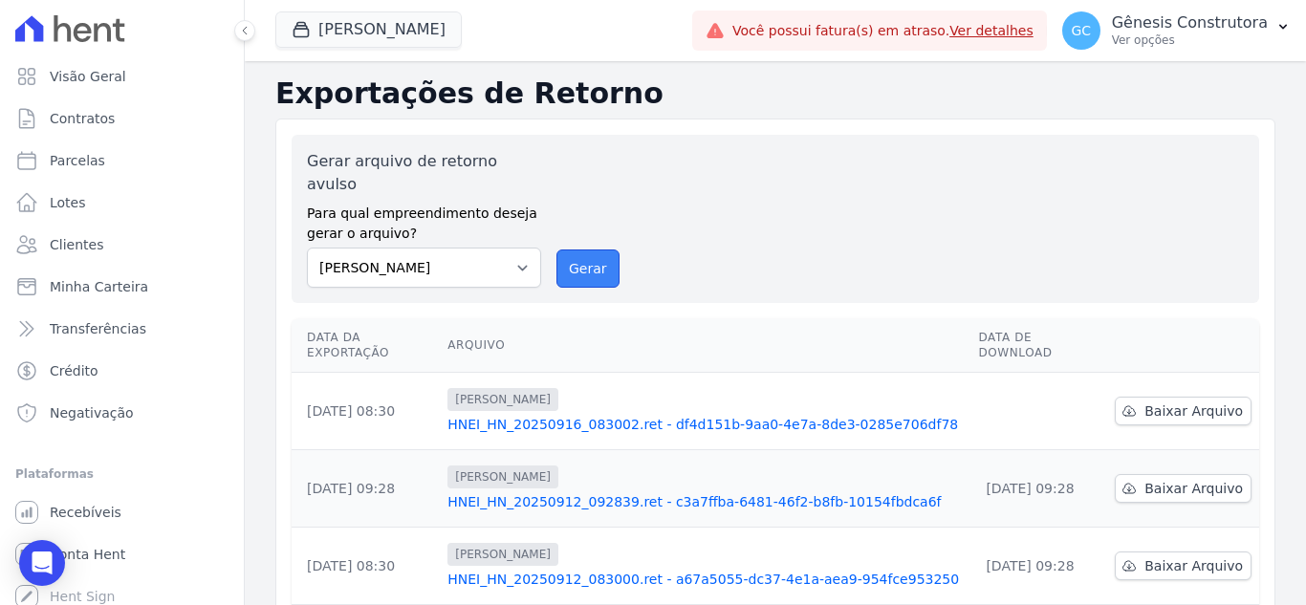
click at [601, 250] on button "Gerar" at bounding box center [588, 269] width 63 height 38
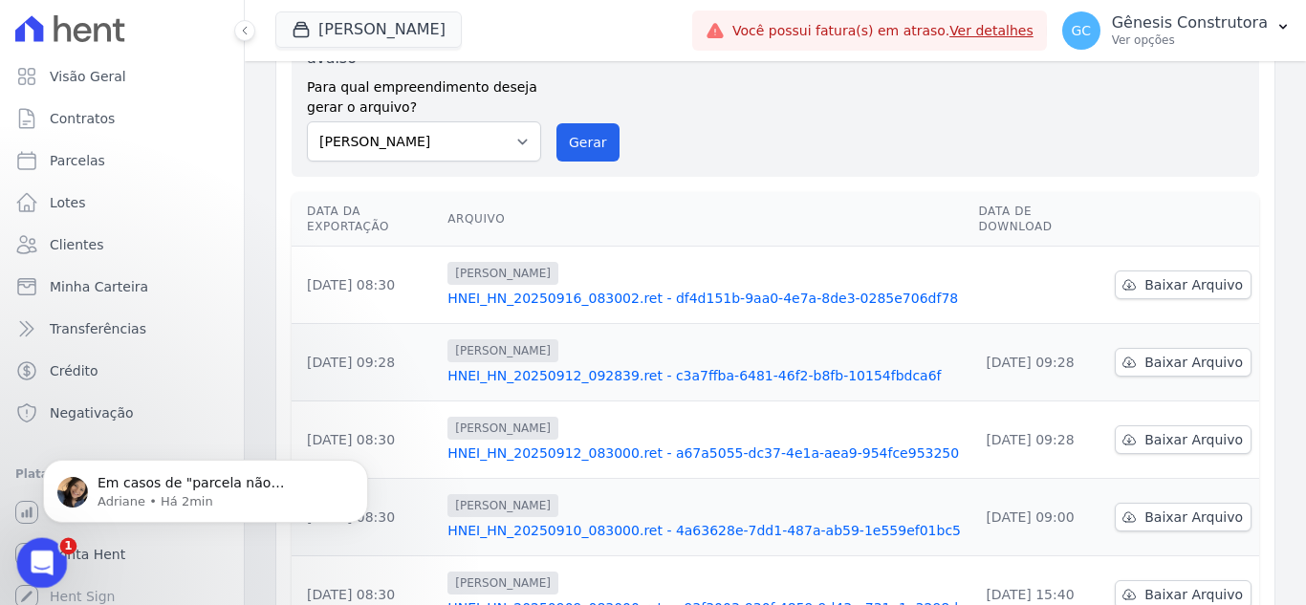
drag, startPoint x: 65, startPoint y: 1078, endPoint x: 44, endPoint y: 547, distance: 531.2
click at [45, 543] on div "Abertura do Messenger da Intercom" at bounding box center [39, 560] width 63 height 63
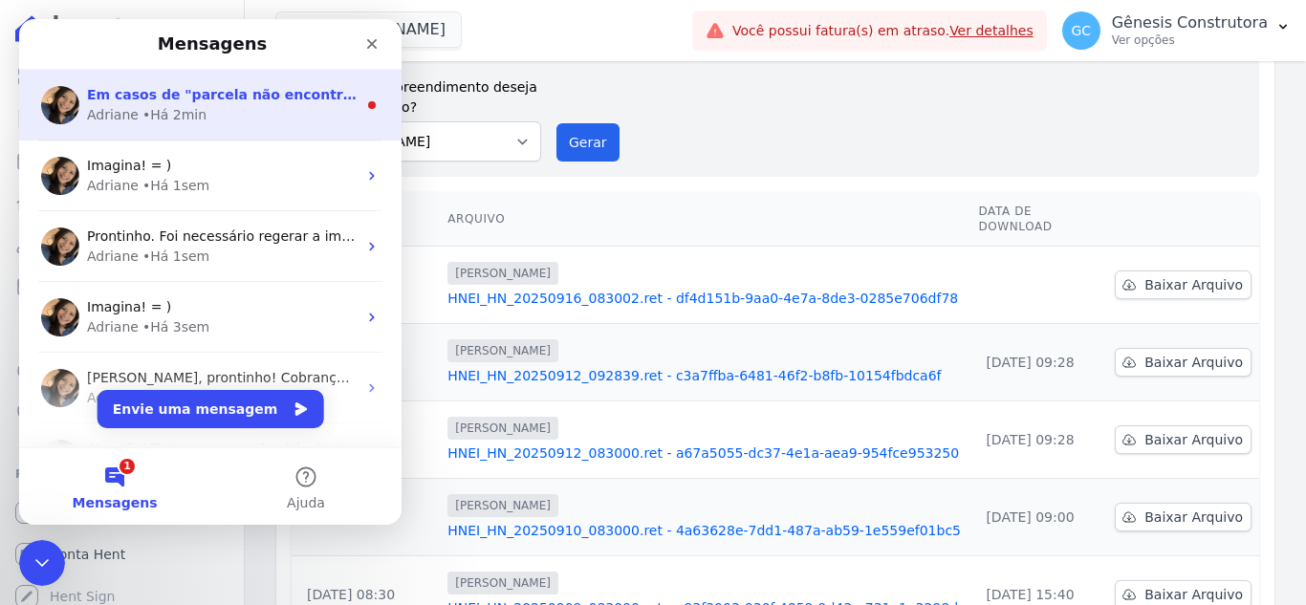
click at [198, 120] on div "Adriane • Há 2min" at bounding box center [222, 115] width 270 height 20
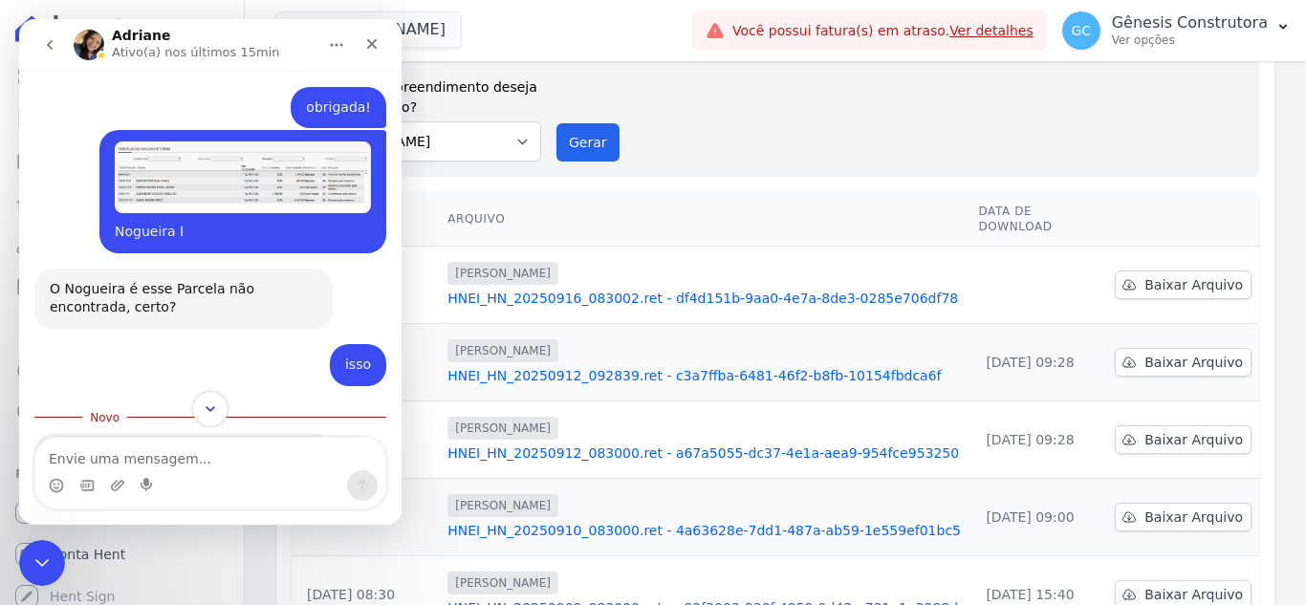
scroll to position [8330, 0]
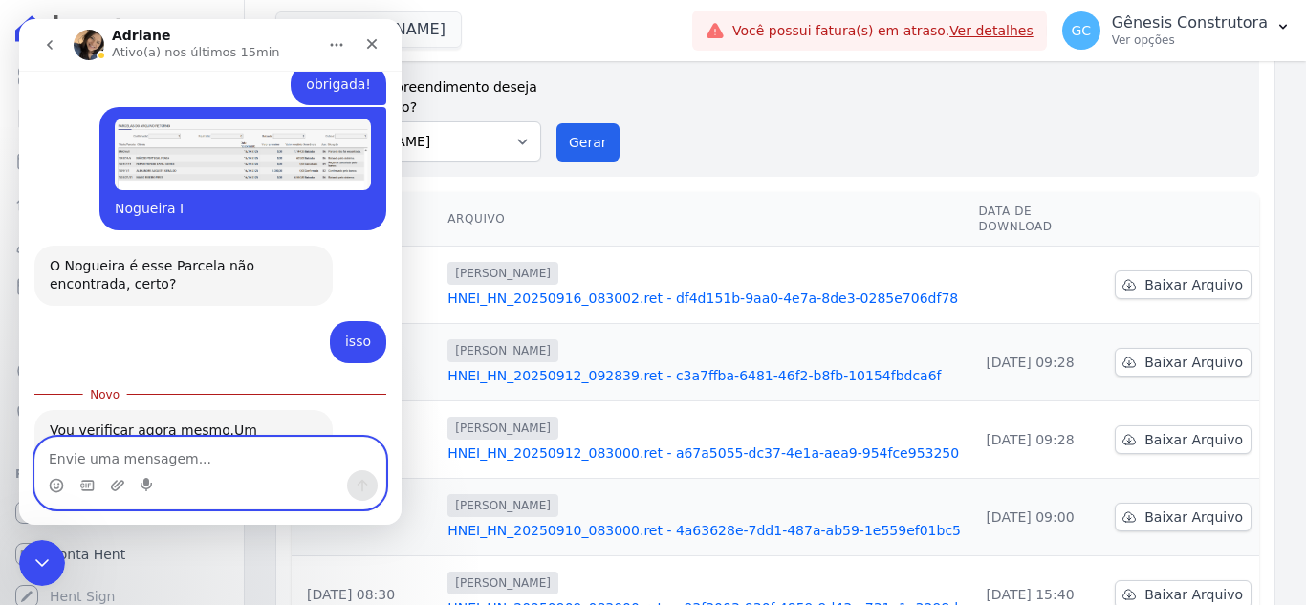
click at [166, 467] on textarea "Envie uma mensagem..." at bounding box center [210, 454] width 350 height 33
type textarea "ok, obrigada"
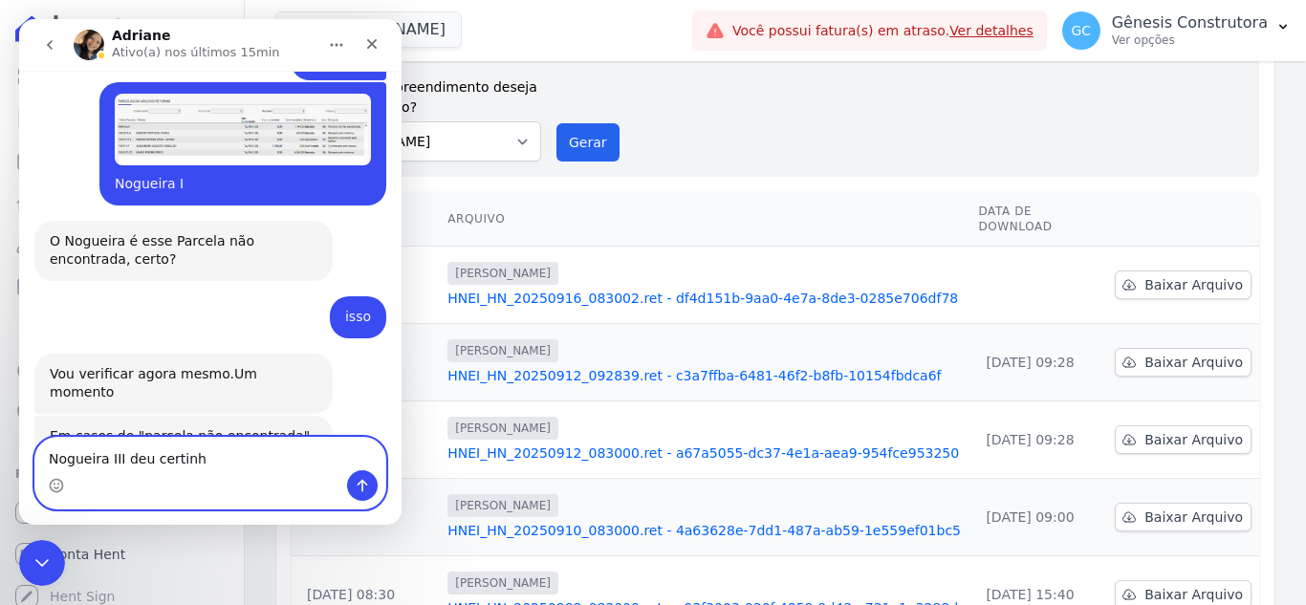
type textarea "Nogueira III deu certinho"
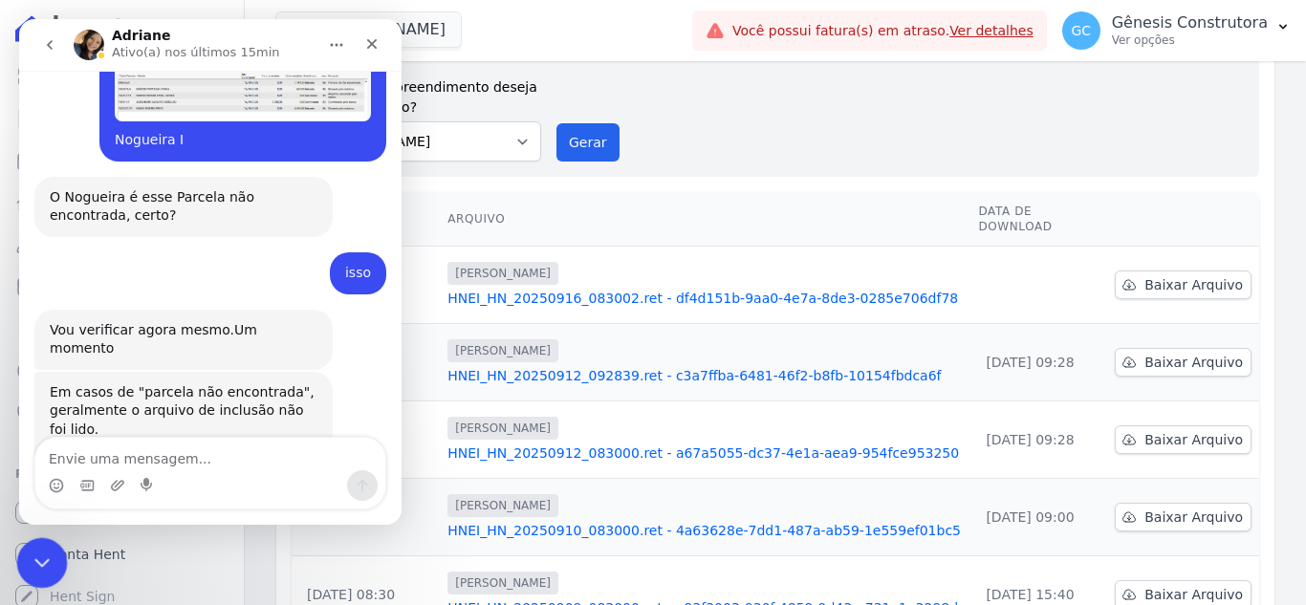
click at [29, 558] on icon "Encerramento do Messenger da Intercom" at bounding box center [39, 560] width 23 height 23
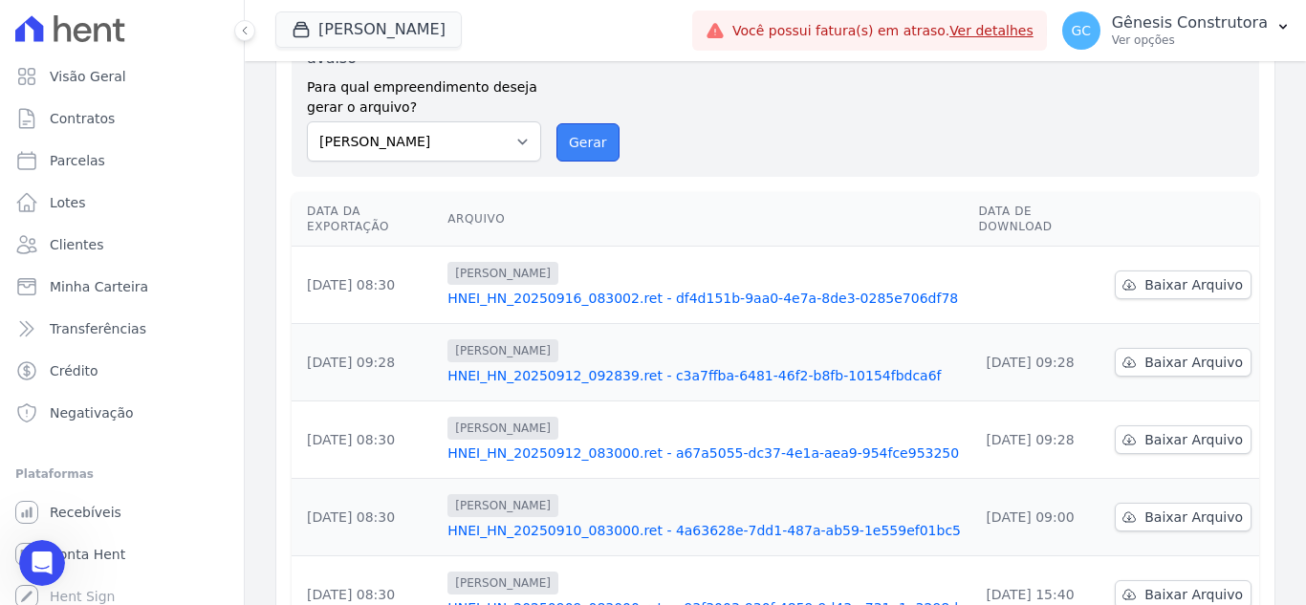
click at [585, 123] on button "Gerar" at bounding box center [588, 142] width 63 height 38
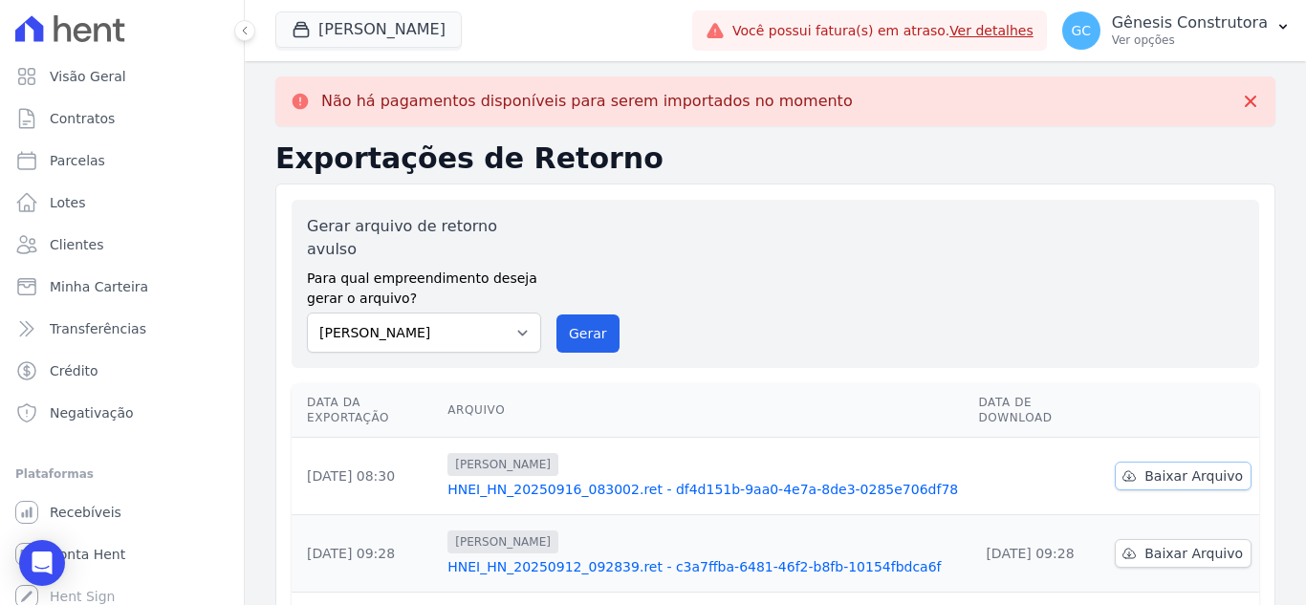
click at [1145, 462] on link "Baixar Arquivo" at bounding box center [1183, 476] width 137 height 29
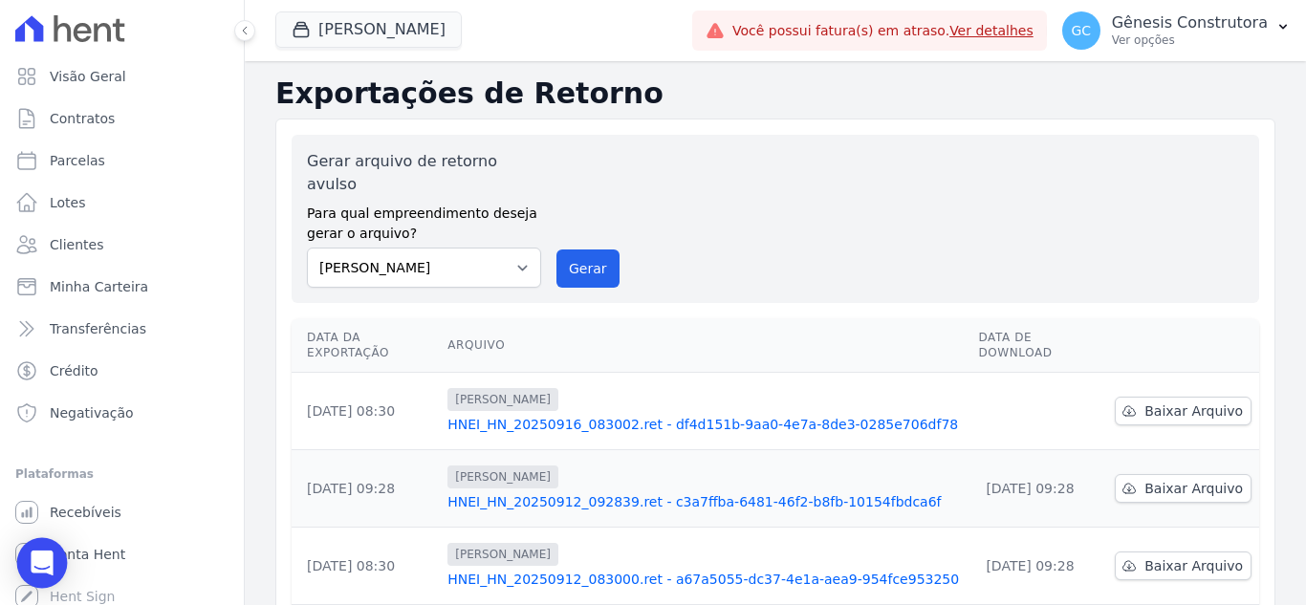
click at [29, 570] on div "Open Intercom Messenger" at bounding box center [42, 563] width 51 height 51
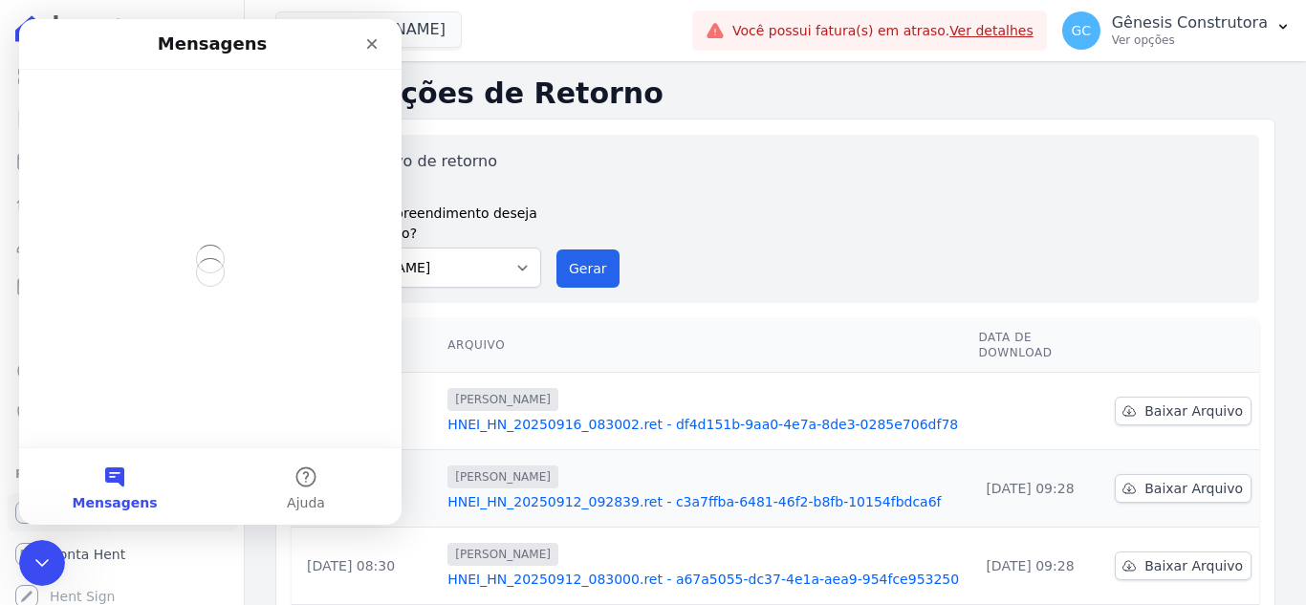
scroll to position [0, 0]
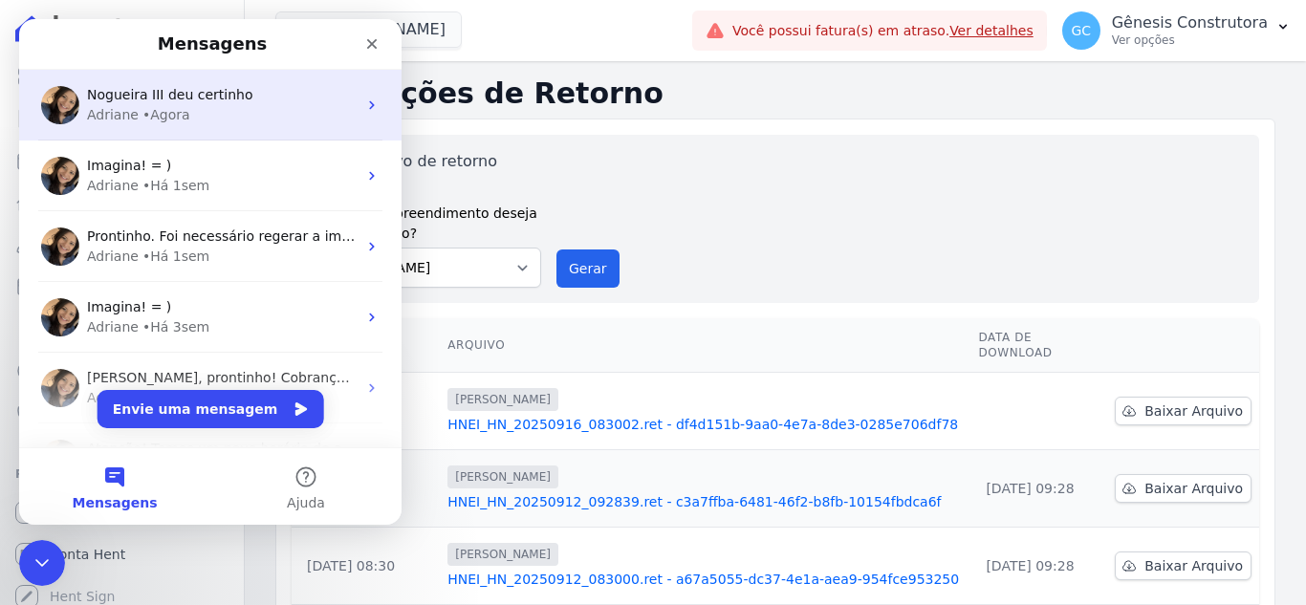
click at [235, 123] on div "Adriane • Agora" at bounding box center [222, 115] width 270 height 20
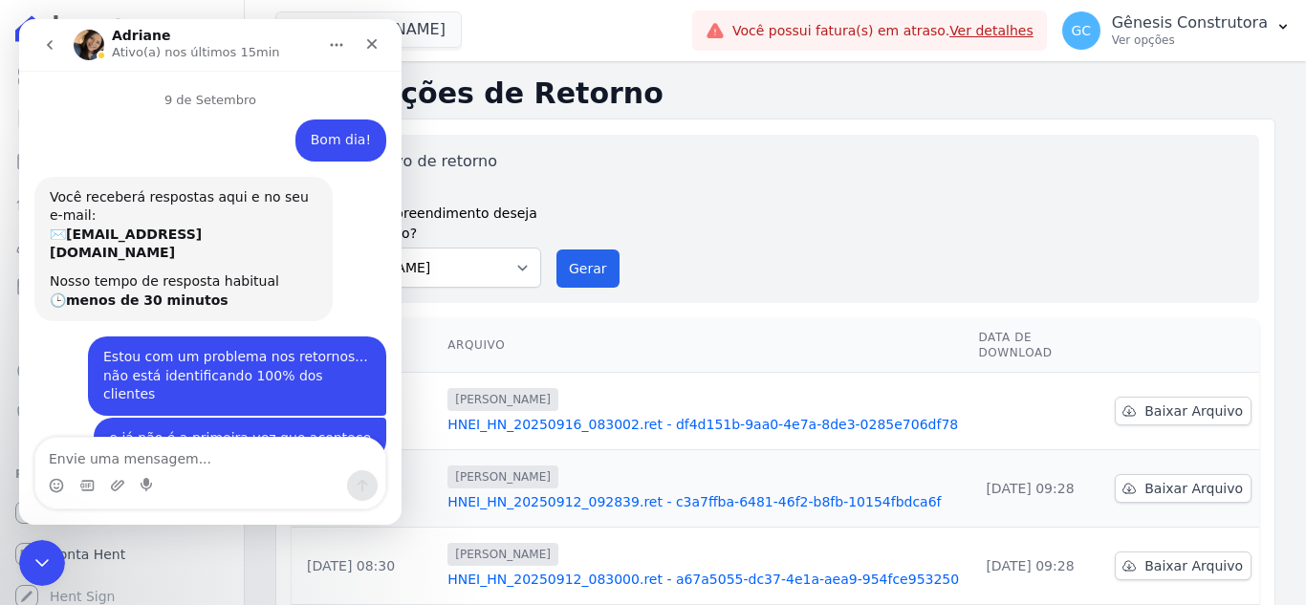
click at [227, 450] on textarea "Envie uma mensagem..." at bounding box center [210, 454] width 350 height 33
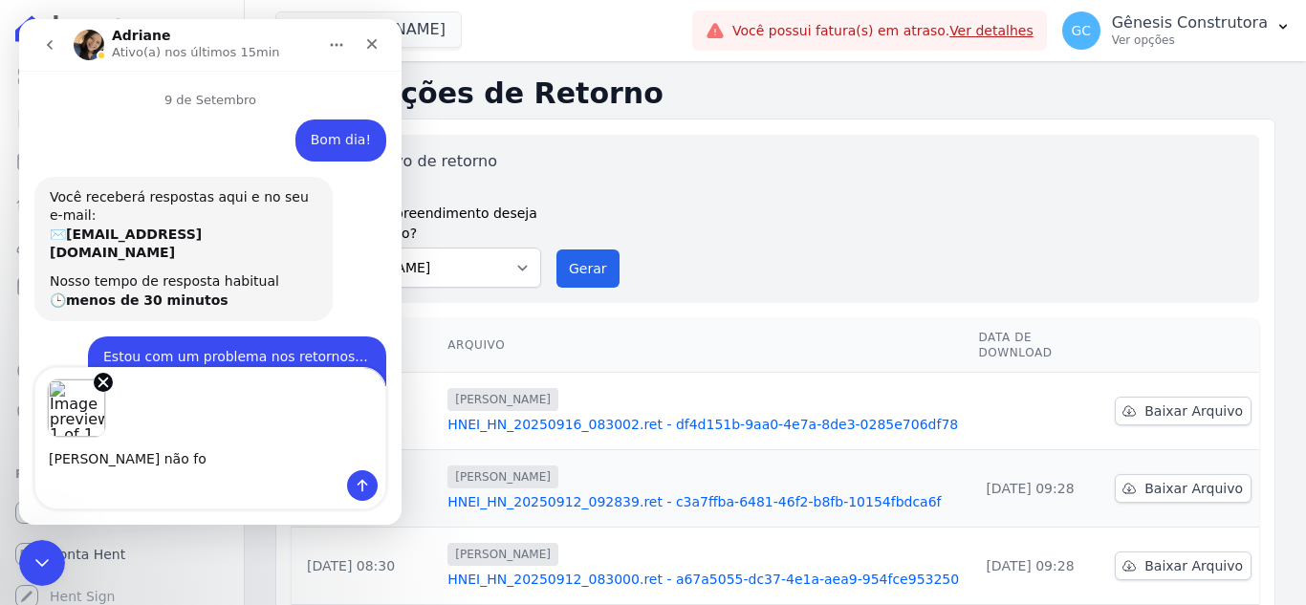
type textarea "[PERSON_NAME] não foi"
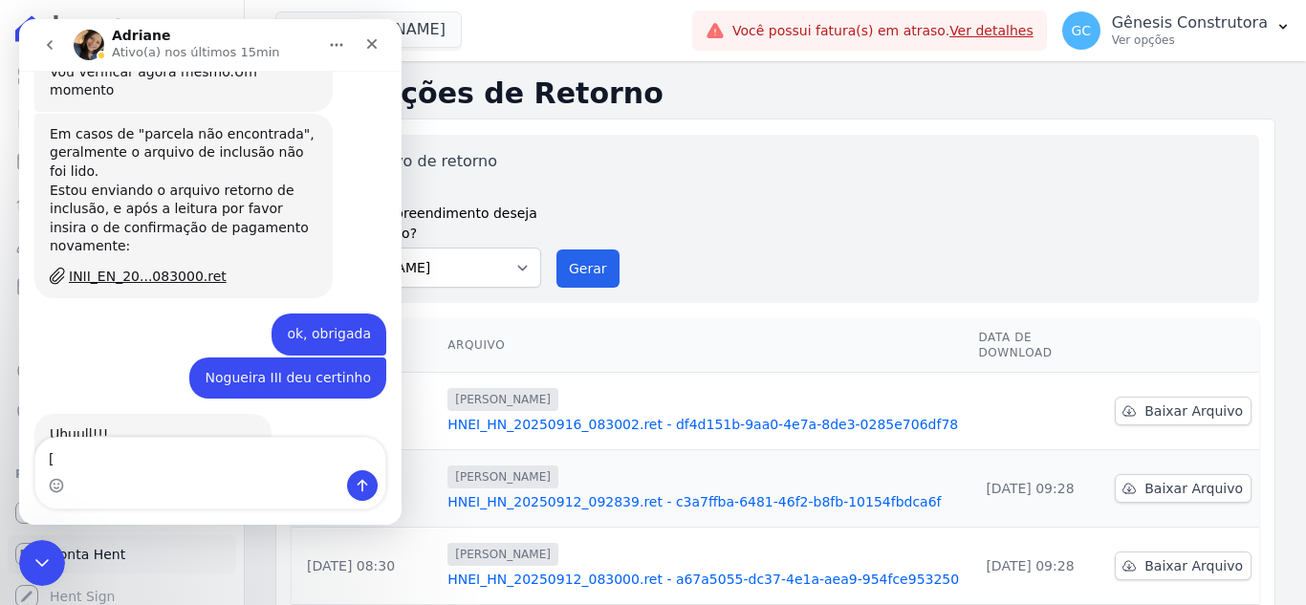
scroll to position [8673, 0]
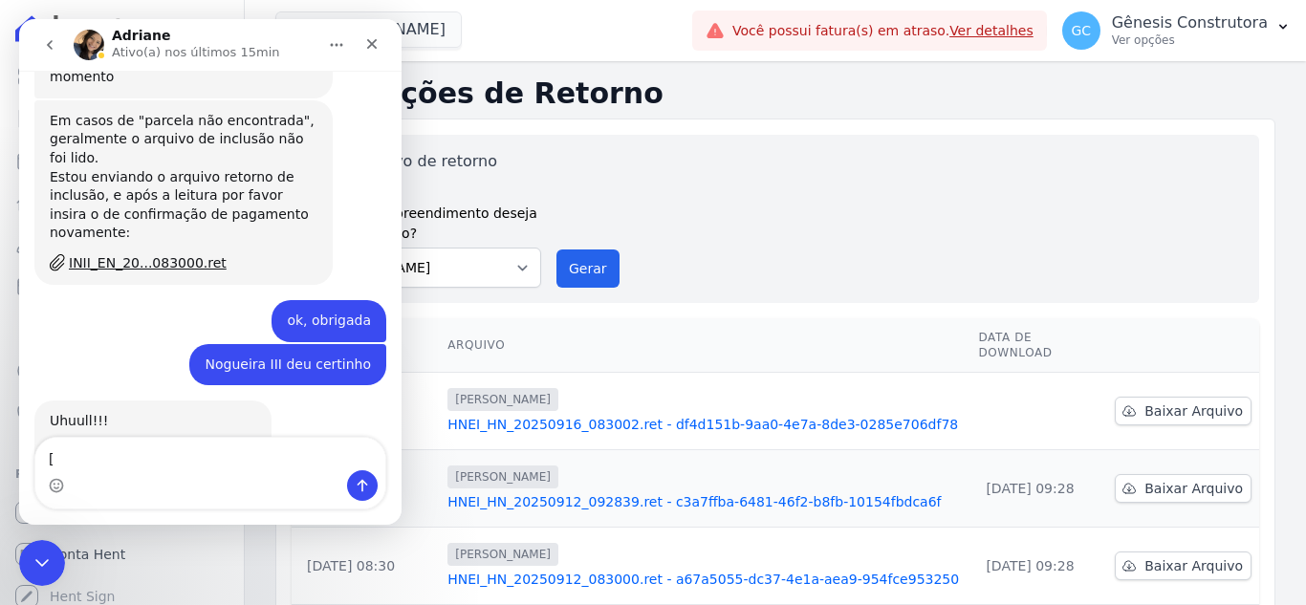
drag, startPoint x: 119, startPoint y: 456, endPoint x: 76, endPoint y: 452, distance: 43.2
click at [76, 452] on textarea "[" at bounding box center [210, 454] width 350 height 33
click at [48, 557] on icon "Encerramento do Messenger da Intercom" at bounding box center [39, 560] width 23 height 23
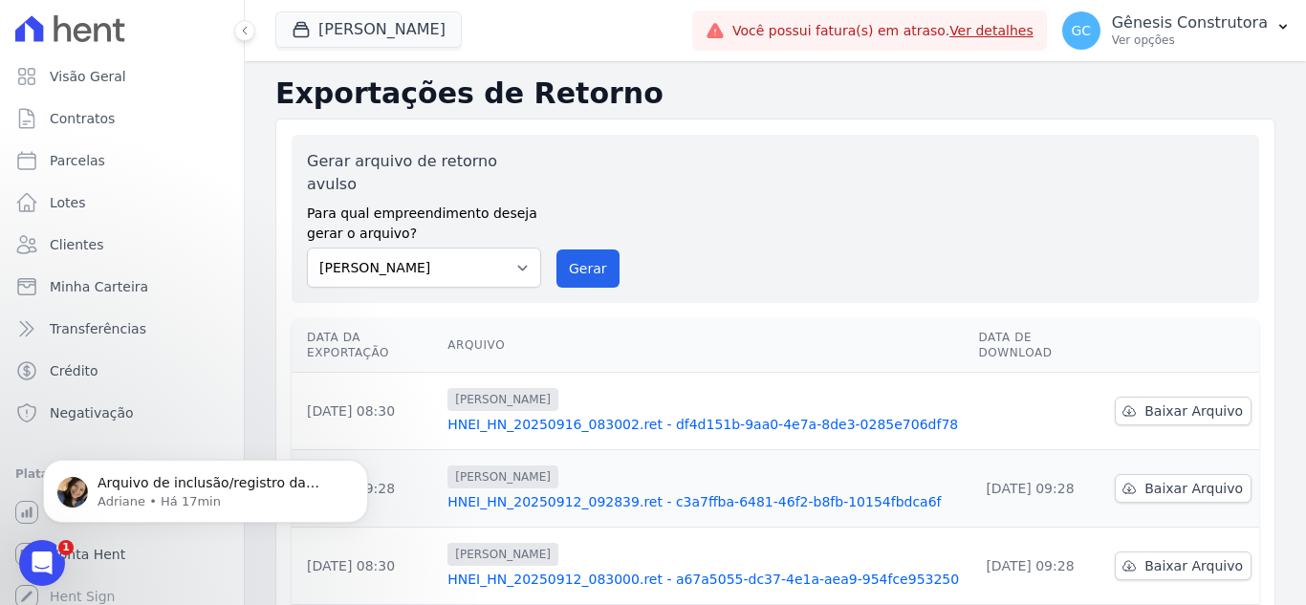
scroll to position [8841, 0]
click at [29, 546] on div "Abertura do Messenger da Intercom" at bounding box center [39, 560] width 63 height 63
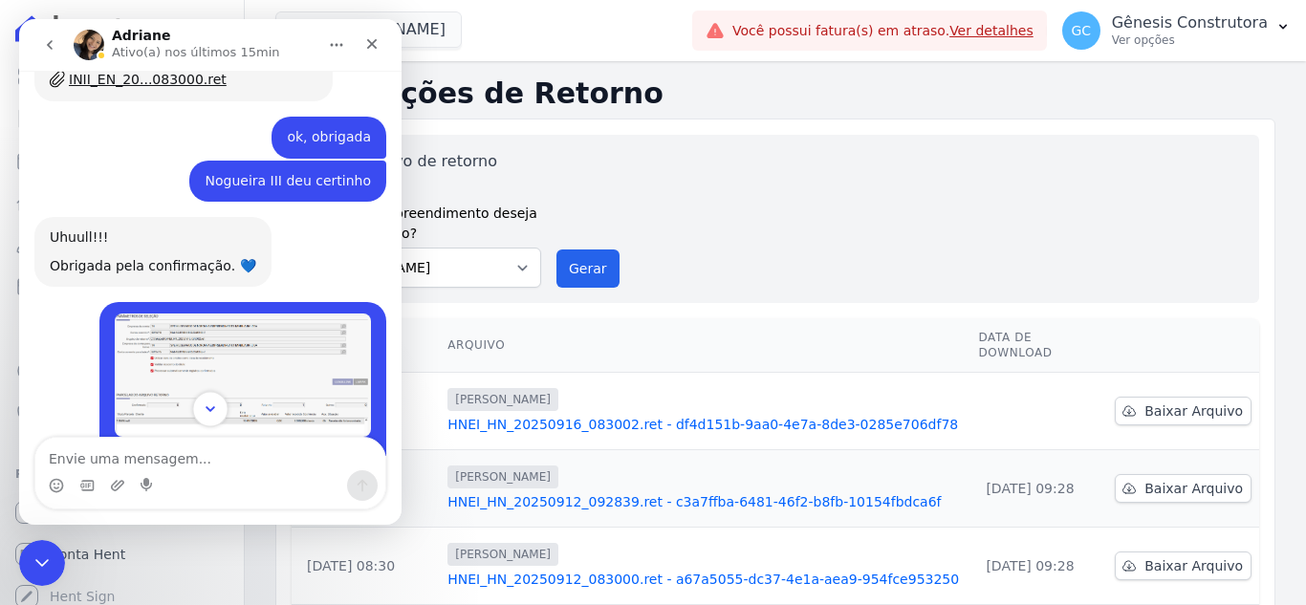
scroll to position [8873, 0]
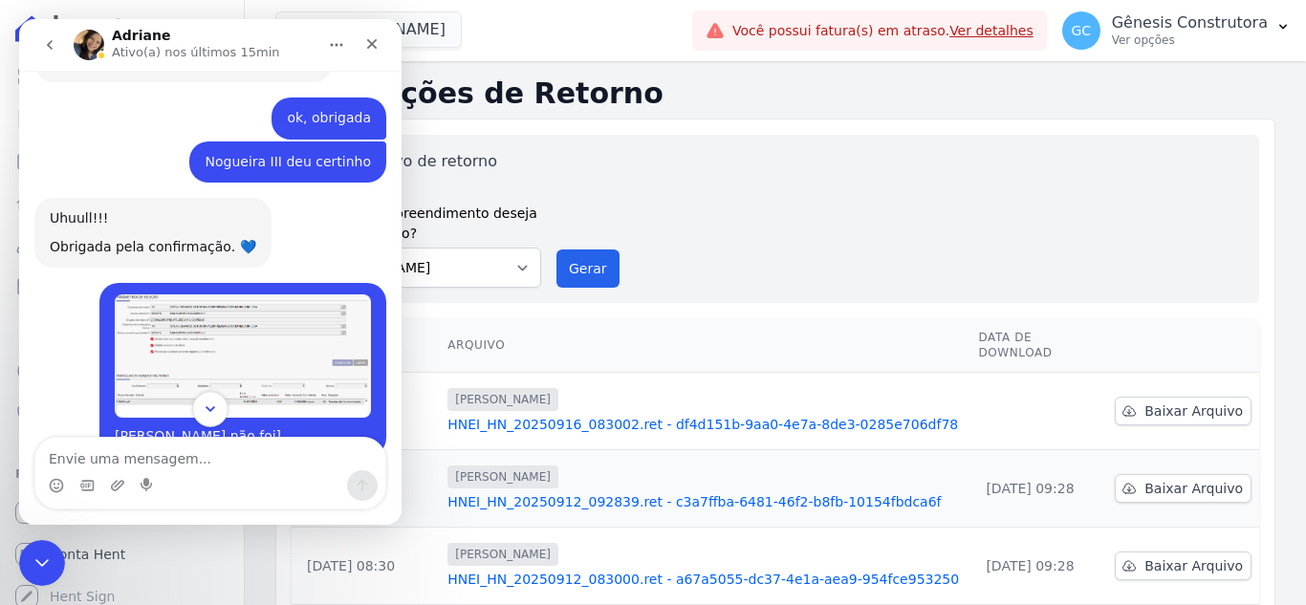
click at [204, 414] on icon "Scroll to bottom" at bounding box center [210, 409] width 17 height 17
click at [36, 556] on icon "Encerramento do Messenger da Intercom" at bounding box center [39, 560] width 23 height 23
